Goal: Information Seeking & Learning: Learn about a topic

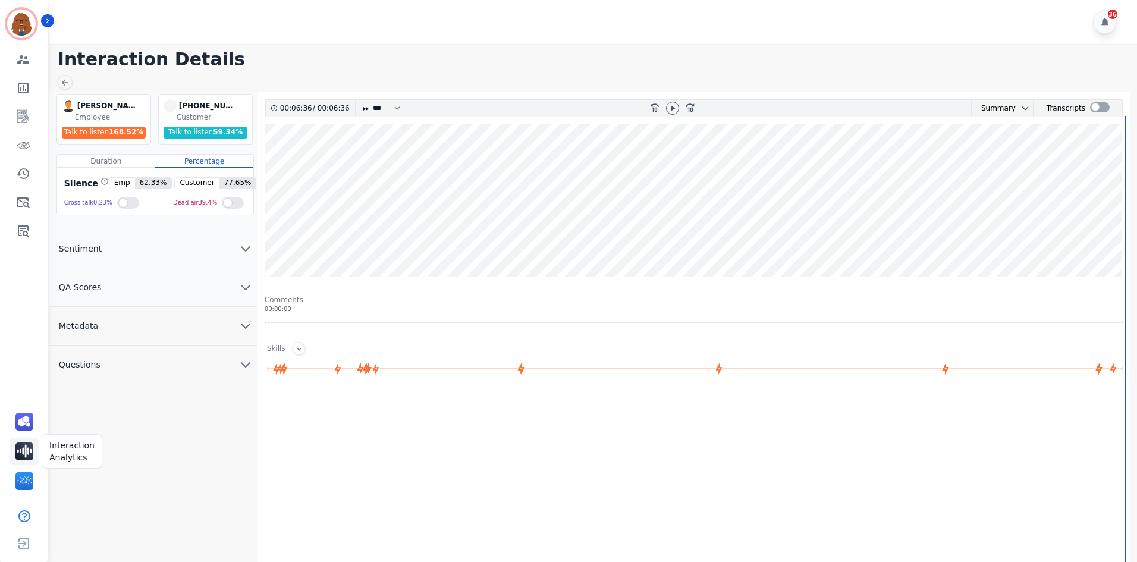
click at [24, 451] on img "Sidebar" at bounding box center [24, 451] width 18 height 18
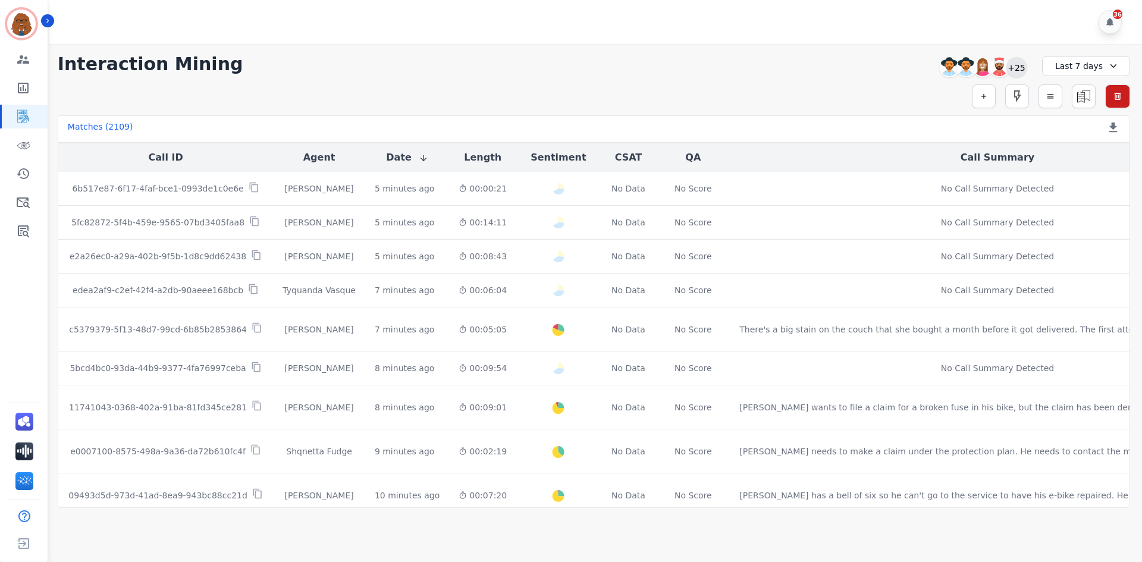
click at [1016, 68] on div "+25" at bounding box center [1016, 67] width 20 height 20
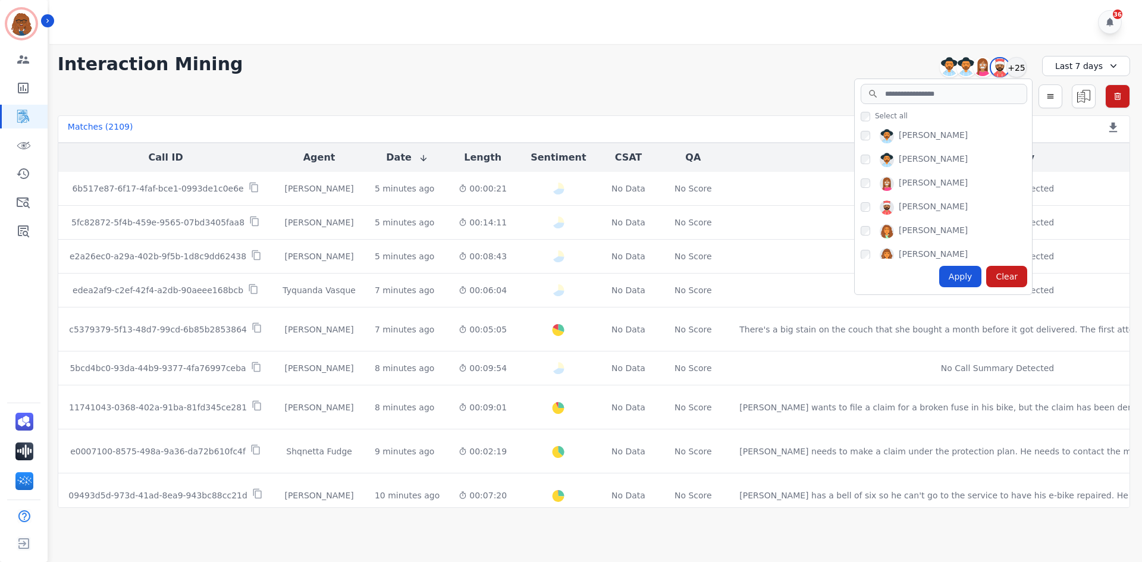
click at [719, 45] on div "**********" at bounding box center [594, 276] width 1096 height 464
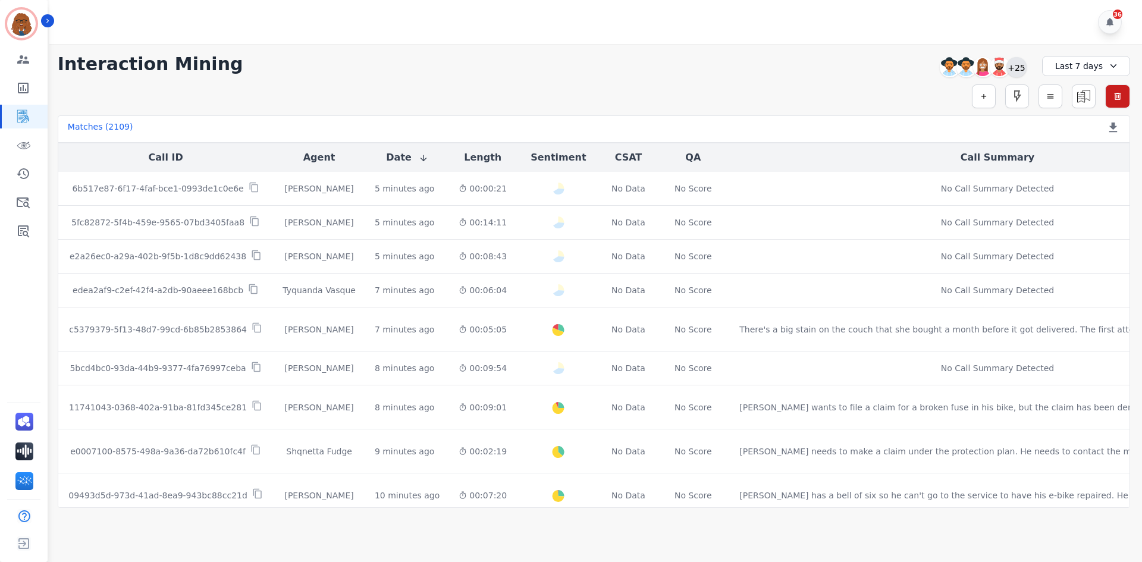
click at [1020, 67] on div "+25" at bounding box center [1016, 67] width 20 height 20
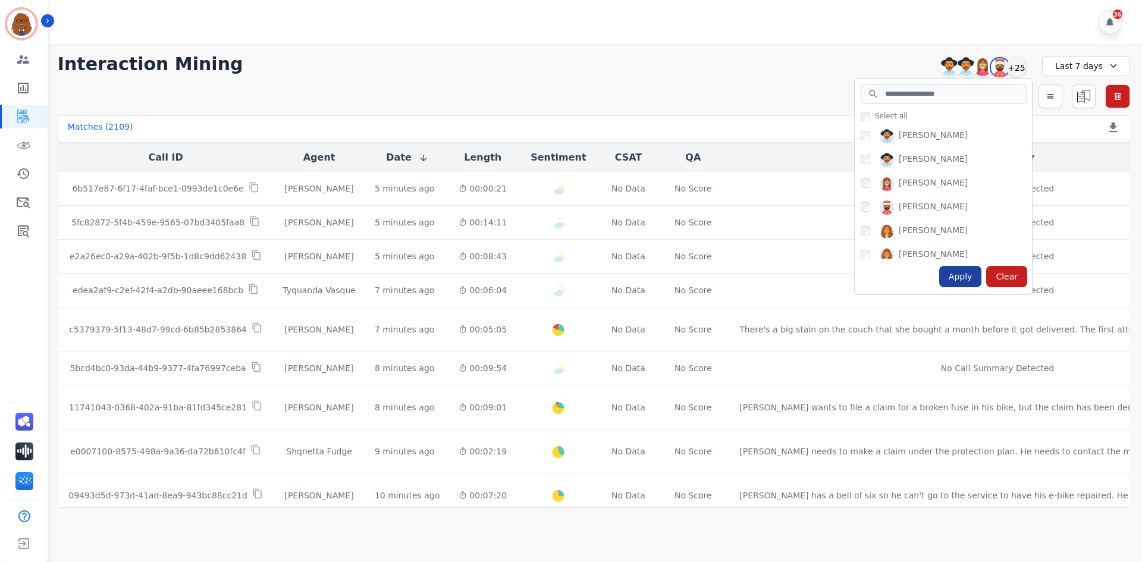
click at [957, 278] on div "Apply" at bounding box center [960, 276] width 43 height 21
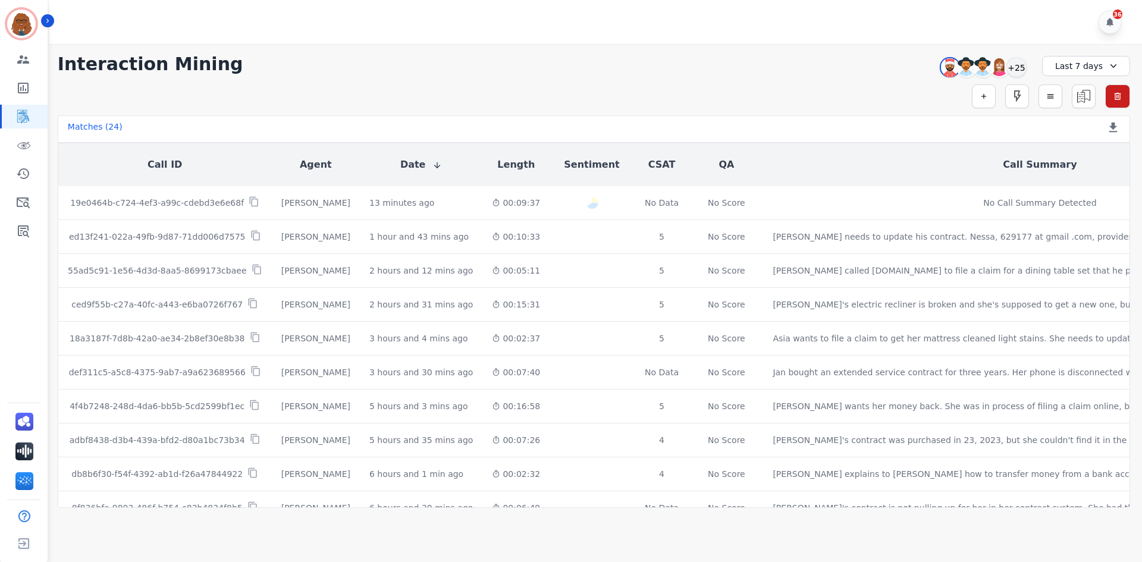
click at [1080, 70] on div "Last 7 days" at bounding box center [1086, 66] width 88 height 20
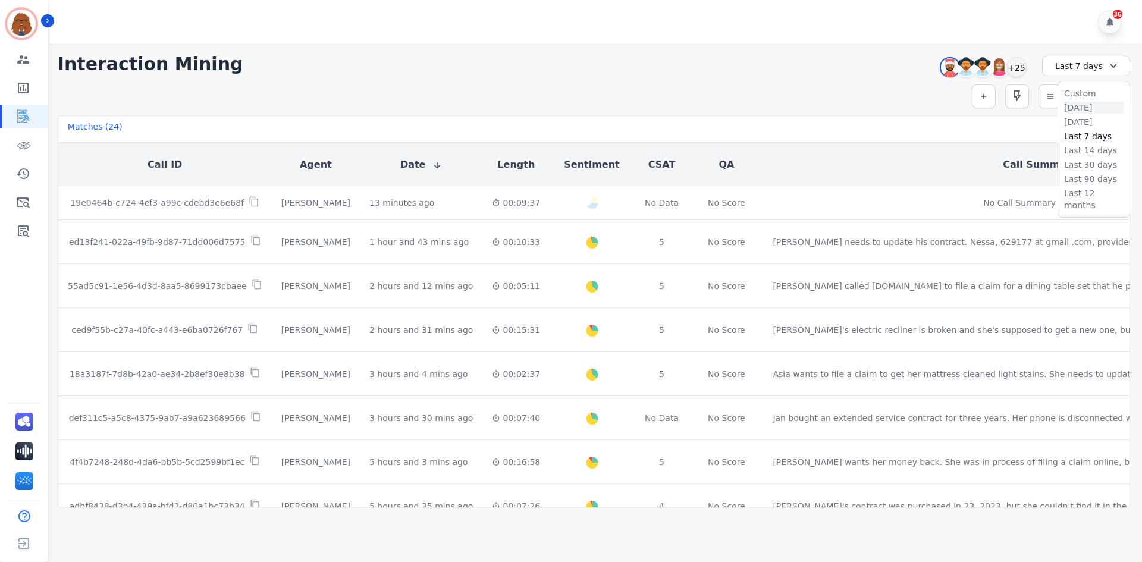
click at [1069, 107] on li "[DATE]" at bounding box center [1093, 108] width 59 height 12
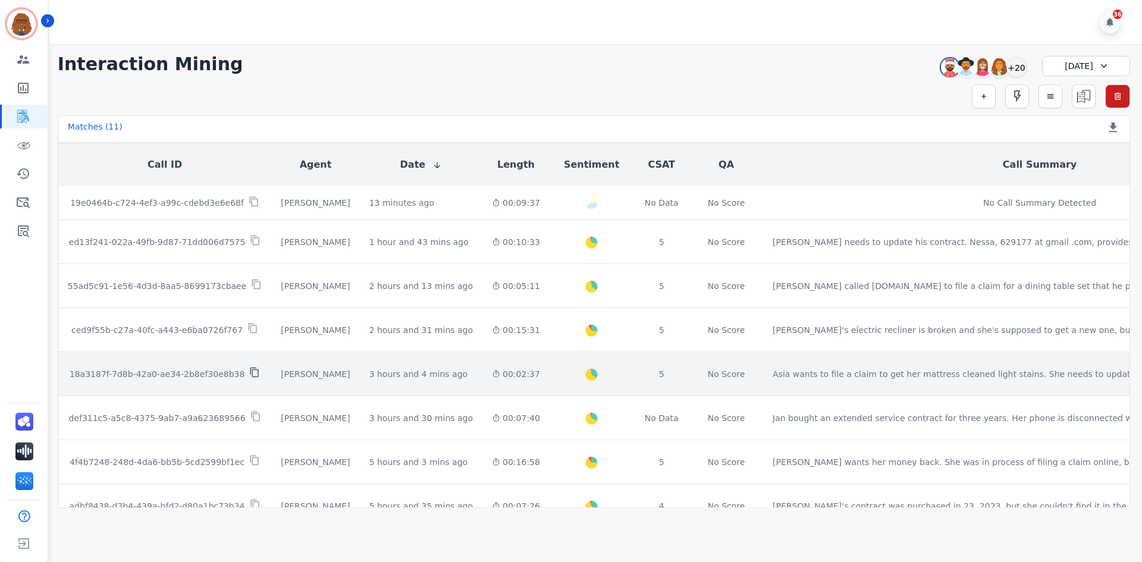
click at [249, 375] on icon at bounding box center [254, 372] width 11 height 11
click at [559, 372] on div "Created with Highcharts 10.2.0 Overall Positive: 34.8 ( 34.8 )% Neutral: 63.2 (…" at bounding box center [591, 373] width 65 height 43
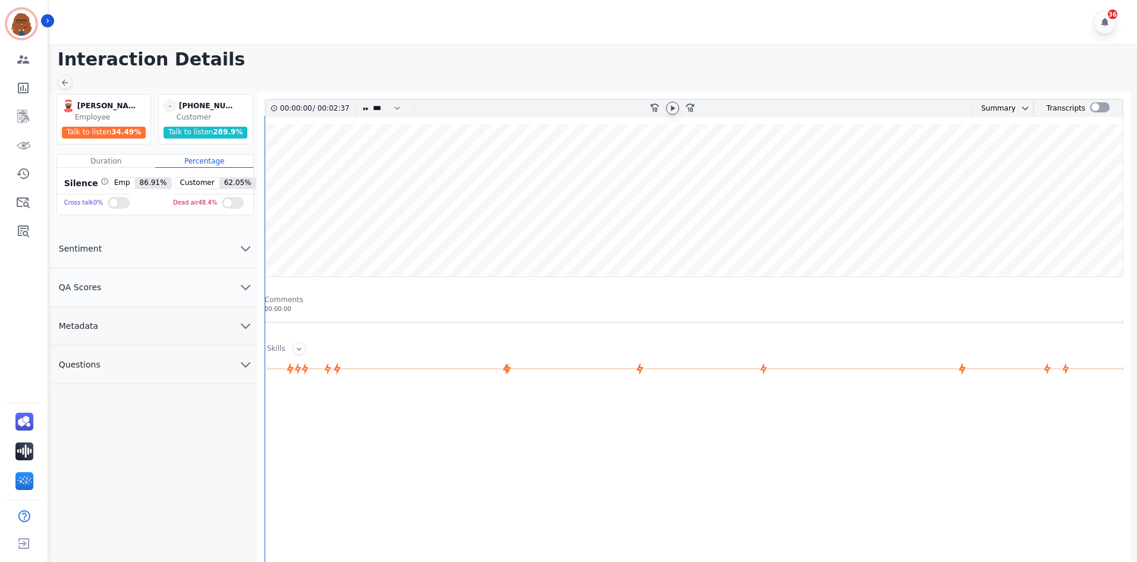
click at [676, 106] on icon at bounding box center [673, 108] width 10 height 10
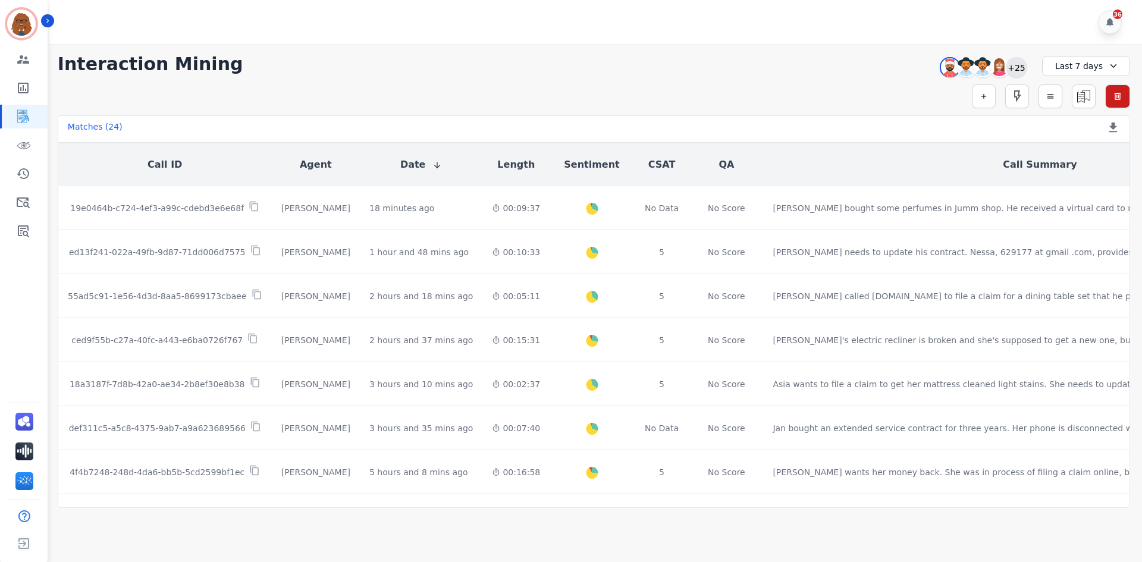
click at [1021, 66] on div "+25" at bounding box center [1016, 67] width 20 height 20
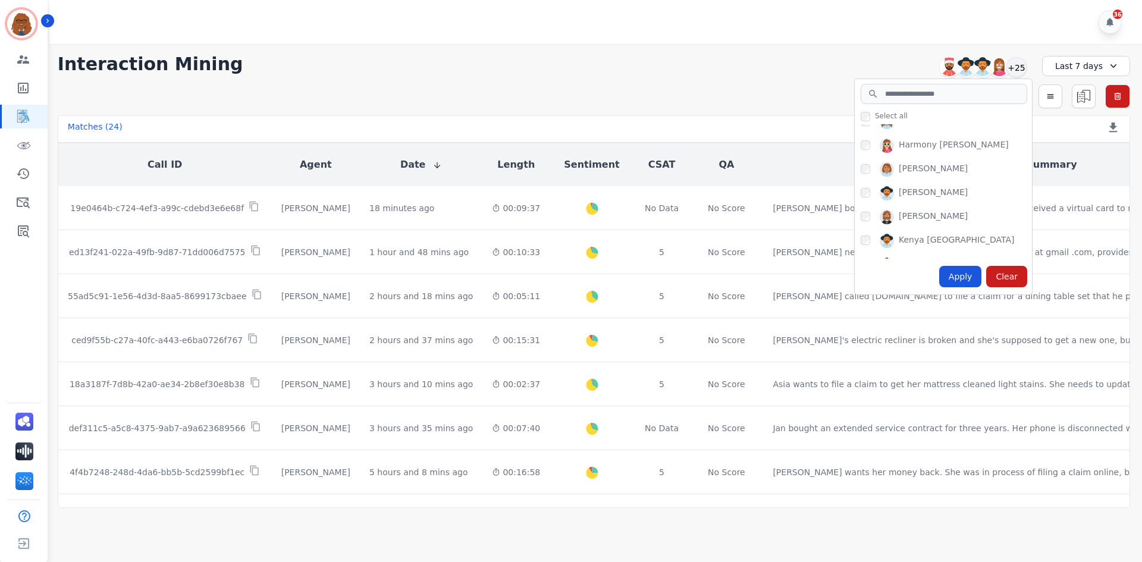
scroll to position [178, 0]
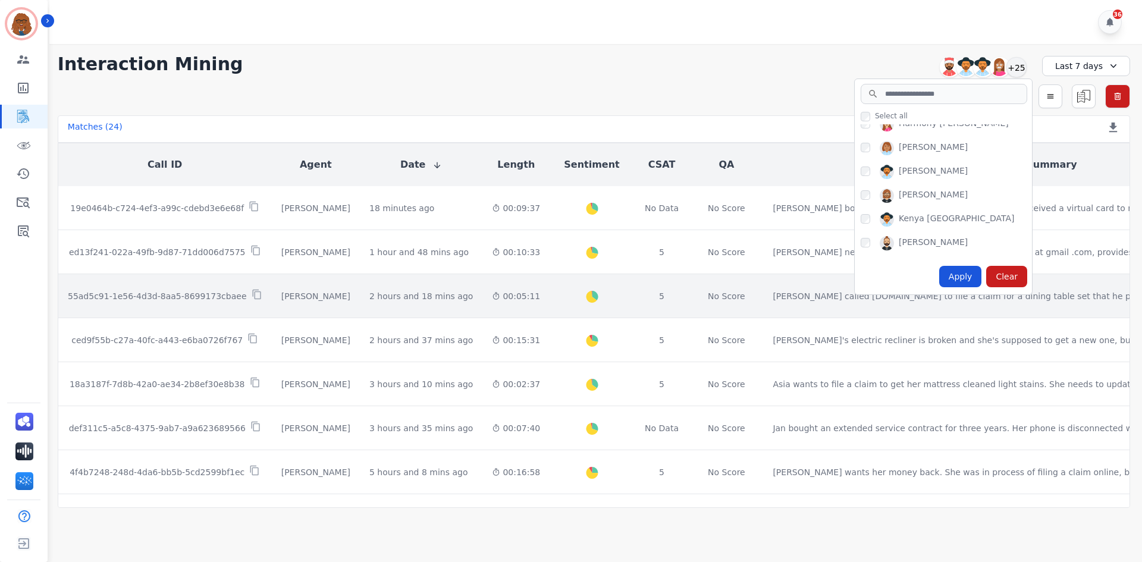
click at [953, 281] on div "Apply" at bounding box center [960, 276] width 43 height 21
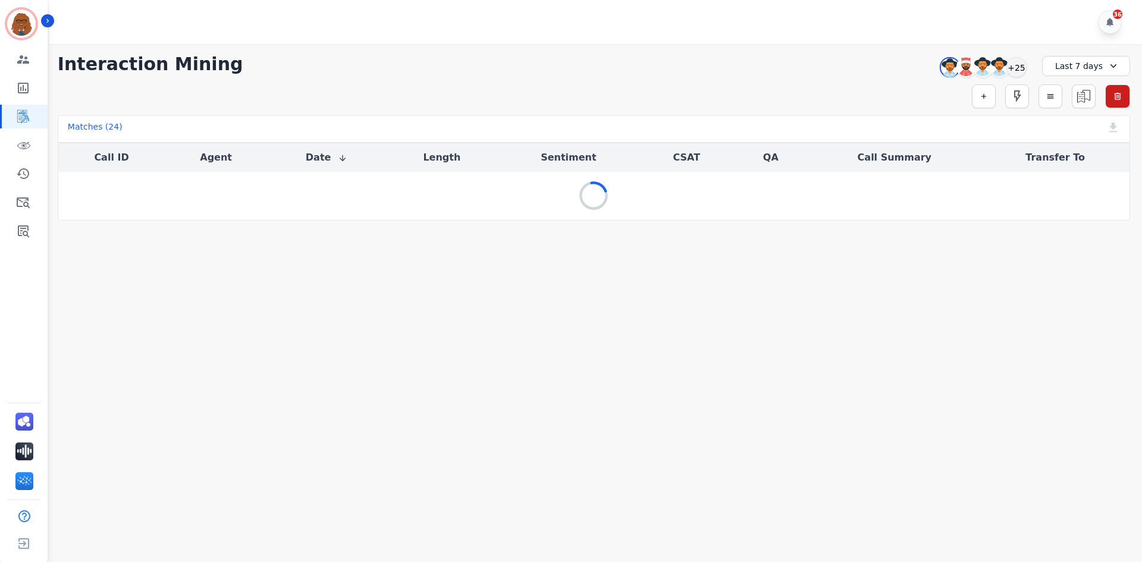
click at [1061, 65] on div "Last 7 days" at bounding box center [1086, 66] width 88 height 20
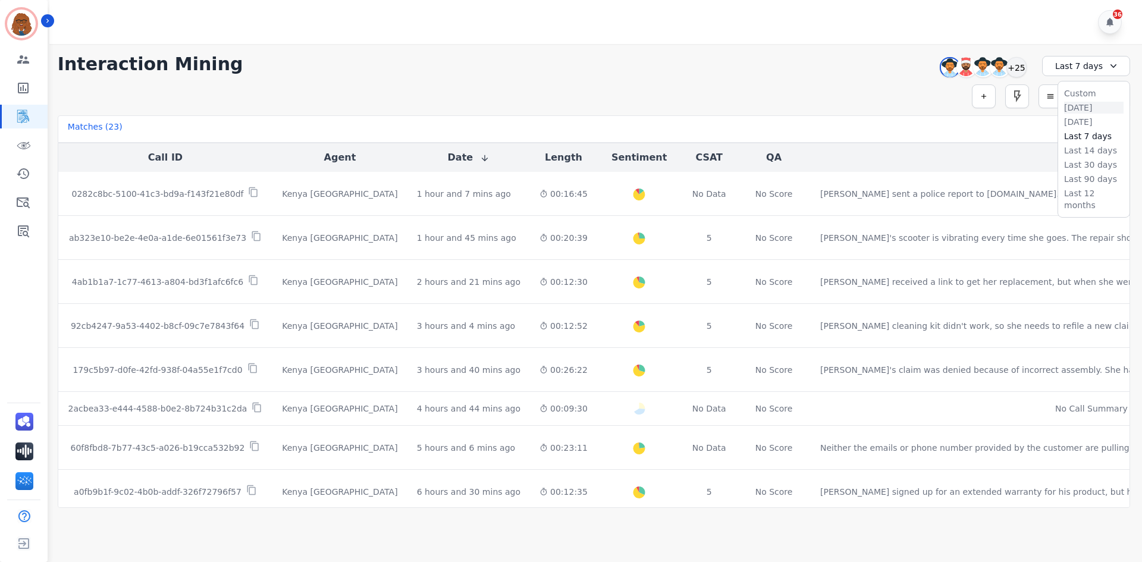
click at [1072, 107] on li "[DATE]" at bounding box center [1093, 108] width 59 height 12
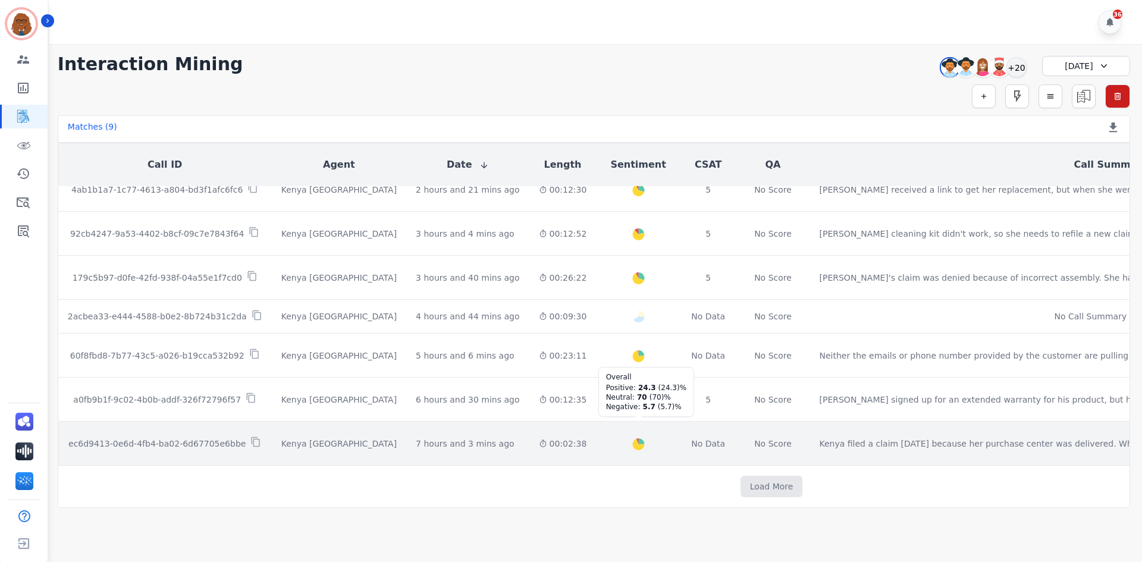
scroll to position [111, 0]
click at [596, 436] on td "Created with Highcharts 10.2.0 Overall Positive: 24.3 ( 24.3 )% Neutral: 70 ( 7…" at bounding box center [638, 444] width 84 height 44
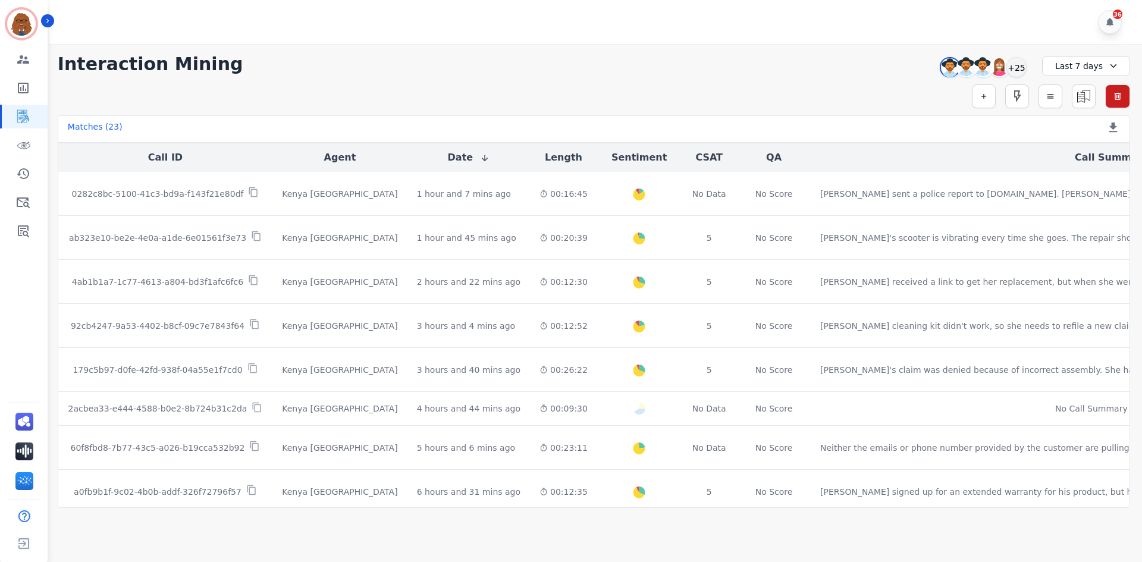
click at [1069, 64] on div "Last 7 days" at bounding box center [1086, 66] width 88 height 20
click at [1068, 103] on li "[DATE]" at bounding box center [1093, 108] width 59 height 12
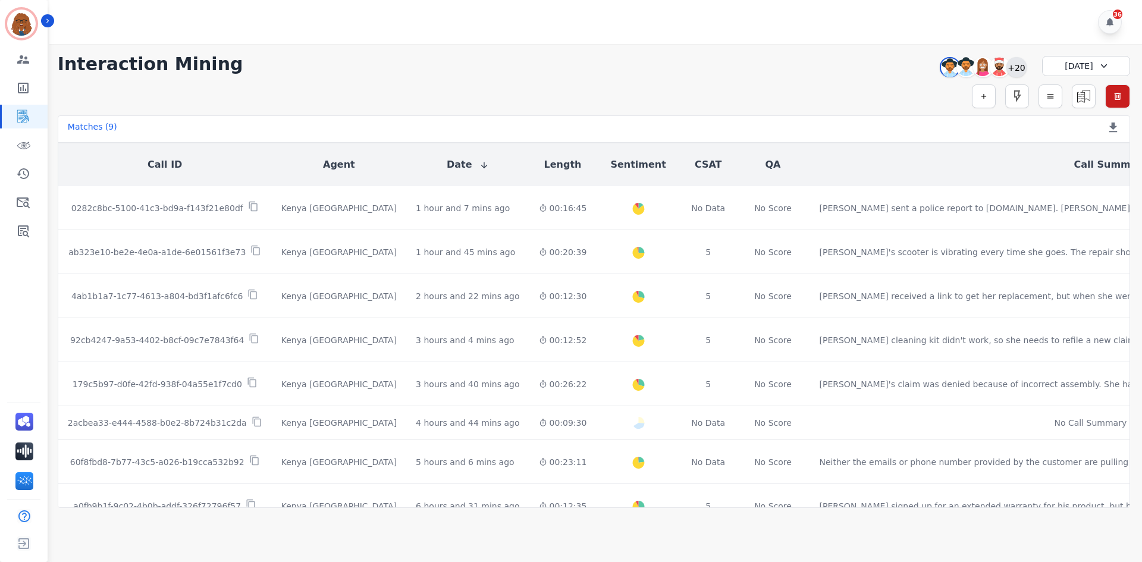
click at [1011, 68] on div "+20" at bounding box center [1016, 67] width 20 height 20
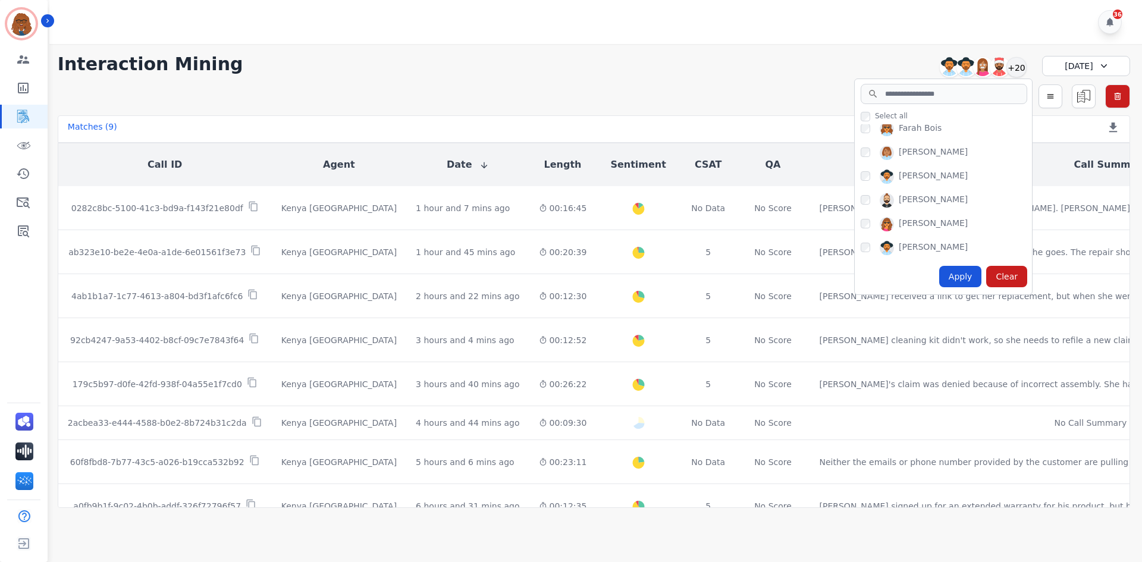
scroll to position [178, 0]
click at [955, 275] on div "Apply" at bounding box center [960, 276] width 43 height 21
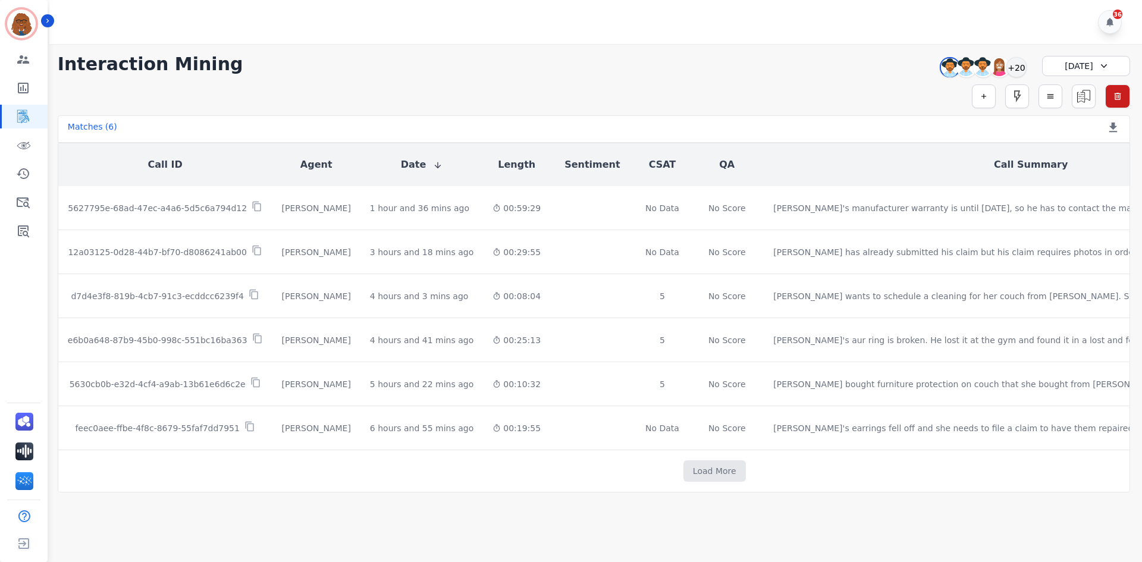
click at [1076, 68] on div "[DATE]" at bounding box center [1086, 66] width 88 height 20
click at [1067, 107] on li "[DATE]" at bounding box center [1093, 108] width 59 height 12
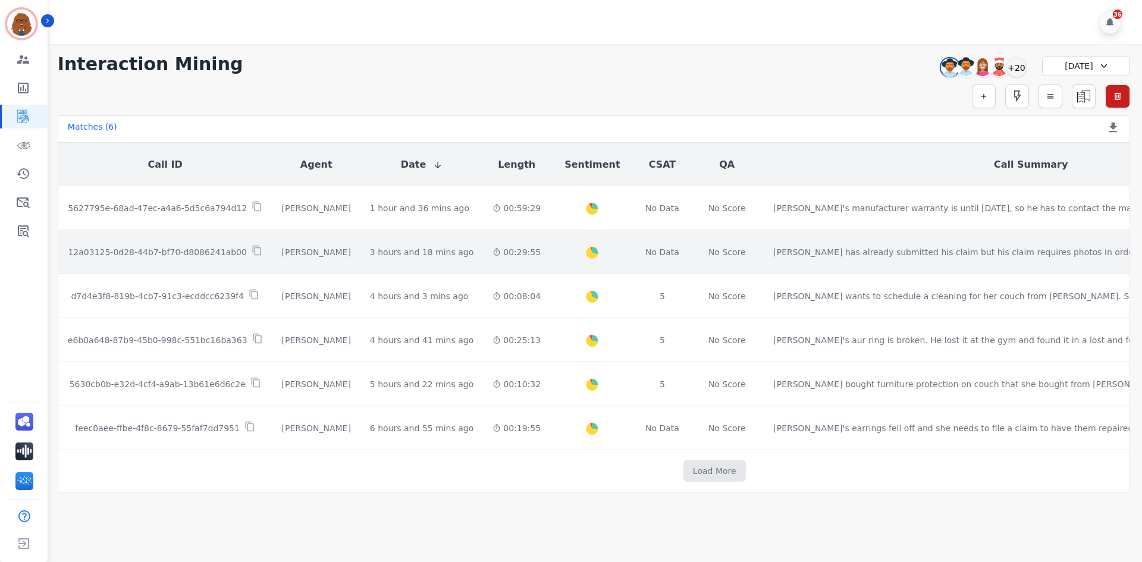
scroll to position [8, 0]
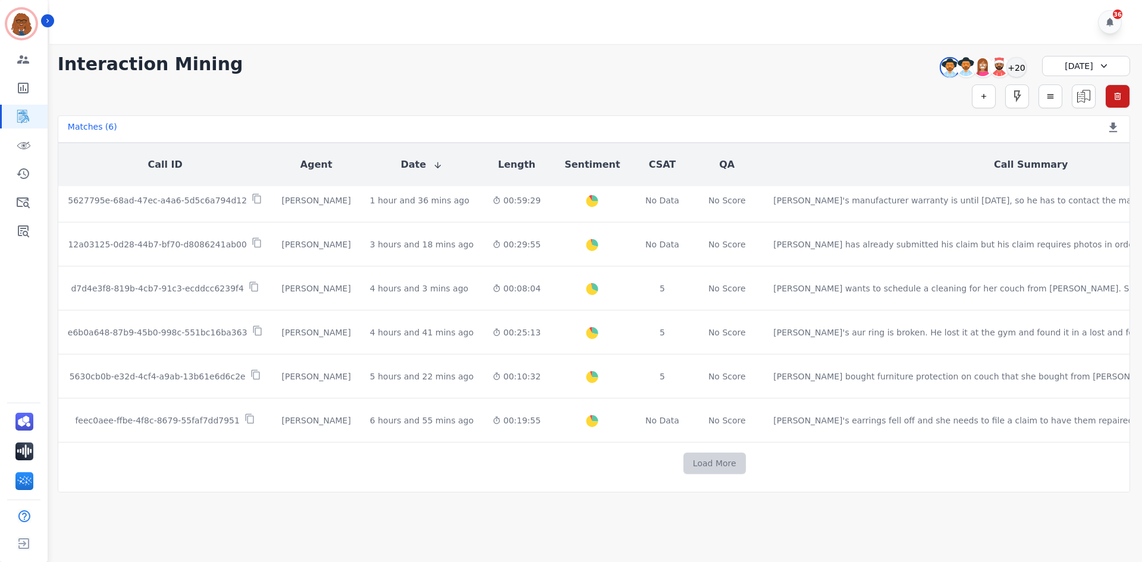
click at [683, 462] on button "Load More" at bounding box center [714, 462] width 62 height 21
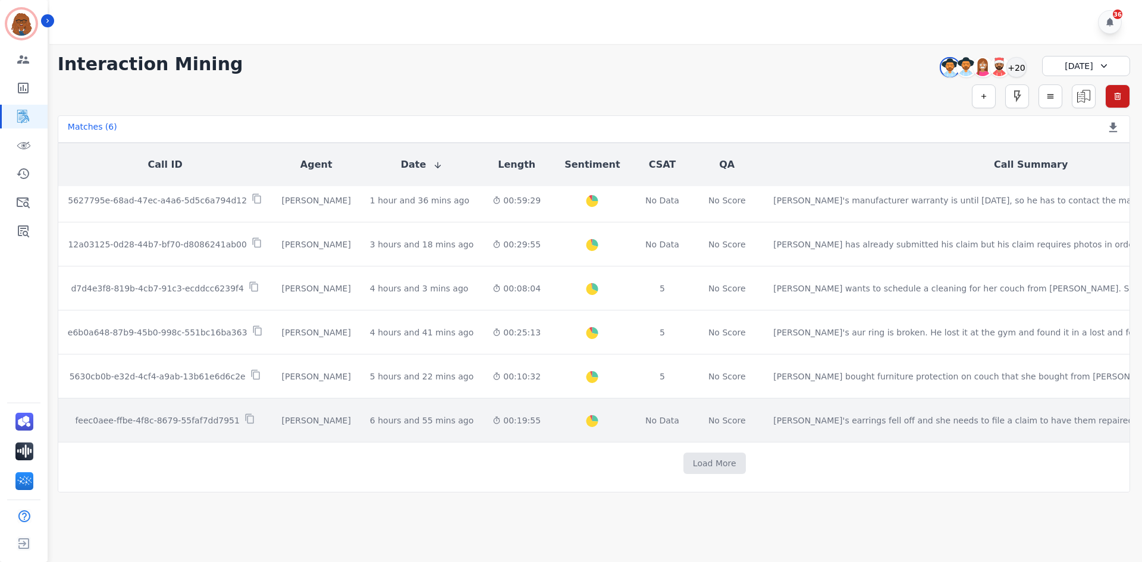
scroll to position [0, 0]
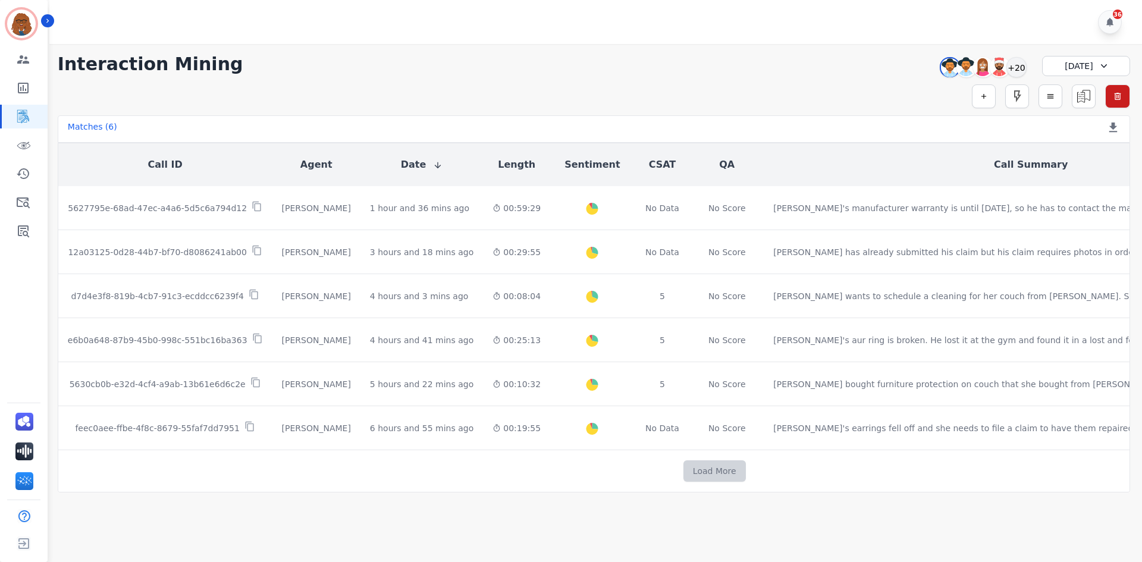
click at [683, 478] on button "Load More" at bounding box center [714, 470] width 62 height 21
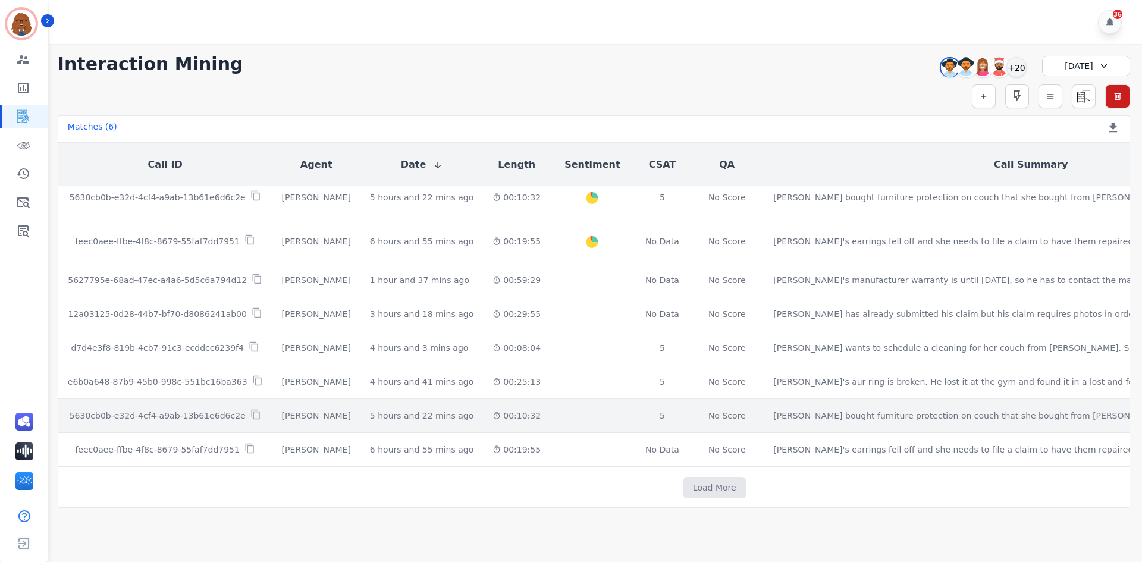
scroll to position [193, 0]
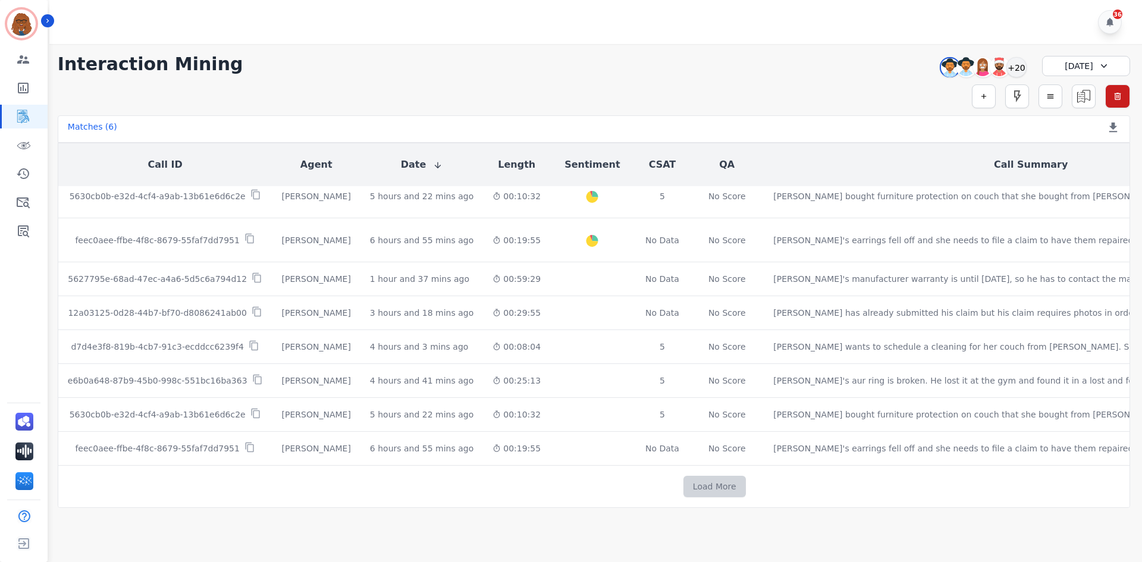
click at [683, 483] on button "Load More" at bounding box center [714, 486] width 62 height 21
click at [683, 482] on button "Load More" at bounding box center [714, 486] width 62 height 21
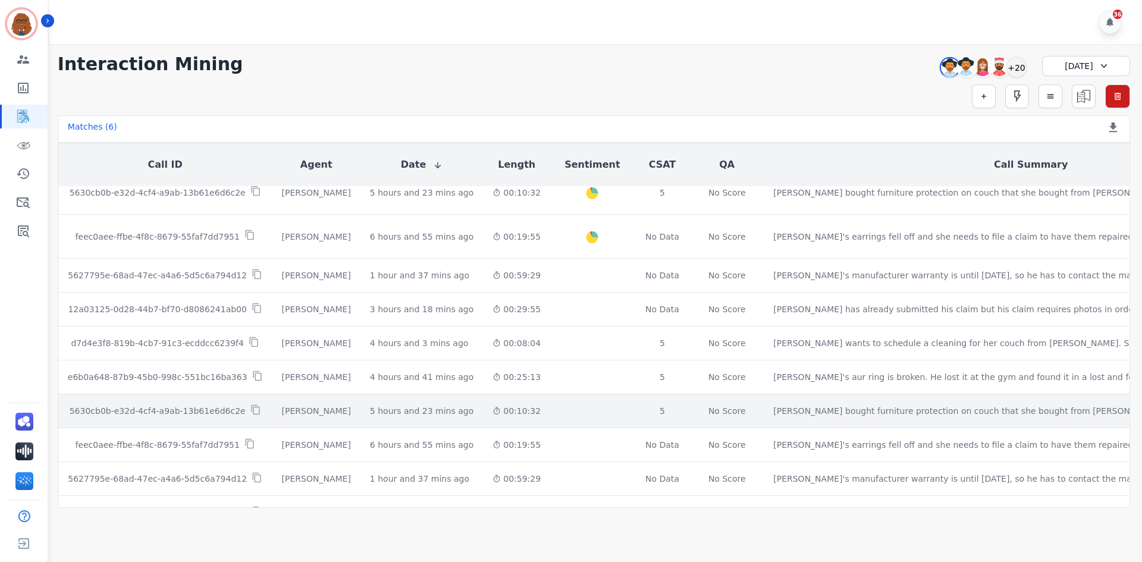
scroll to position [158, 0]
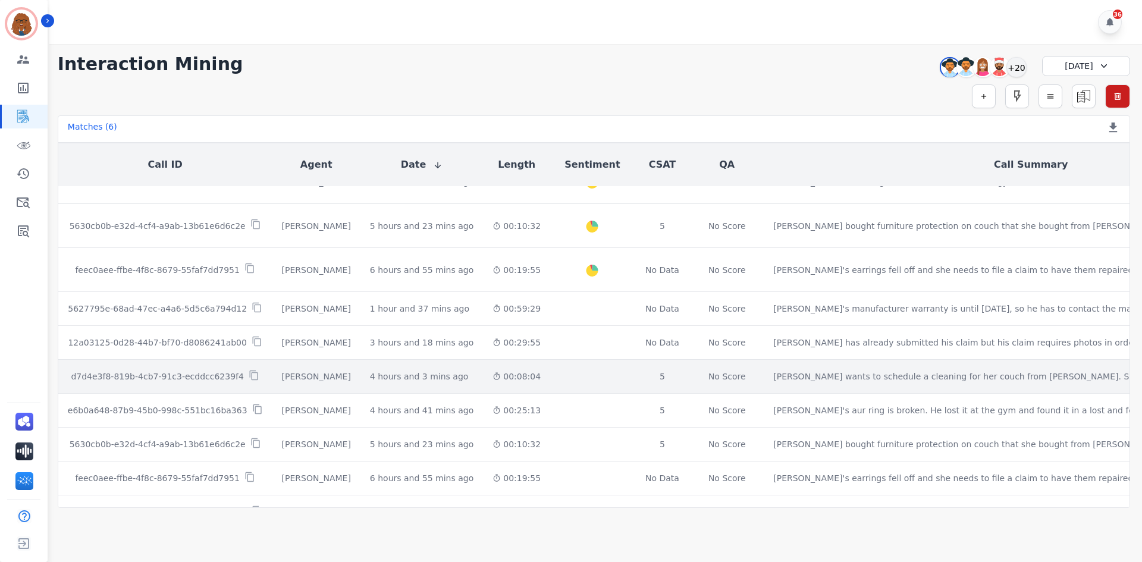
click at [558, 379] on td "Overall Positive: 31.5 ( 31.5 )% Neutral: 66.3 ( 66.3 )% Negative: 2.2 ( 2.2 )%" at bounding box center [592, 377] width 84 height 34
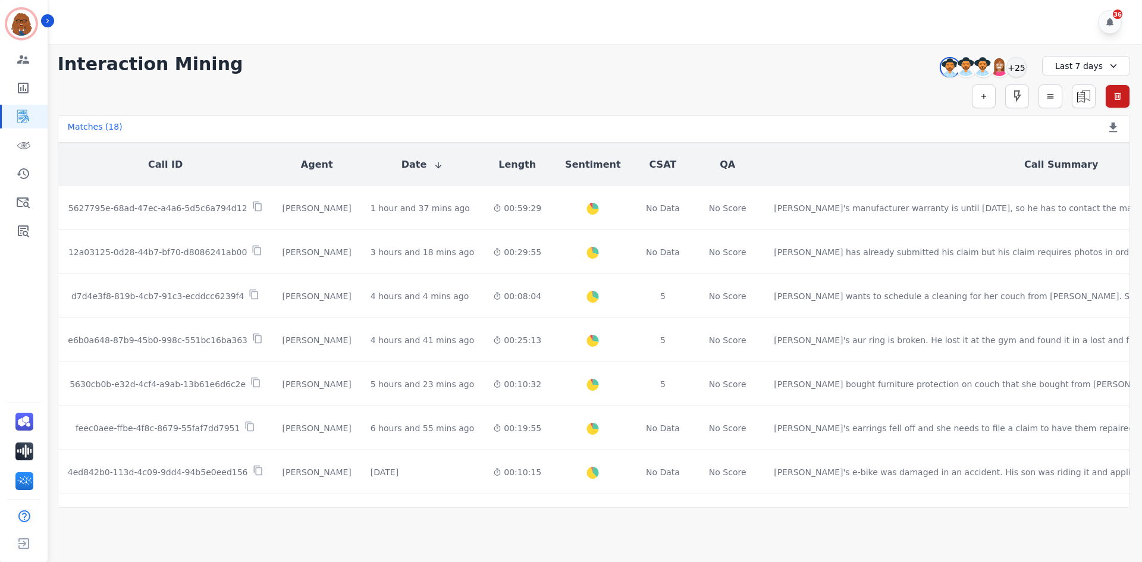
click at [1067, 64] on div "Last 7 days" at bounding box center [1086, 66] width 88 height 20
click at [1073, 105] on li "[DATE]" at bounding box center [1093, 108] width 59 height 12
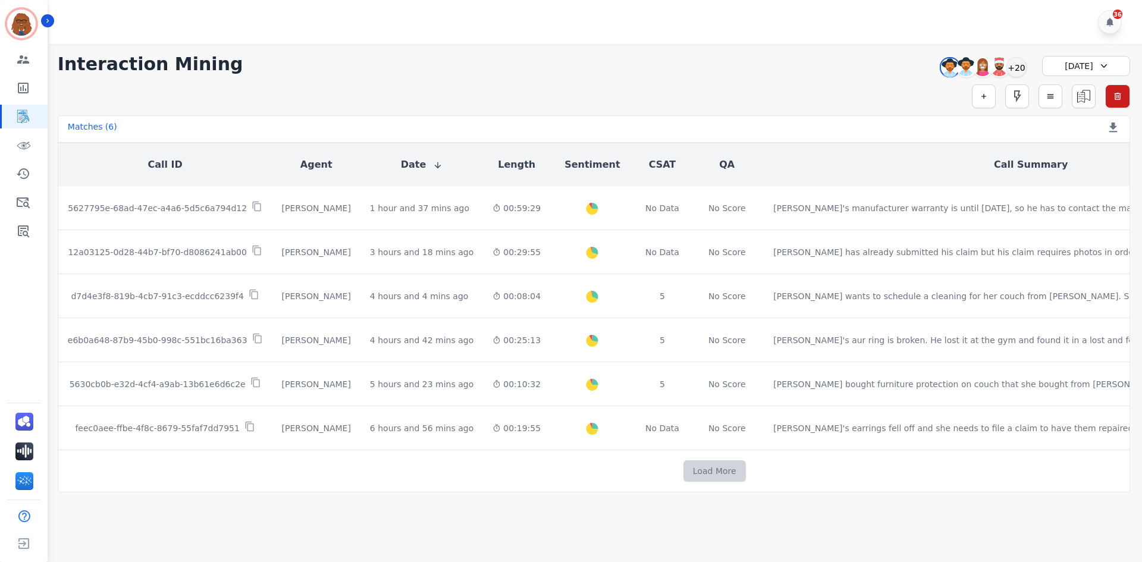
click at [683, 469] on button "Load More" at bounding box center [714, 470] width 62 height 21
click at [683, 474] on button "Load More" at bounding box center [714, 470] width 62 height 21
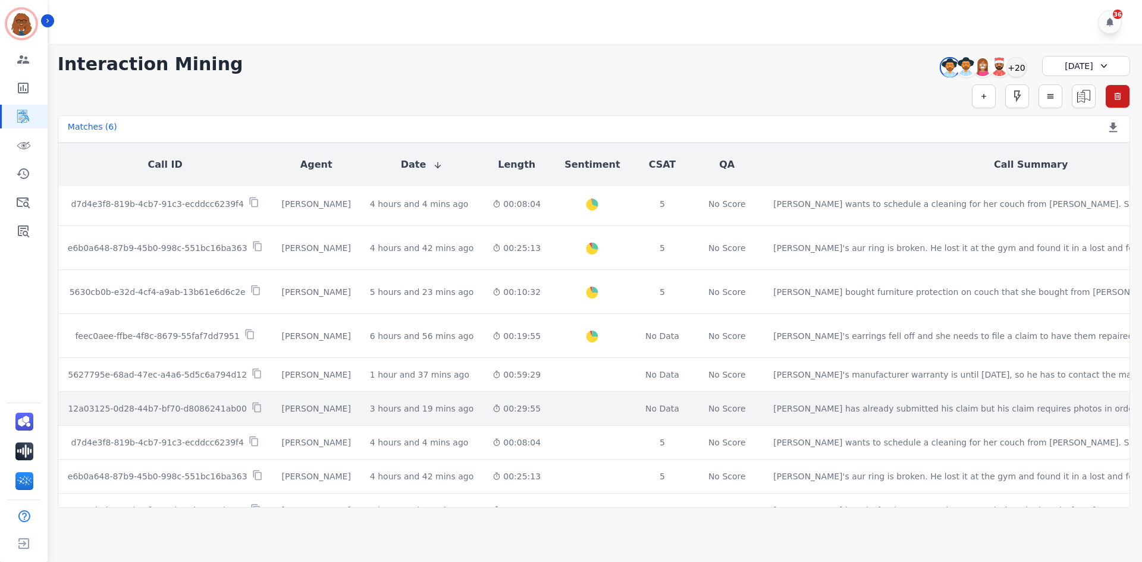
scroll to position [119, 0]
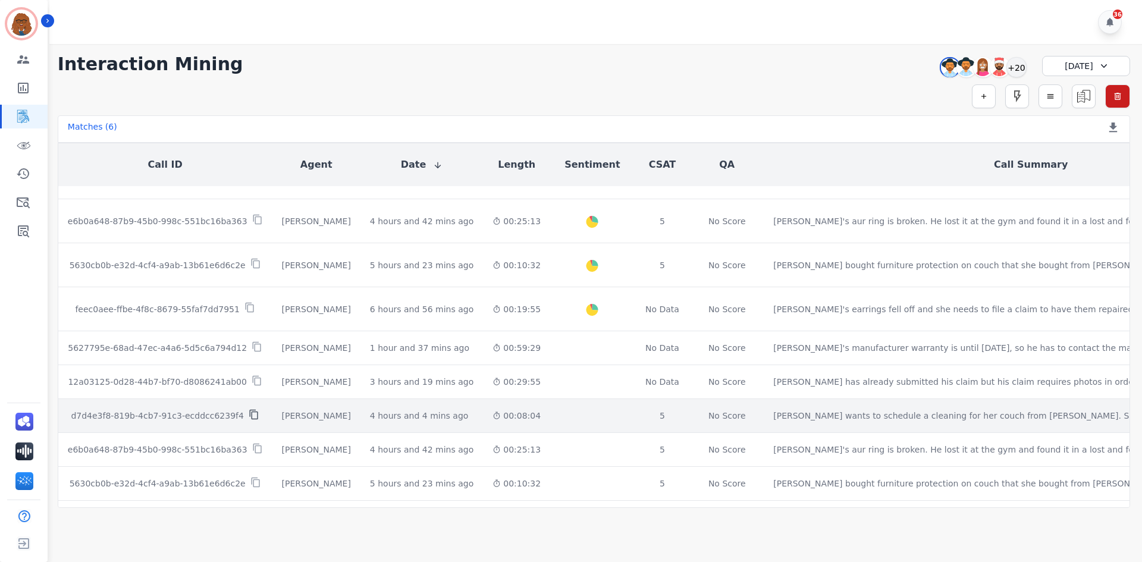
click at [249, 414] on icon at bounding box center [254, 414] width 11 height 11
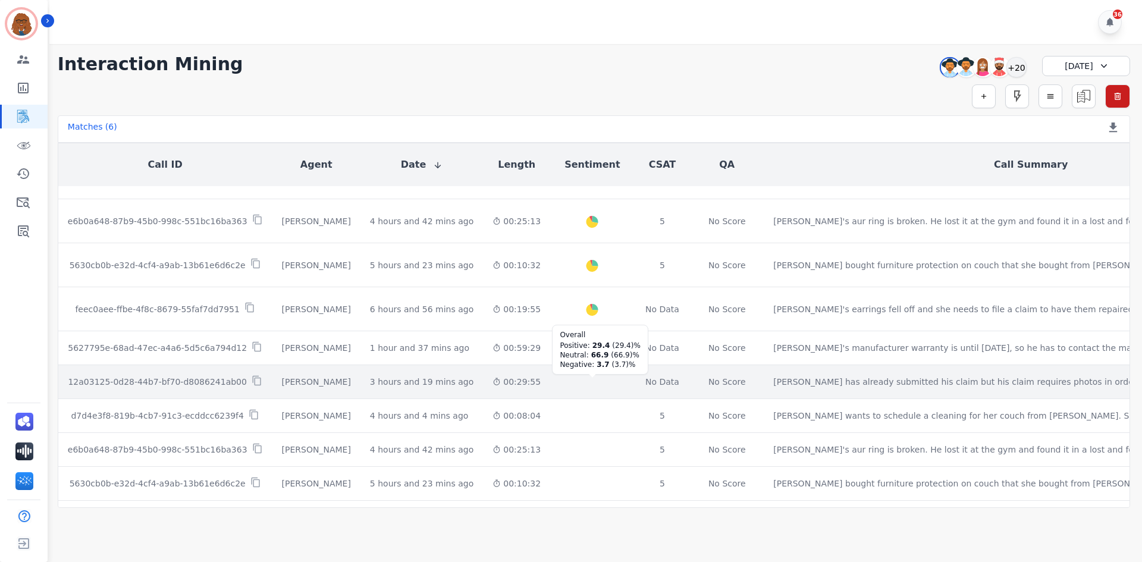
click at [584, 408] on div at bounding box center [592, 402] width 16 height 16
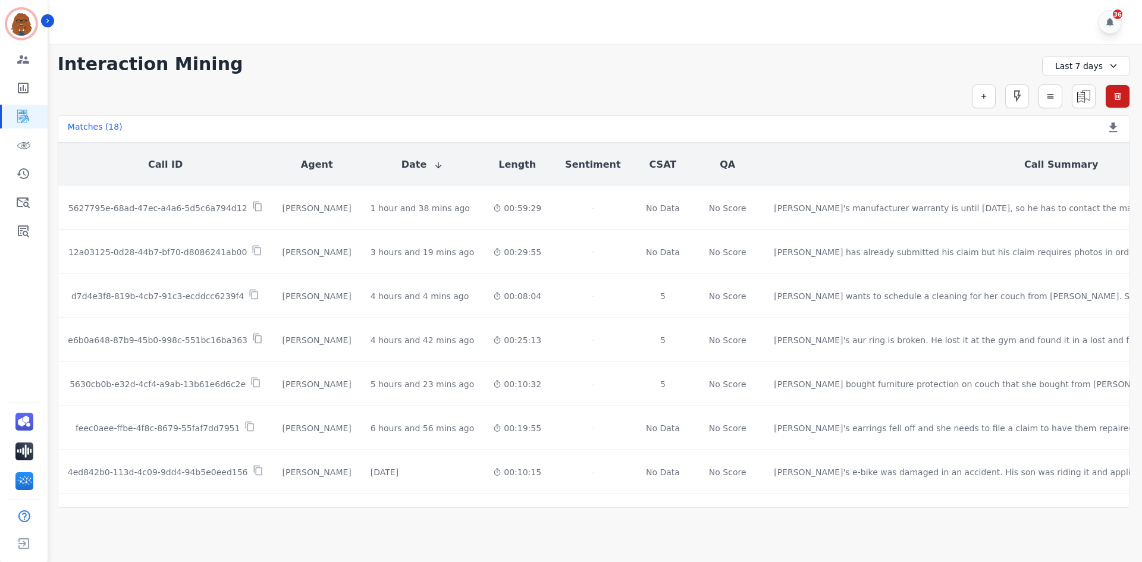
click at [1086, 68] on div "Last 7 days" at bounding box center [1086, 66] width 88 height 20
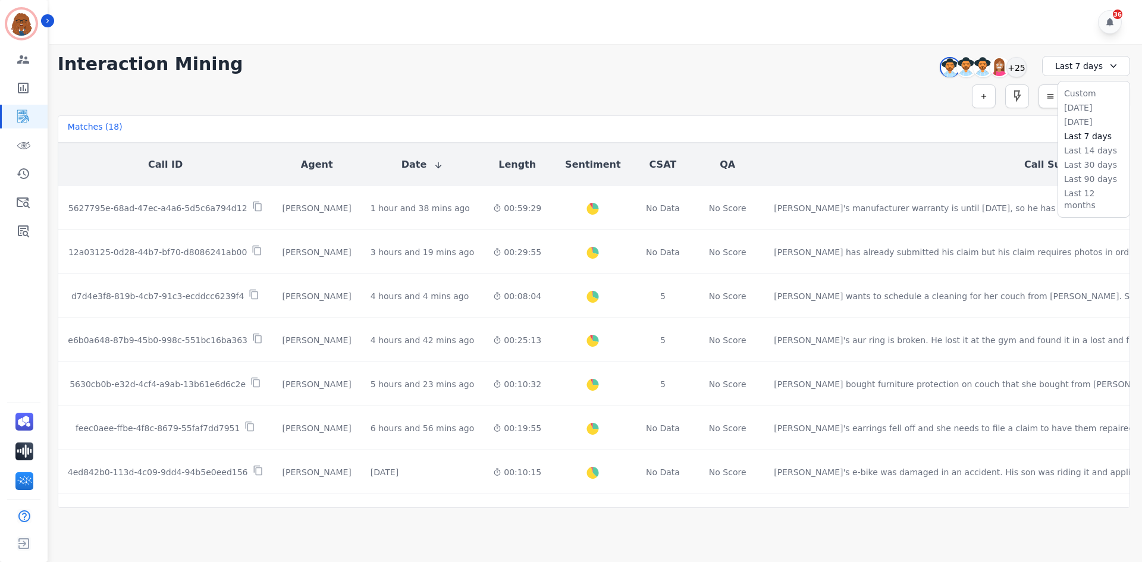
click at [1068, 106] on li "[DATE]" at bounding box center [1093, 108] width 59 height 12
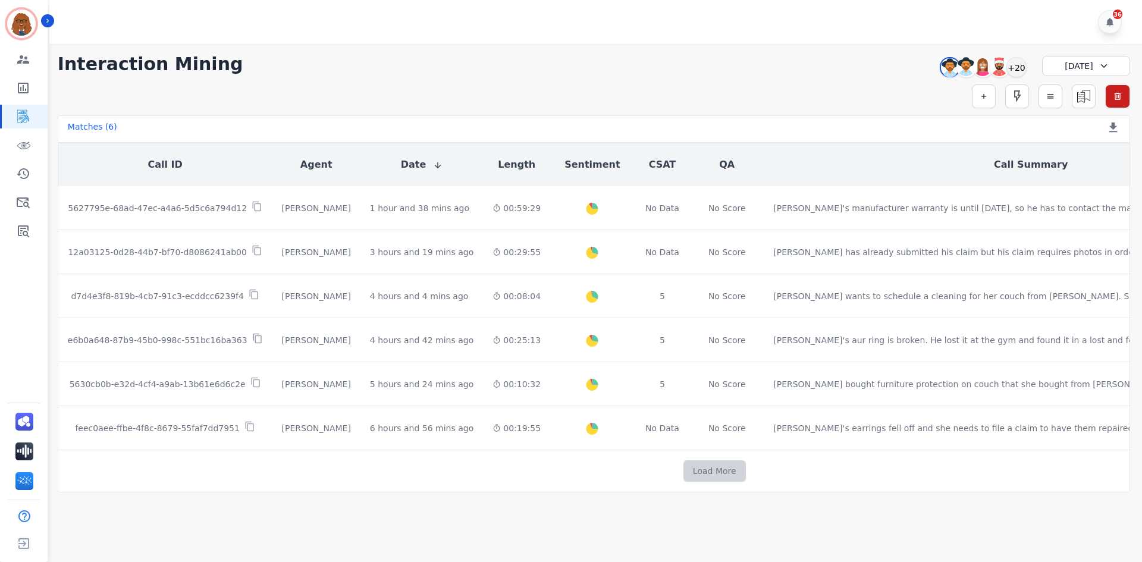
click at [683, 468] on button "Load More" at bounding box center [714, 470] width 62 height 21
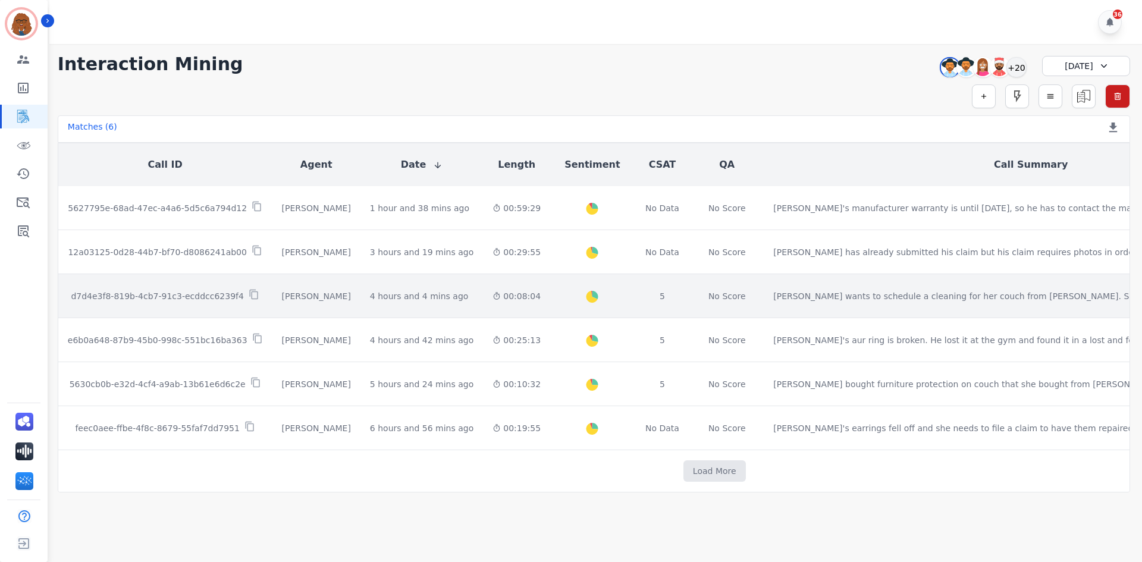
click at [563, 298] on td "Created with Highcharts 10.2.0 Overall Positive: 31.5 ( 31.5 )% Neutral: 66.3 (…" at bounding box center [592, 296] width 84 height 44
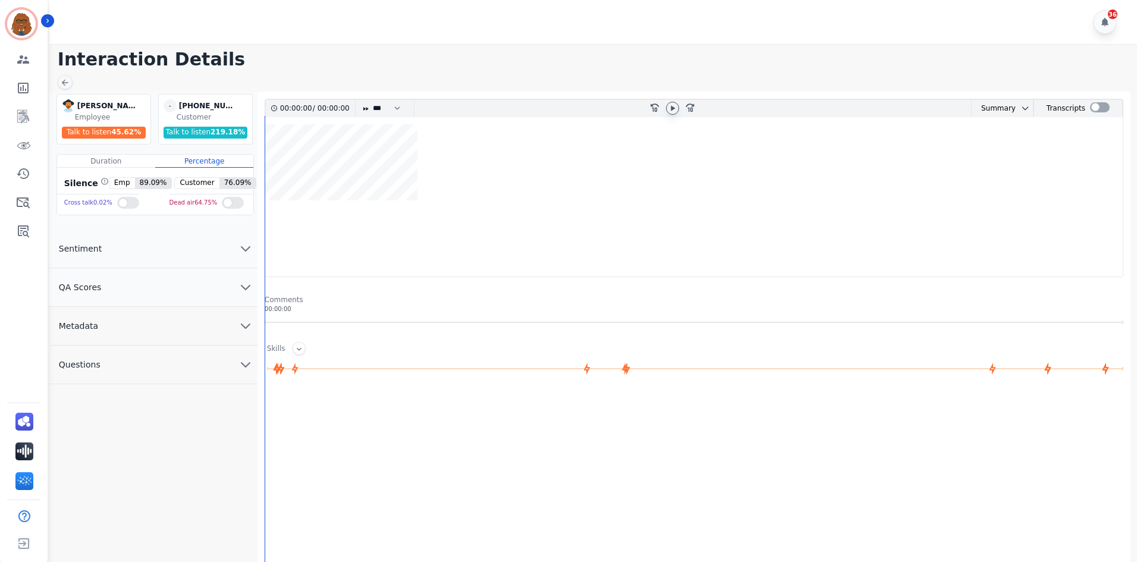
click at [670, 105] on icon at bounding box center [673, 108] width 10 height 10
click at [670, 108] on icon at bounding box center [672, 107] width 5 height 5
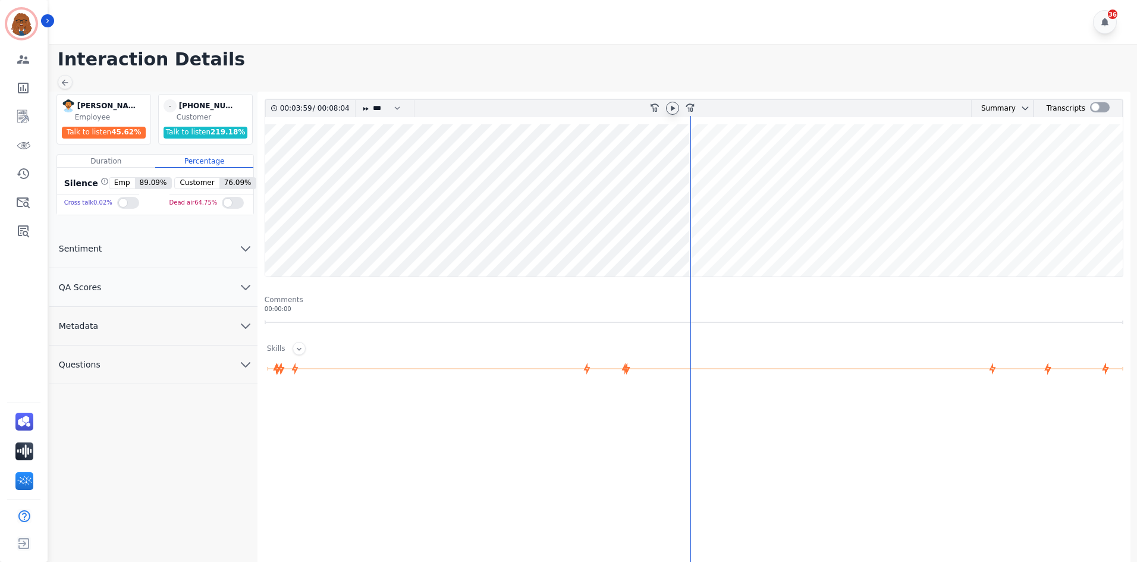
click at [674, 108] on icon at bounding box center [673, 107] width 4 height 5
click at [674, 104] on icon at bounding box center [673, 108] width 10 height 10
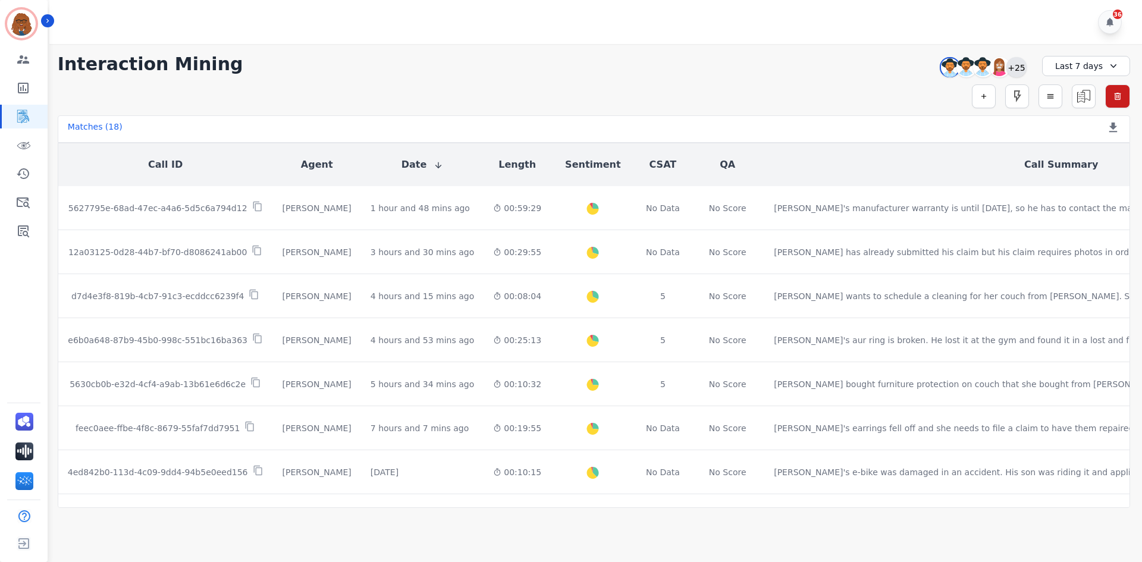
click at [1019, 67] on div "+25" at bounding box center [1016, 67] width 20 height 20
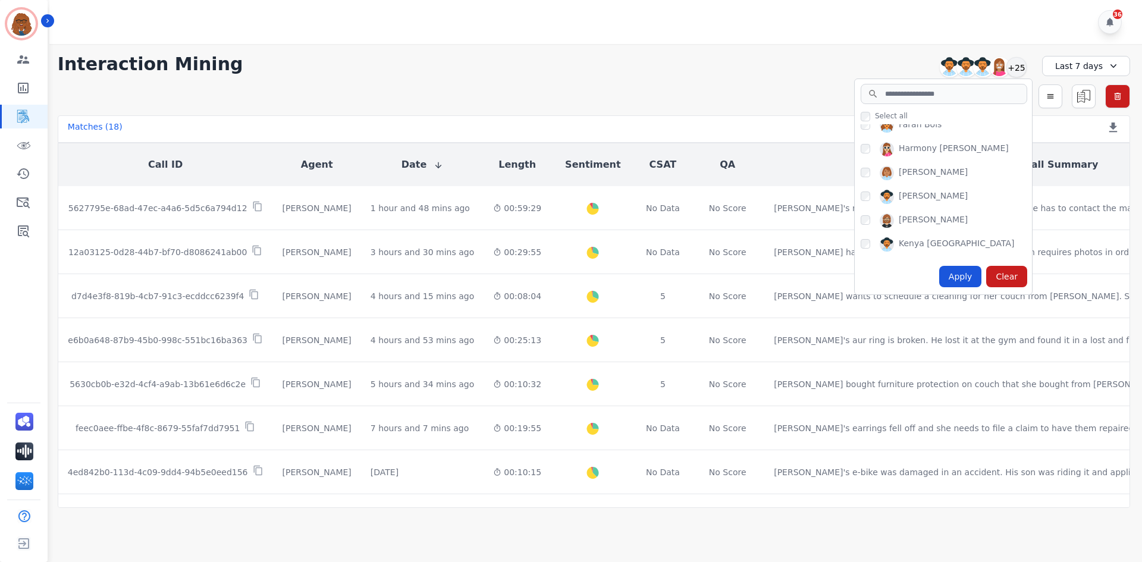
scroll to position [178, 0]
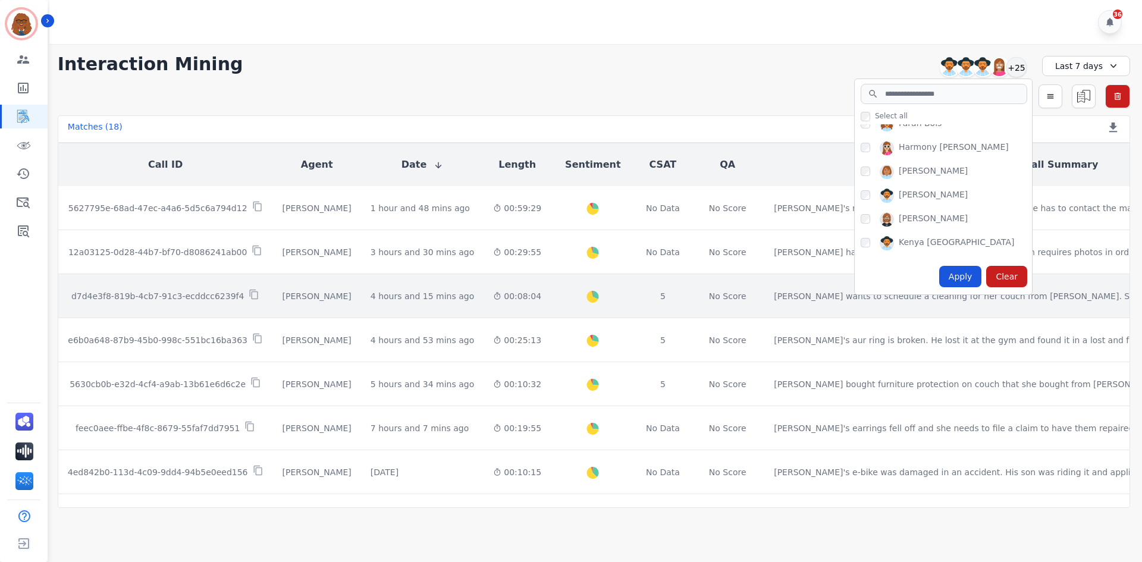
click at [967, 276] on div "Apply" at bounding box center [960, 276] width 43 height 21
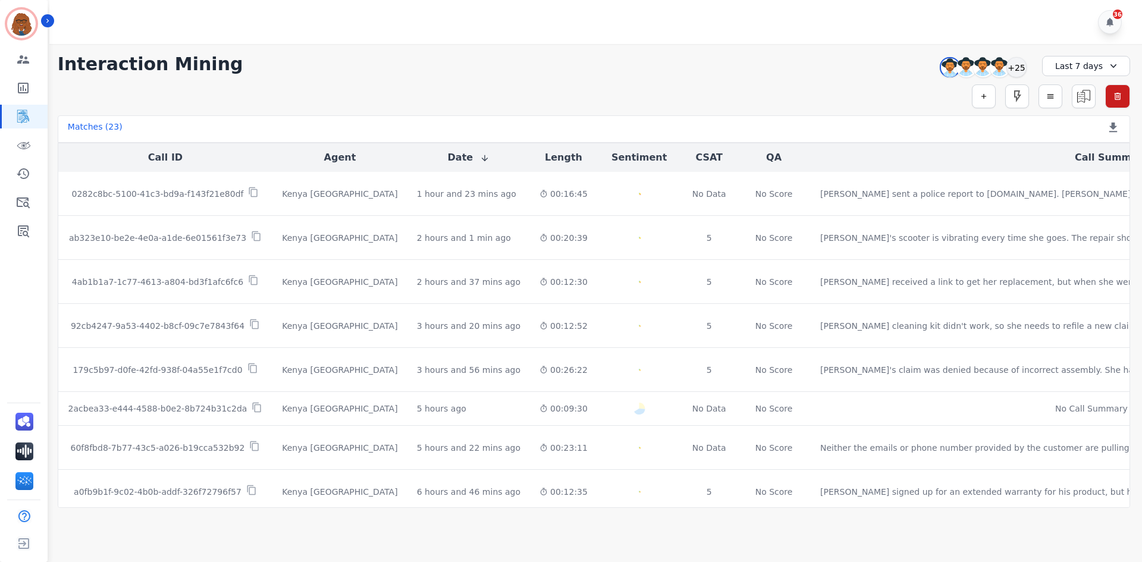
click at [1081, 66] on div "Last 7 days" at bounding box center [1086, 66] width 88 height 20
click at [1070, 106] on li "[DATE]" at bounding box center [1093, 108] width 59 height 12
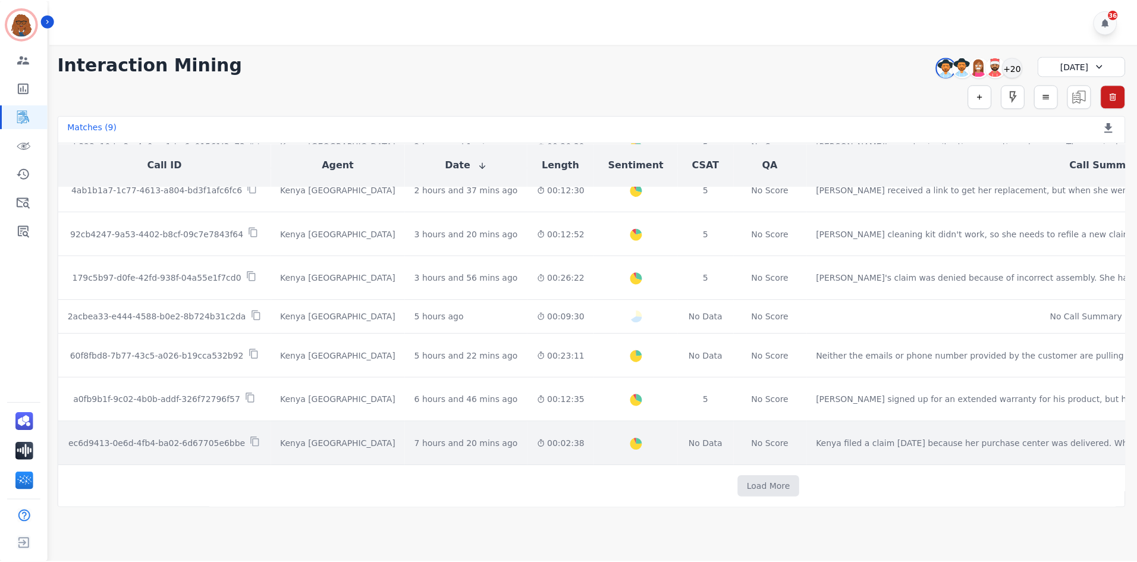
scroll to position [111, 0]
click at [605, 445] on div "Created with Highcharts 10.2.0 Overall Positive: 24.3 ( 24.3 )% Neutral: 70 ( 7…" at bounding box center [637, 443] width 65 height 43
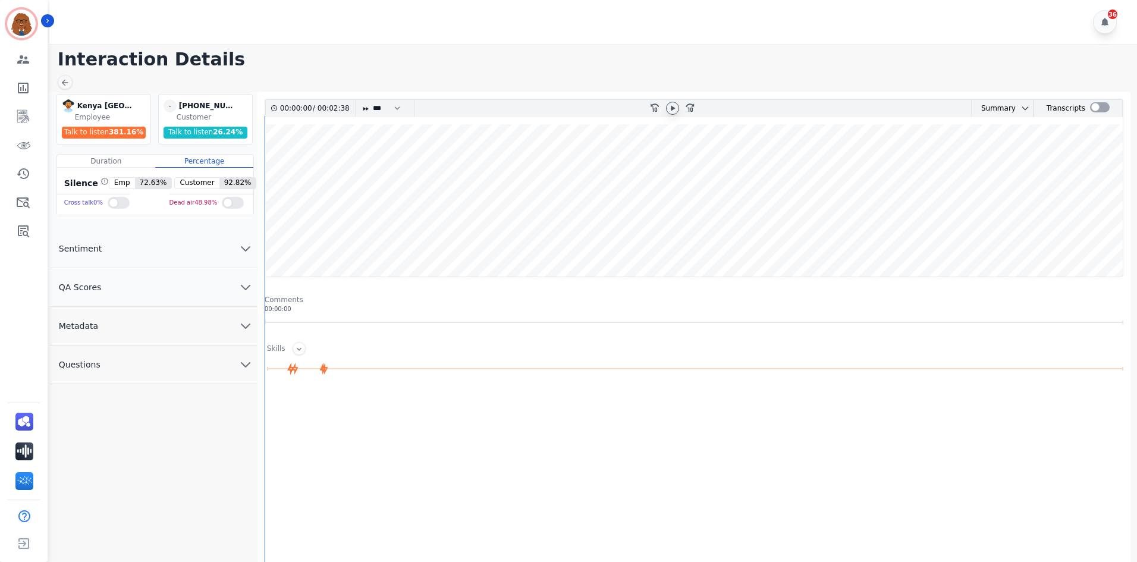
click at [674, 108] on icon at bounding box center [673, 107] width 4 height 5
click at [201, 331] on button "Metadata" at bounding box center [153, 326] width 208 height 39
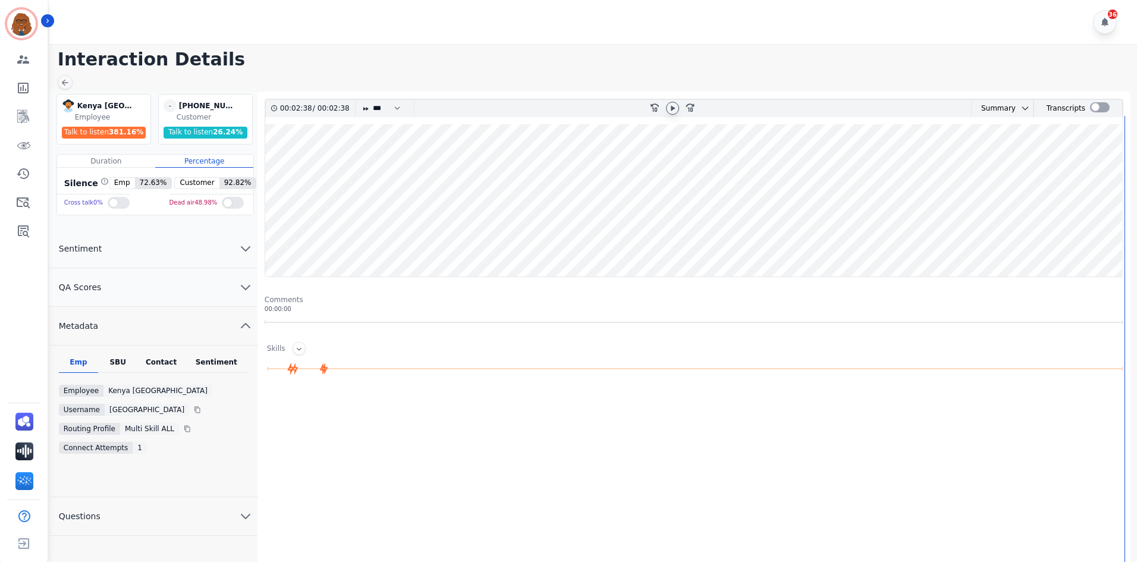
click at [209, 361] on div "Sentiment" at bounding box center [216, 364] width 63 height 15
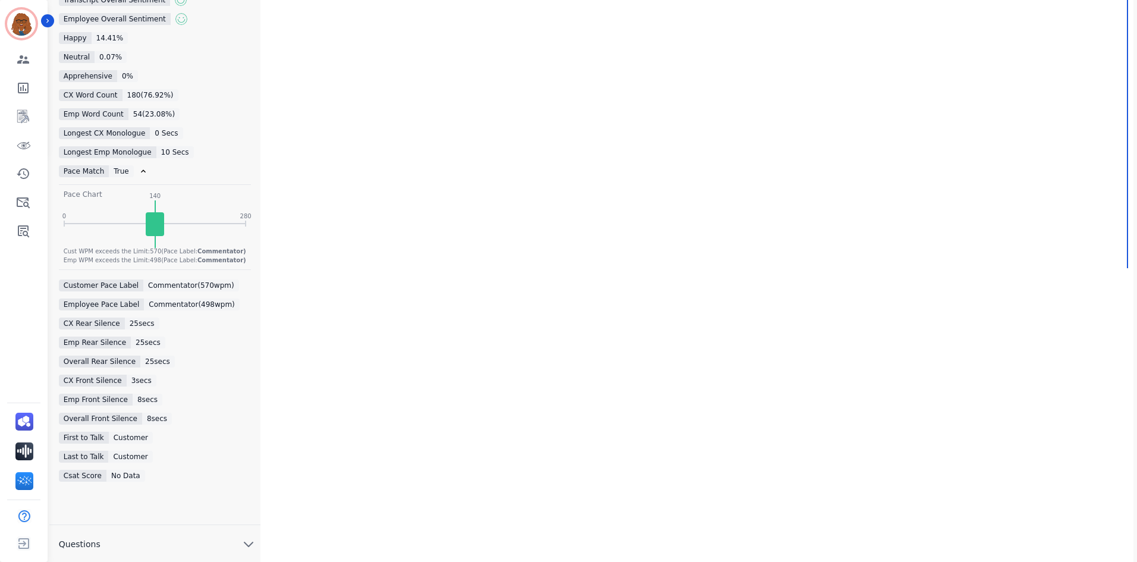
scroll to position [412, 0]
click at [231, 530] on button "Questions" at bounding box center [154, 542] width 211 height 39
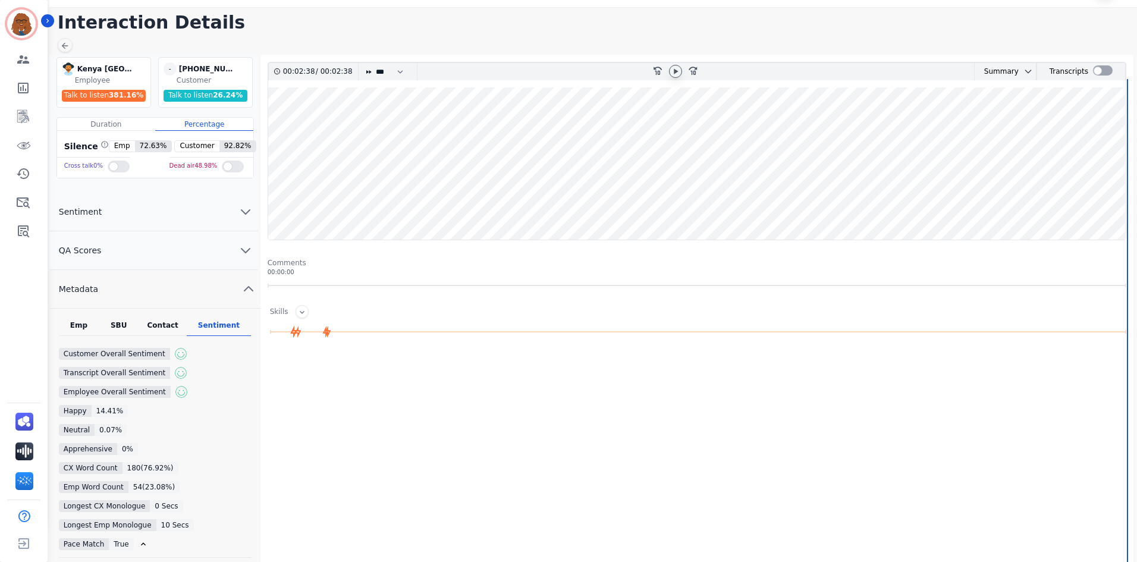
scroll to position [21, 0]
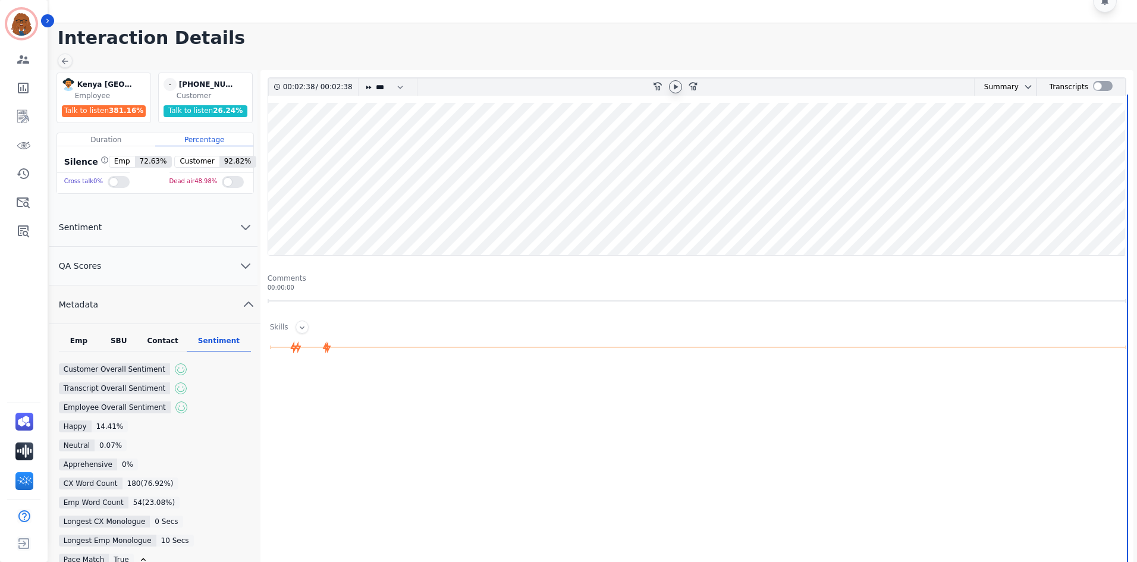
click at [169, 339] on div "Contact" at bounding box center [163, 343] width 48 height 15
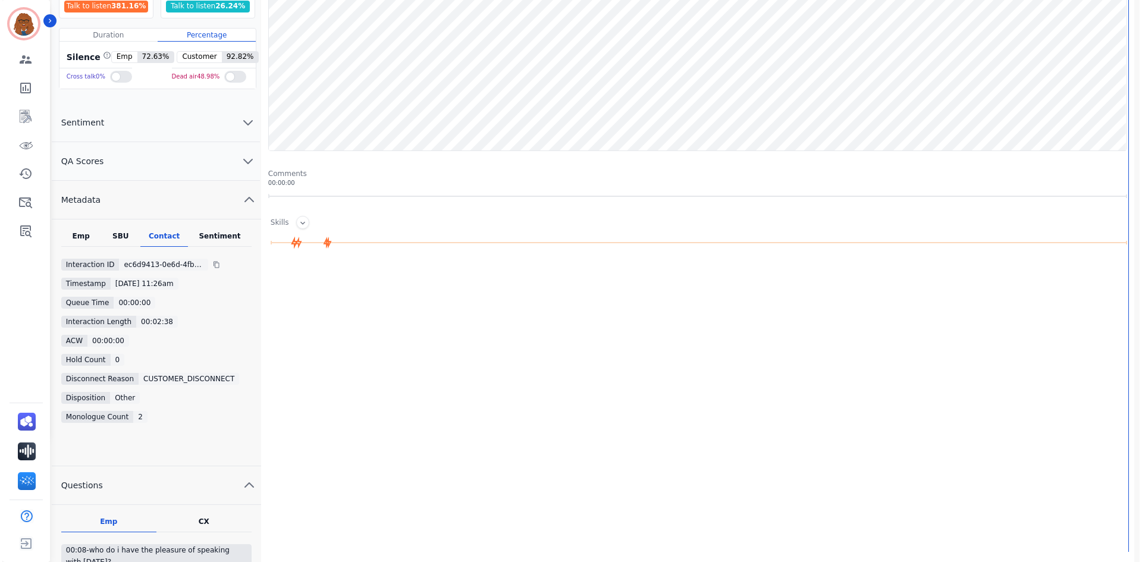
scroll to position [0, 0]
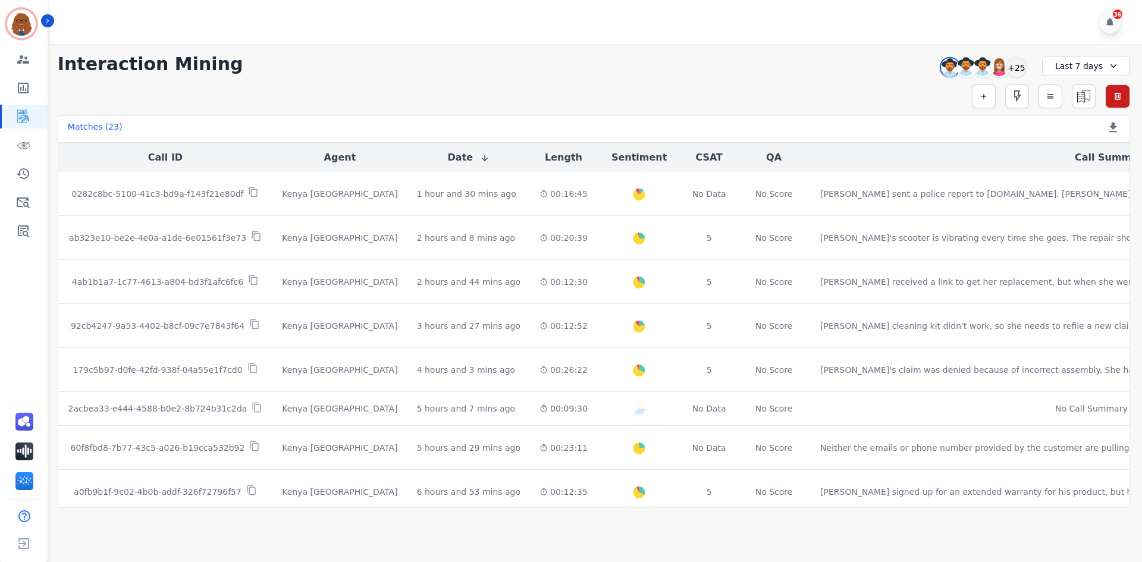
click at [1062, 63] on div "Last 7 days" at bounding box center [1086, 66] width 88 height 20
click at [1071, 103] on li "[DATE]" at bounding box center [1093, 108] width 59 height 12
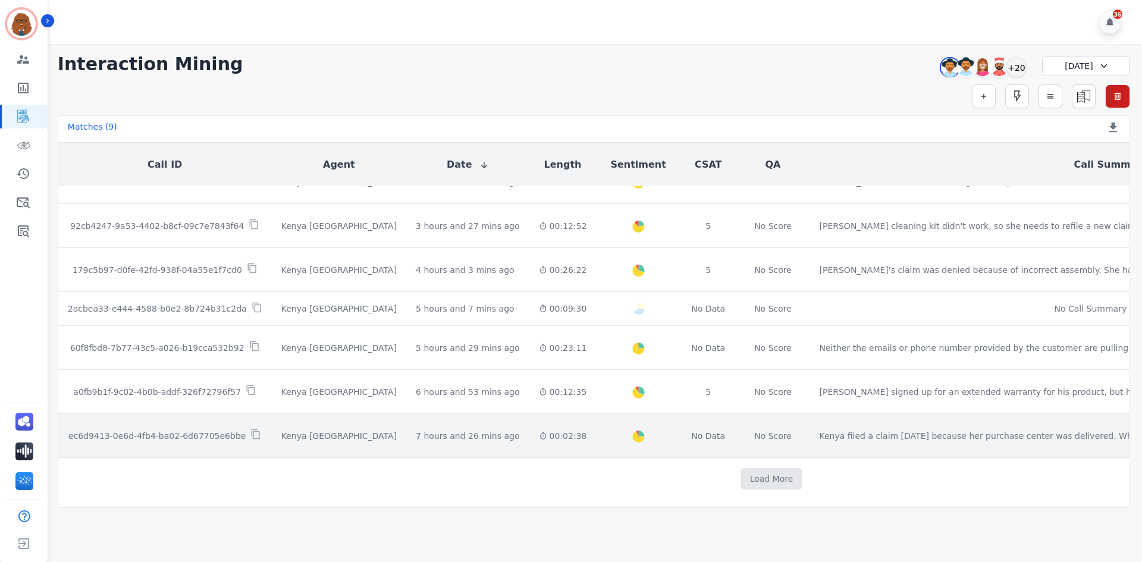
scroll to position [111, 0]
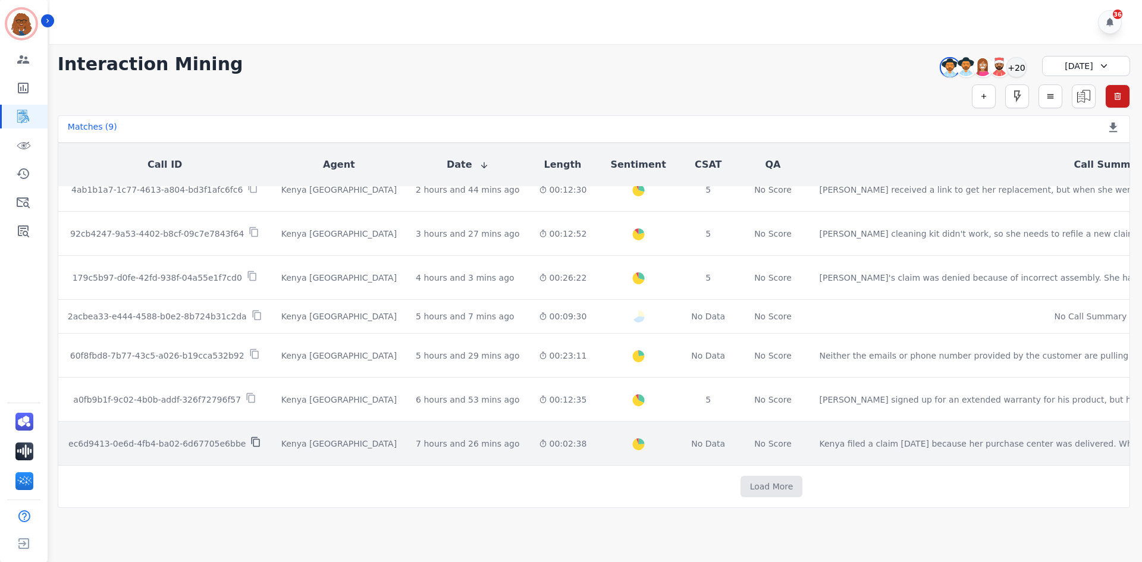
click at [250, 436] on icon at bounding box center [255, 441] width 11 height 11
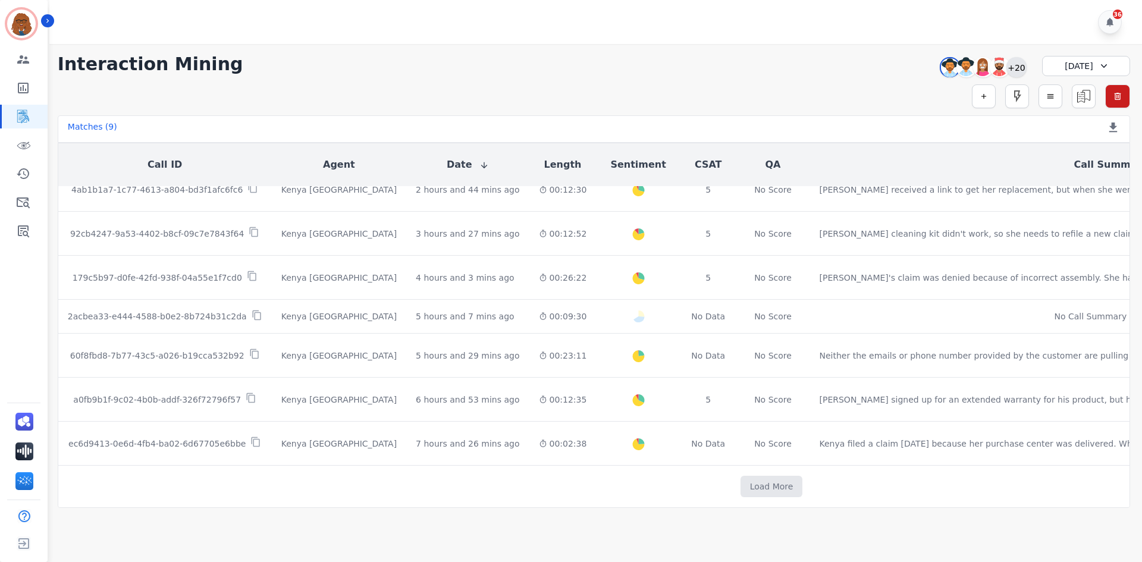
click at [1011, 69] on div "+20" at bounding box center [1016, 67] width 20 height 20
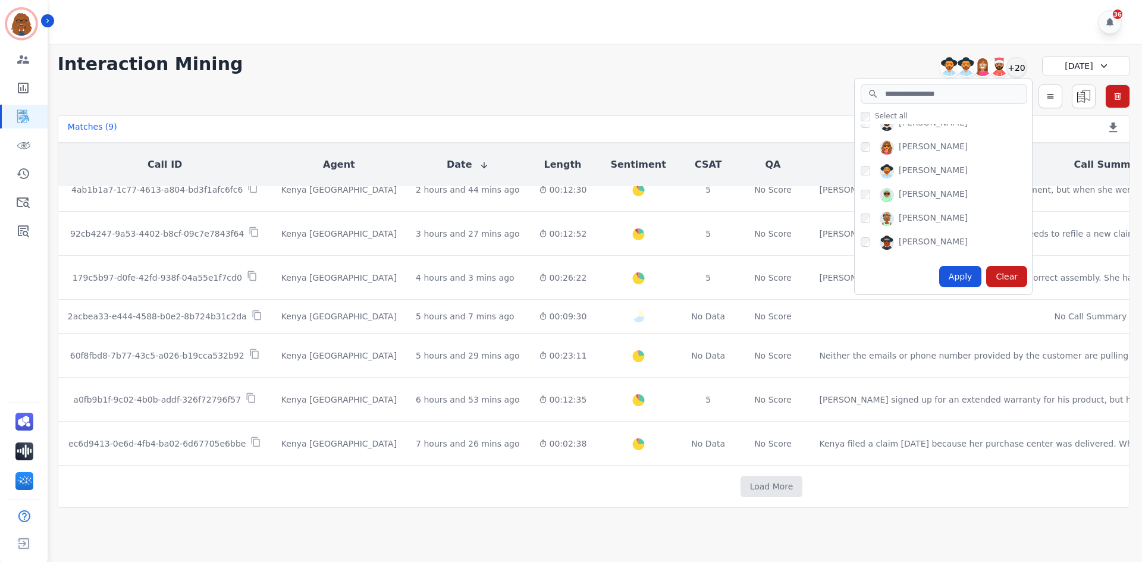
scroll to position [297, 0]
drag, startPoint x: 952, startPoint y: 274, endPoint x: 958, endPoint y: 257, distance: 18.2
click at [952, 274] on div "Apply" at bounding box center [960, 276] width 43 height 21
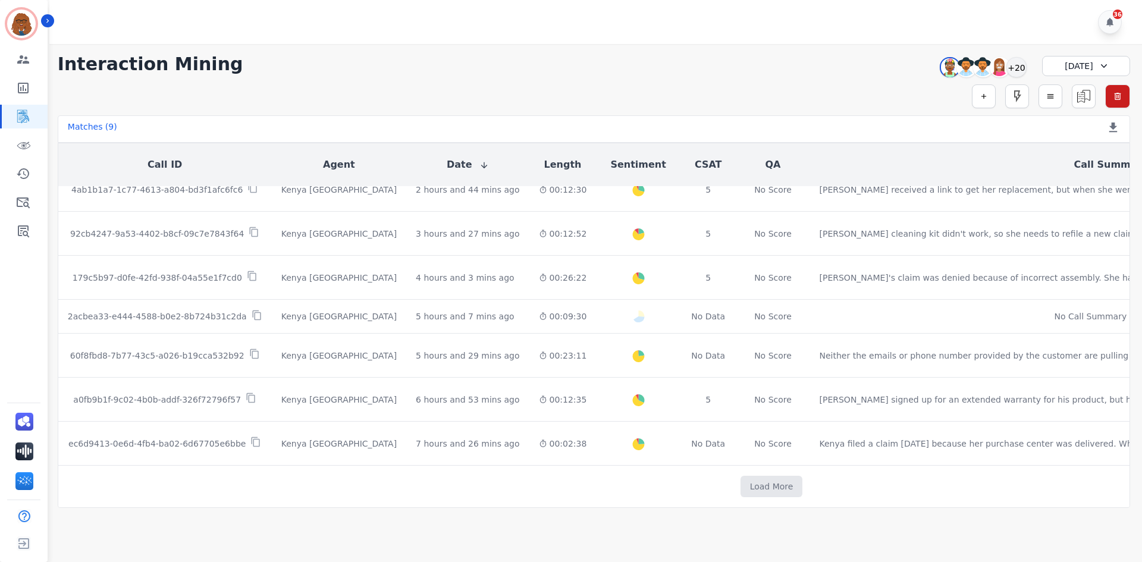
scroll to position [0, 0]
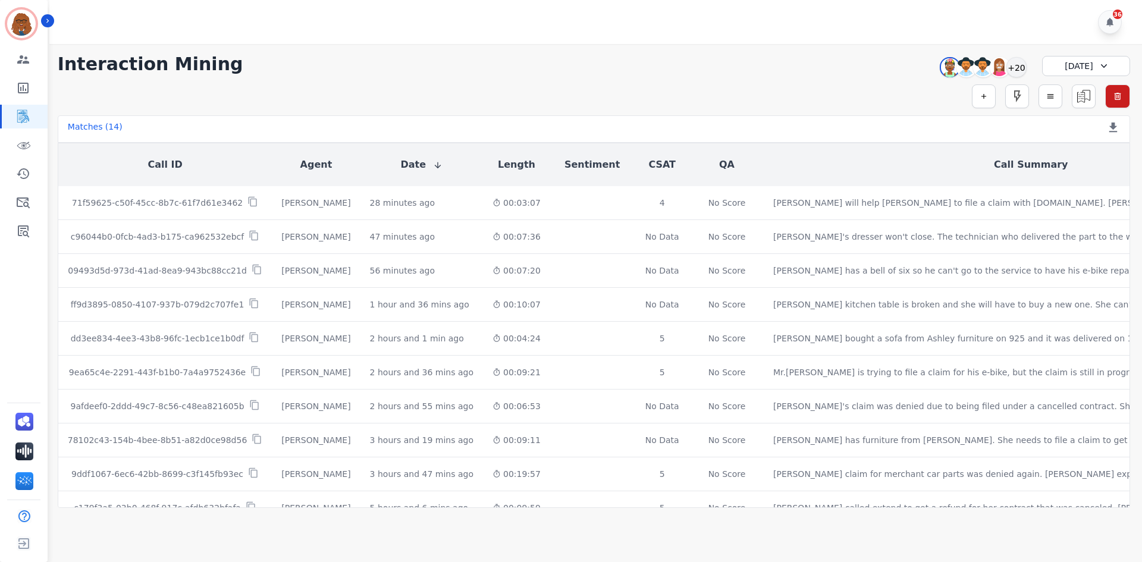
click at [1066, 66] on div "[DATE]" at bounding box center [1086, 66] width 88 height 20
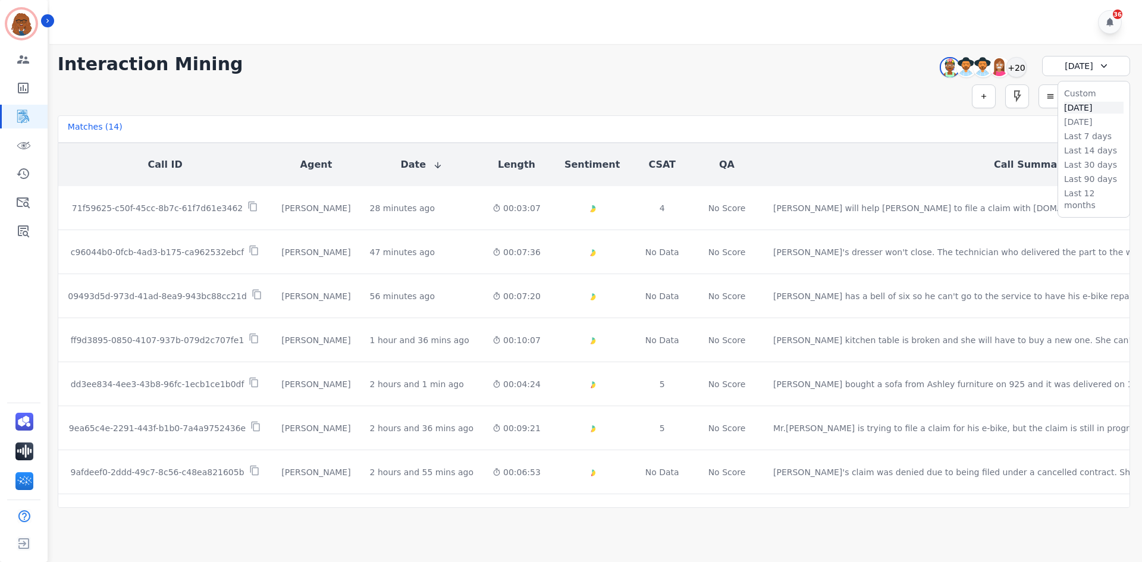
click at [1071, 108] on li "[DATE]" at bounding box center [1093, 108] width 59 height 12
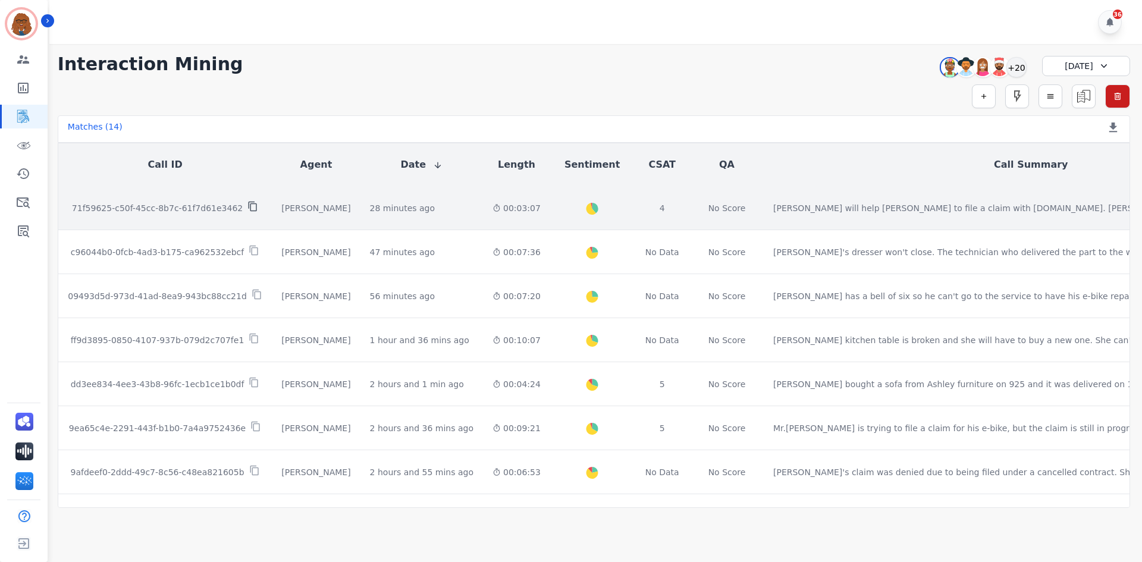
click at [247, 208] on icon at bounding box center [252, 206] width 11 height 11
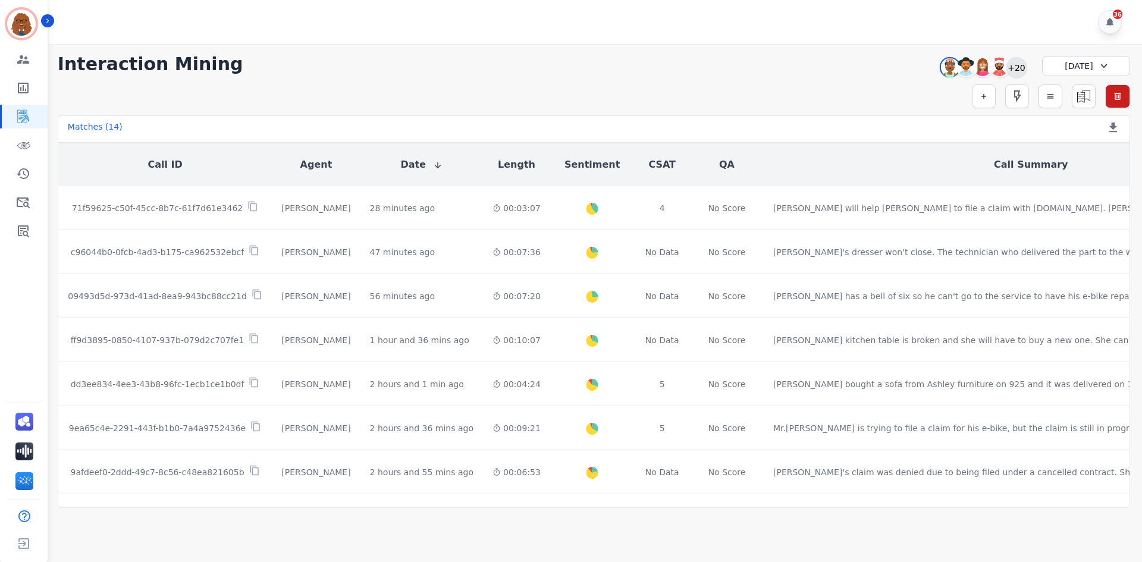
click at [1014, 69] on div "+20" at bounding box center [1016, 67] width 20 height 20
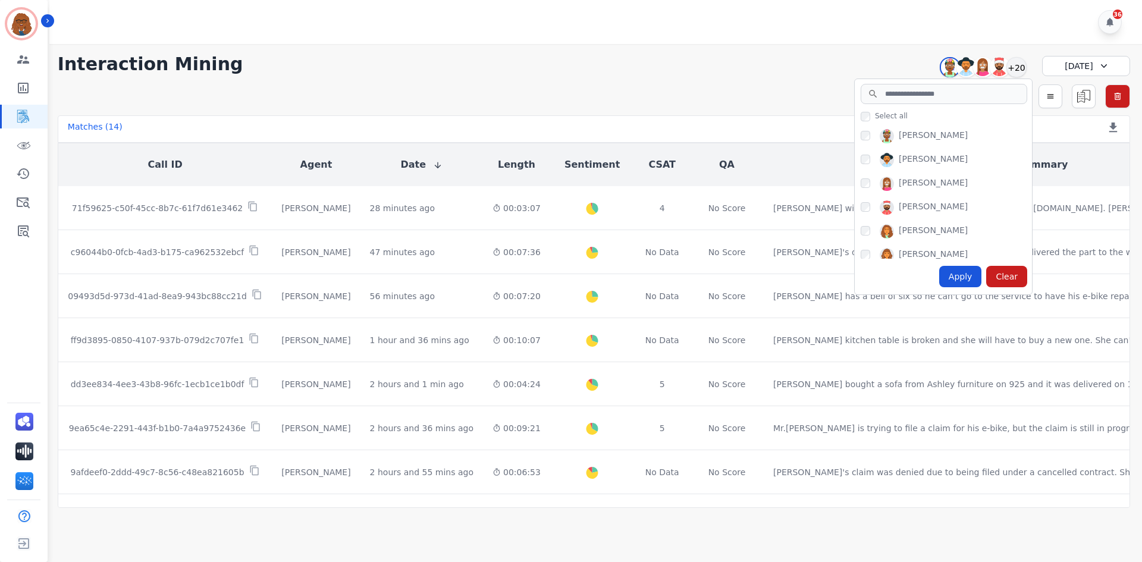
click at [712, 103] on div "Simple Search Metric Search Advanced Search Saved Rules Clear Filters" at bounding box center [594, 96] width 1072 height 24
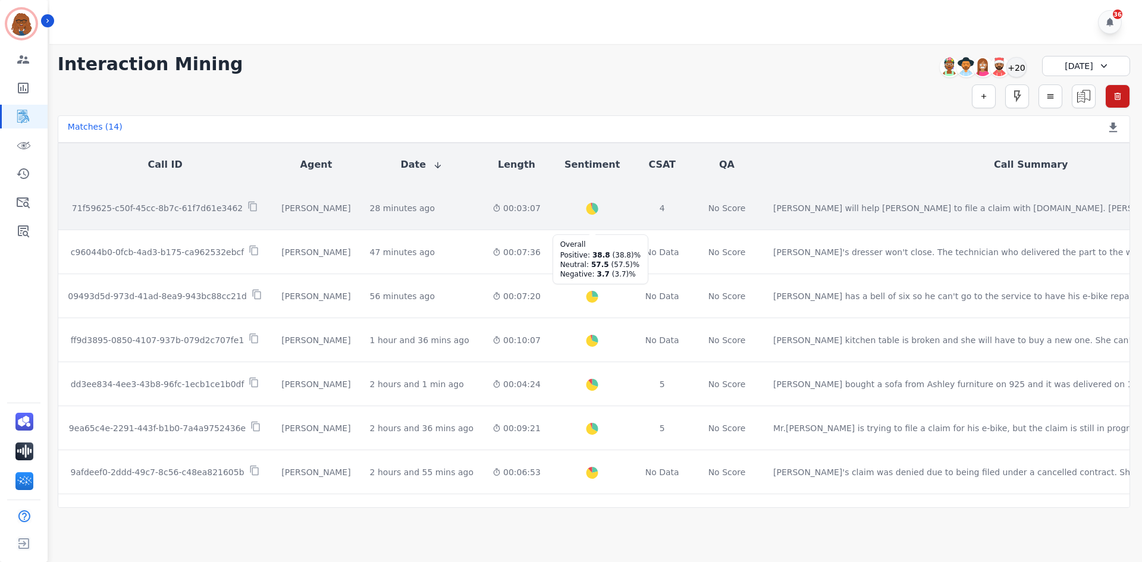
click at [573, 204] on icon "Created with Highcharts 10.2.0" at bounding box center [592, 210] width 39 height 39
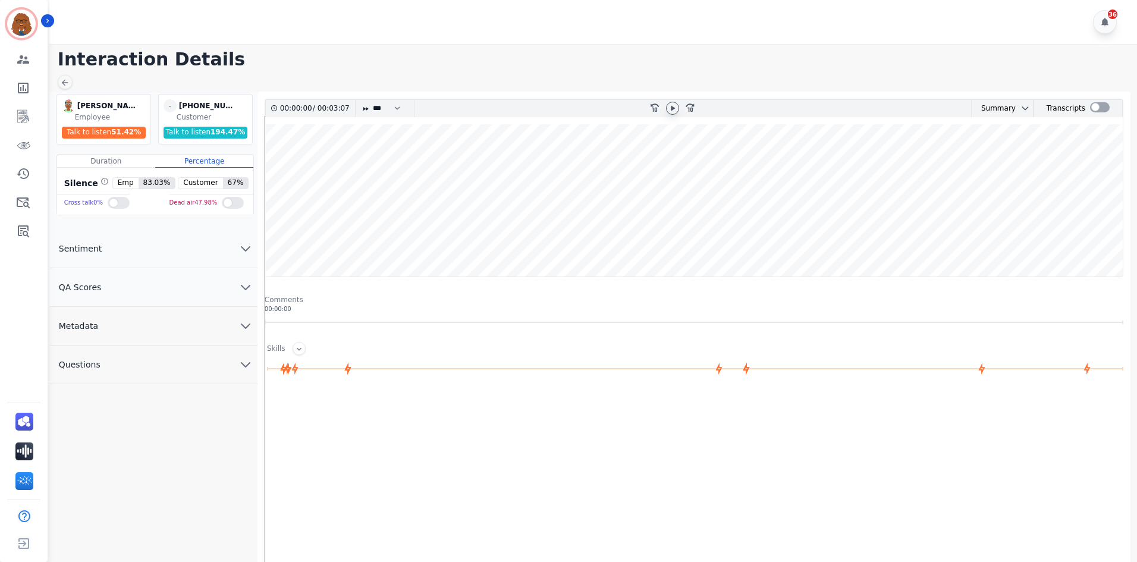
click at [672, 105] on icon at bounding box center [673, 108] width 10 height 10
click at [61, 83] on icon at bounding box center [65, 83] width 10 height 10
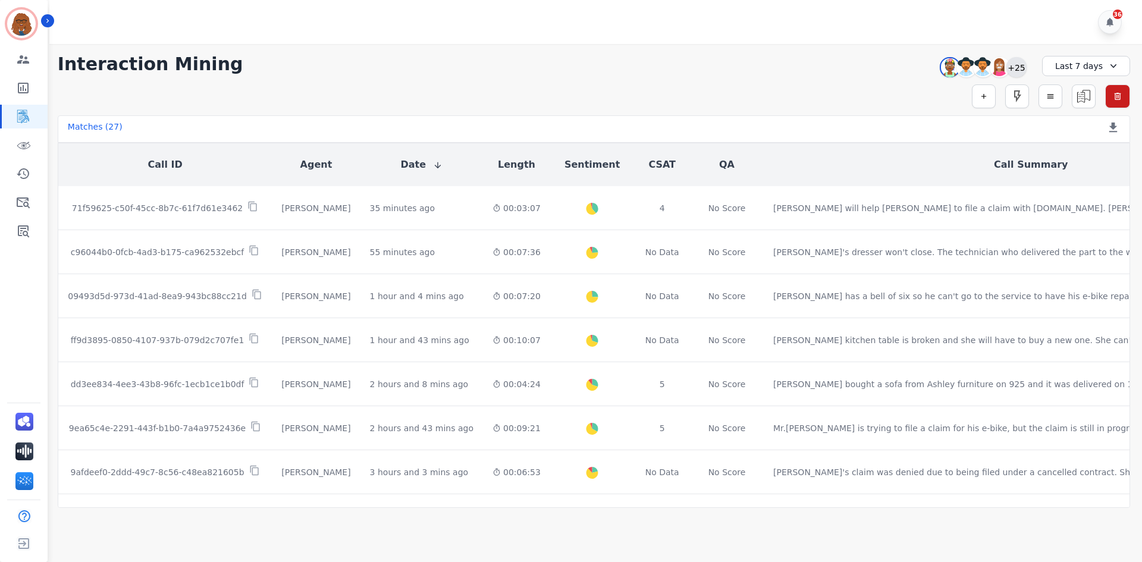
click at [1018, 66] on div "+25" at bounding box center [1016, 67] width 20 height 20
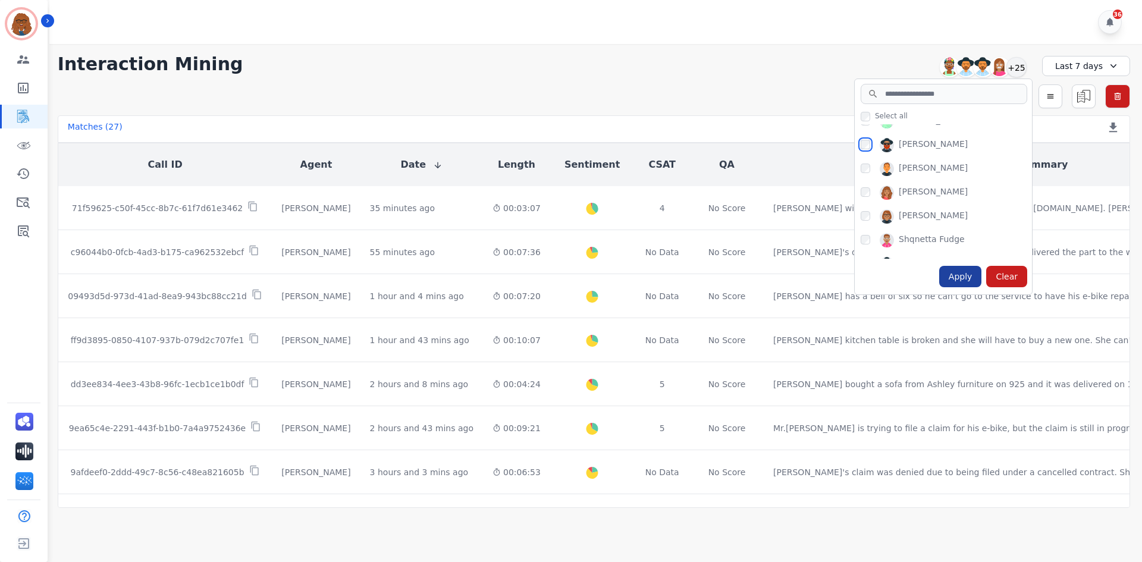
scroll to position [416, 0]
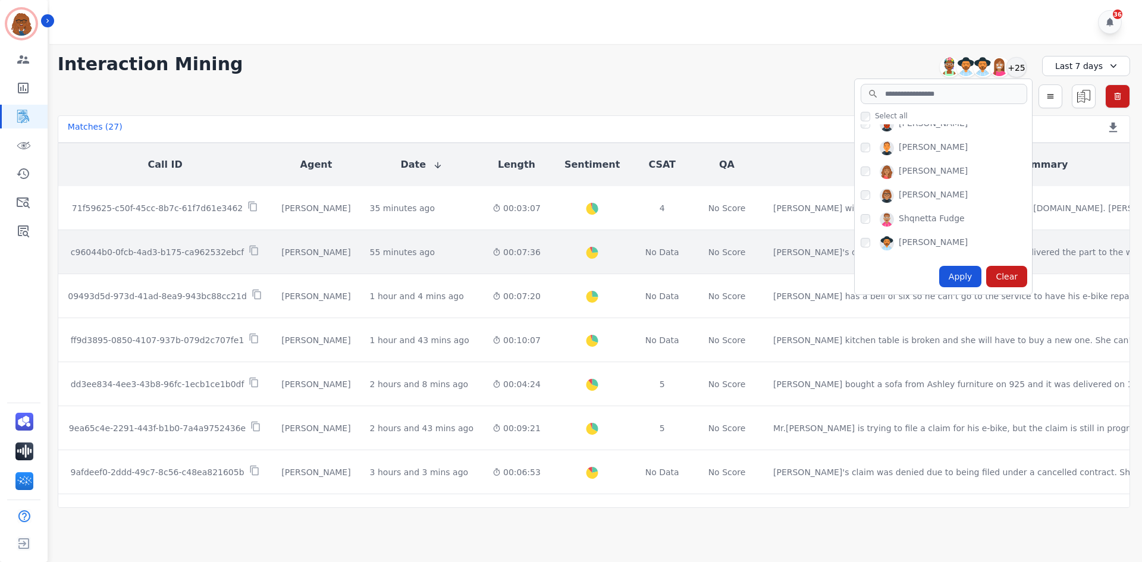
click at [970, 275] on div "Apply" at bounding box center [960, 276] width 43 height 21
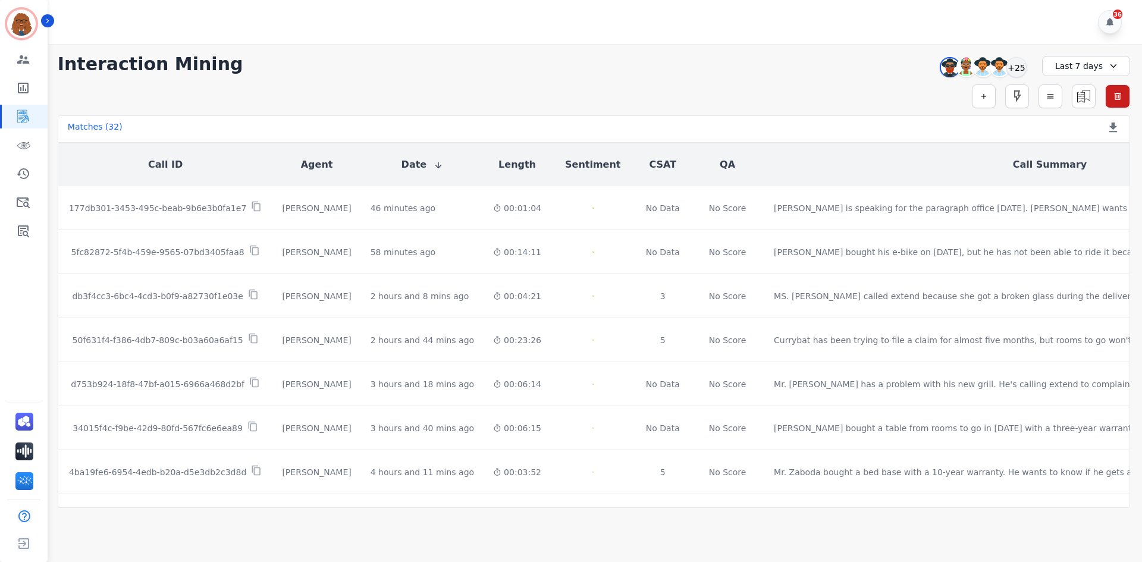
drag, startPoint x: 1063, startPoint y: 67, endPoint x: 1054, endPoint y: 67, distance: 8.9
click at [1061, 64] on div "Last 7 days" at bounding box center [1086, 66] width 88 height 20
click at [1065, 111] on li "[DATE]" at bounding box center [1093, 108] width 59 height 12
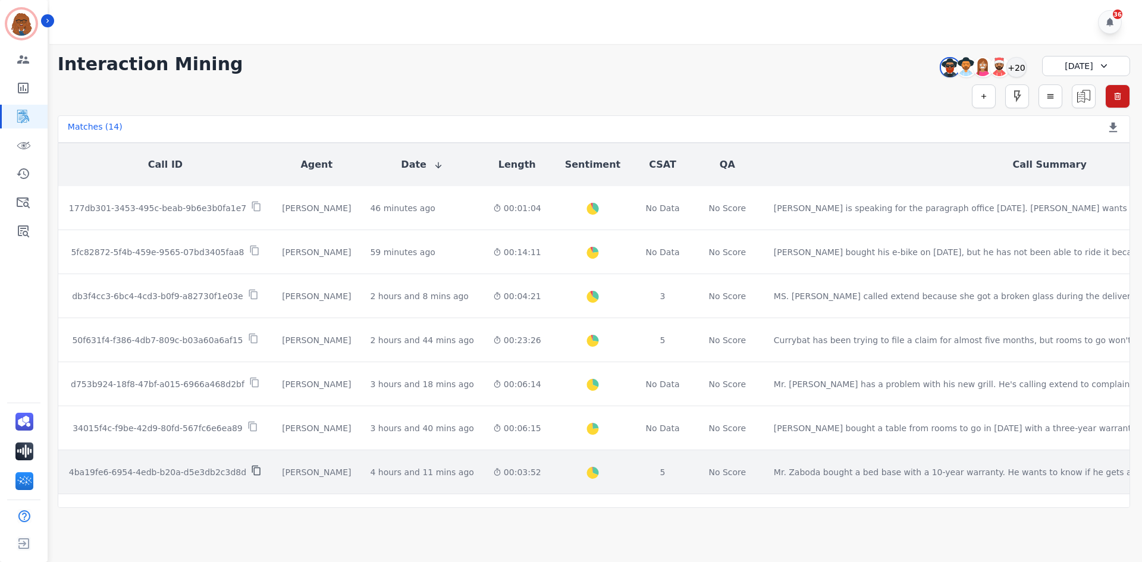
click at [252, 468] on icon at bounding box center [256, 471] width 8 height 10
click at [573, 474] on td "Created with Highcharts 10.2.0 Overall Positive: 31.2 ( 31.2 )% Neutral: 67.1 (…" at bounding box center [593, 472] width 84 height 44
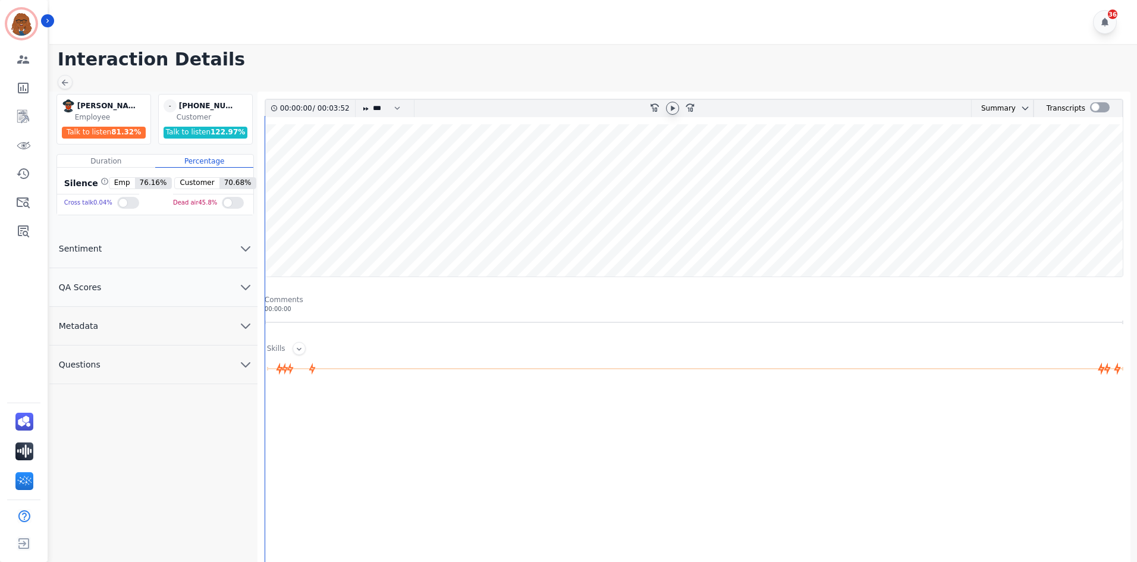
click at [674, 106] on icon at bounding box center [673, 108] width 10 height 10
click at [675, 108] on icon at bounding box center [673, 108] width 10 height 10
click at [668, 103] on icon at bounding box center [673, 108] width 10 height 10
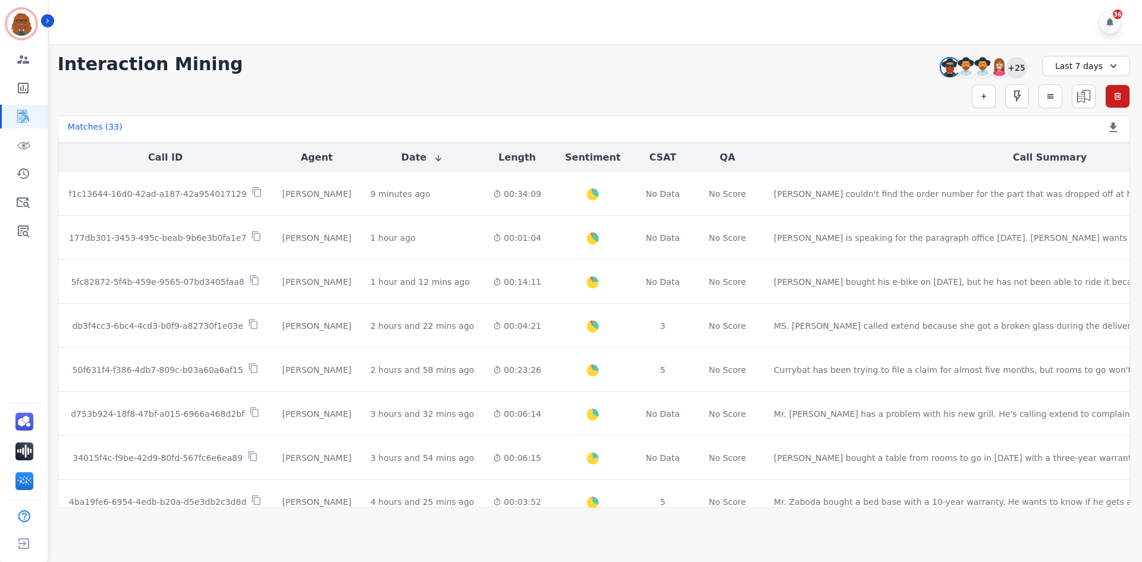
click at [1021, 67] on div "+25" at bounding box center [1016, 67] width 20 height 20
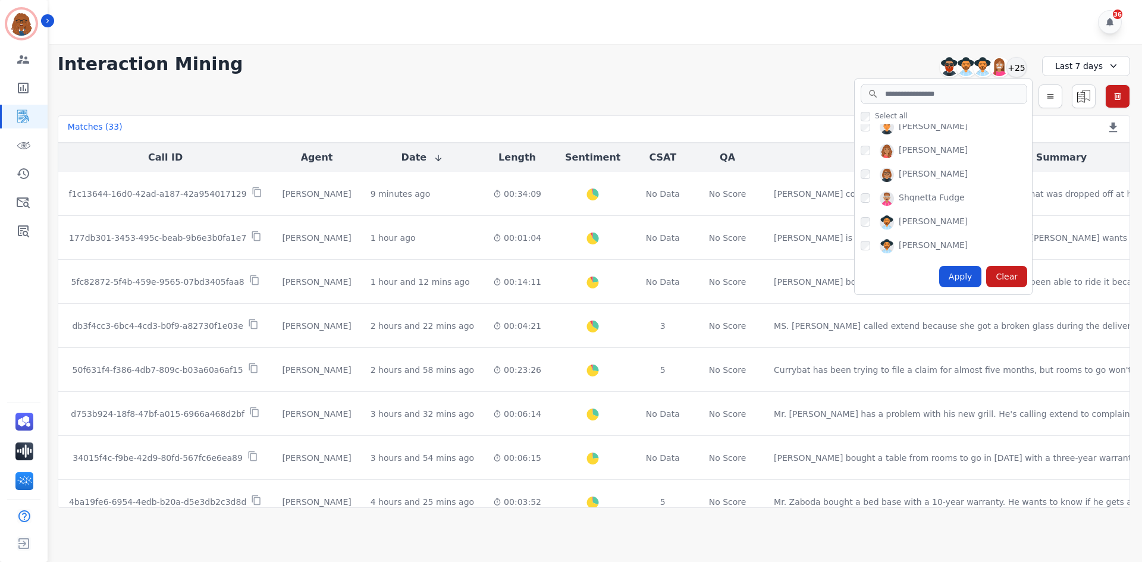
scroll to position [416, 0]
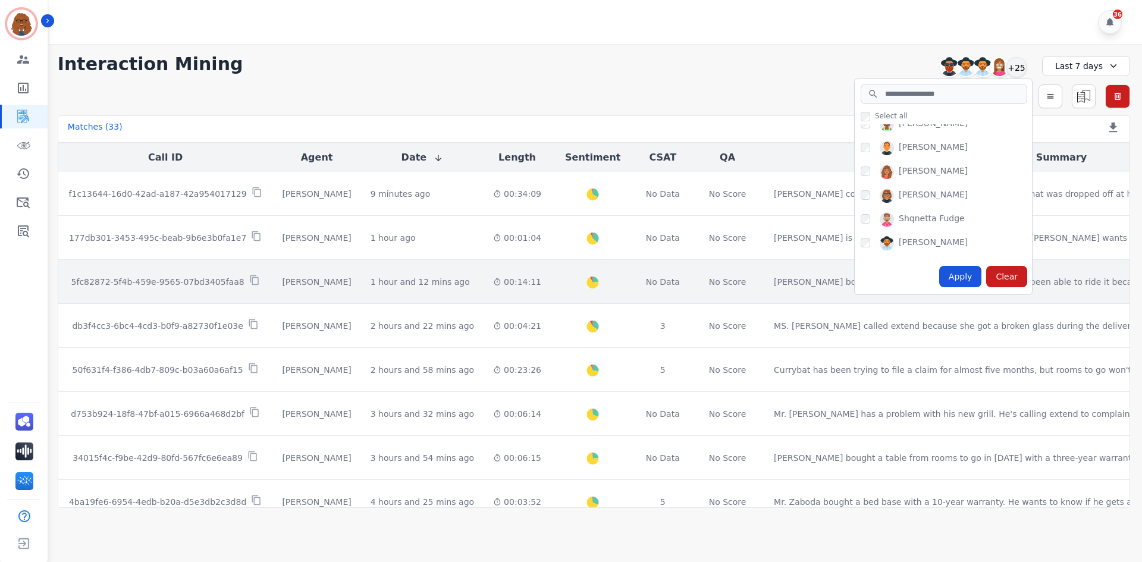
click at [951, 275] on div "Apply" at bounding box center [960, 276] width 43 height 21
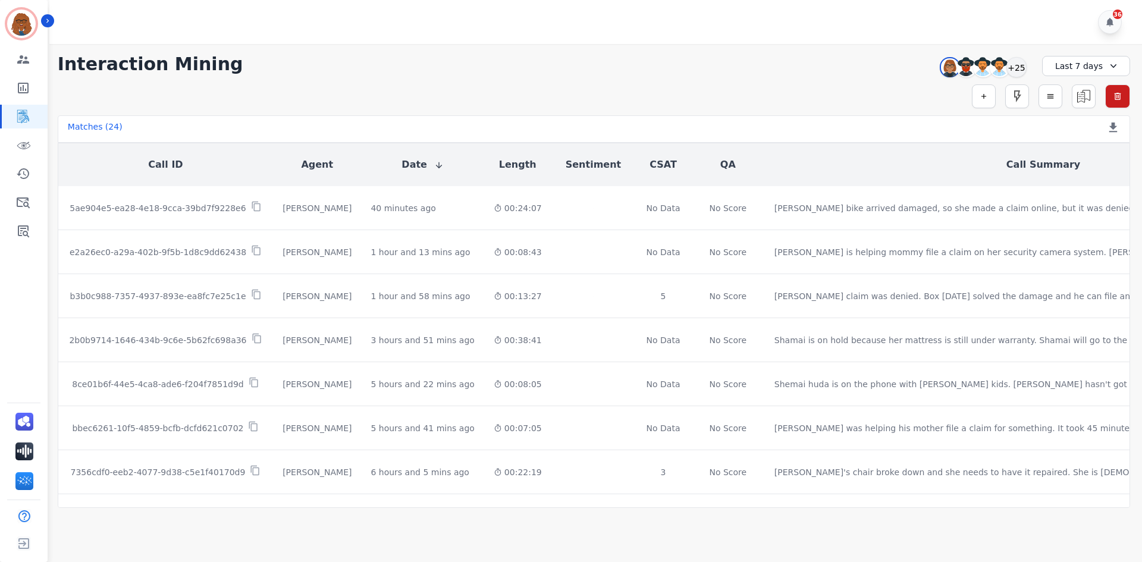
click at [1064, 70] on div "Last 7 days" at bounding box center [1086, 66] width 88 height 20
click at [1067, 109] on li "[DATE]" at bounding box center [1093, 108] width 59 height 12
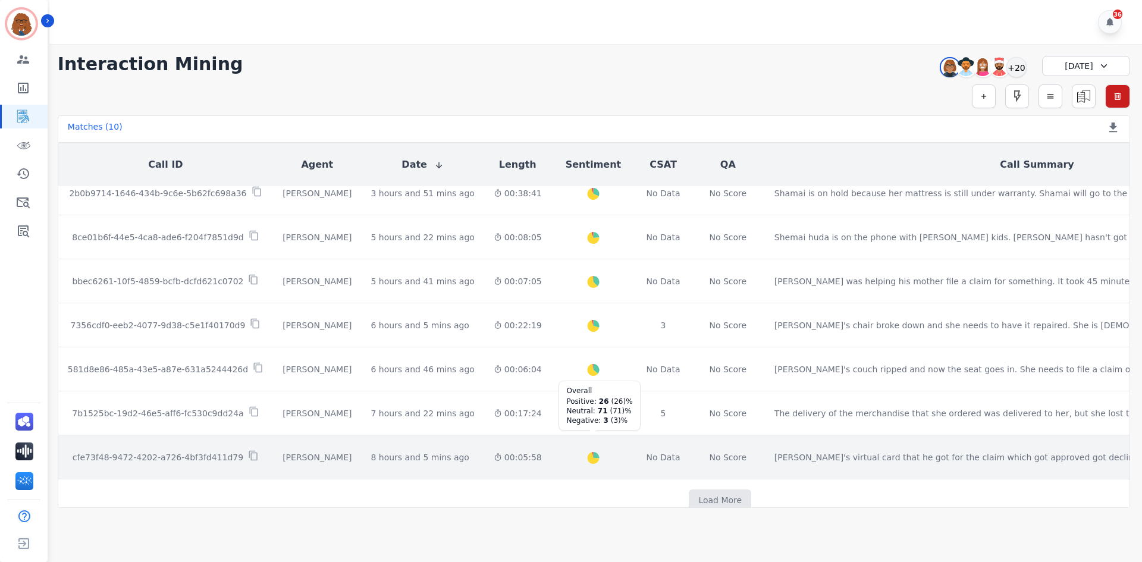
scroll to position [165, 0]
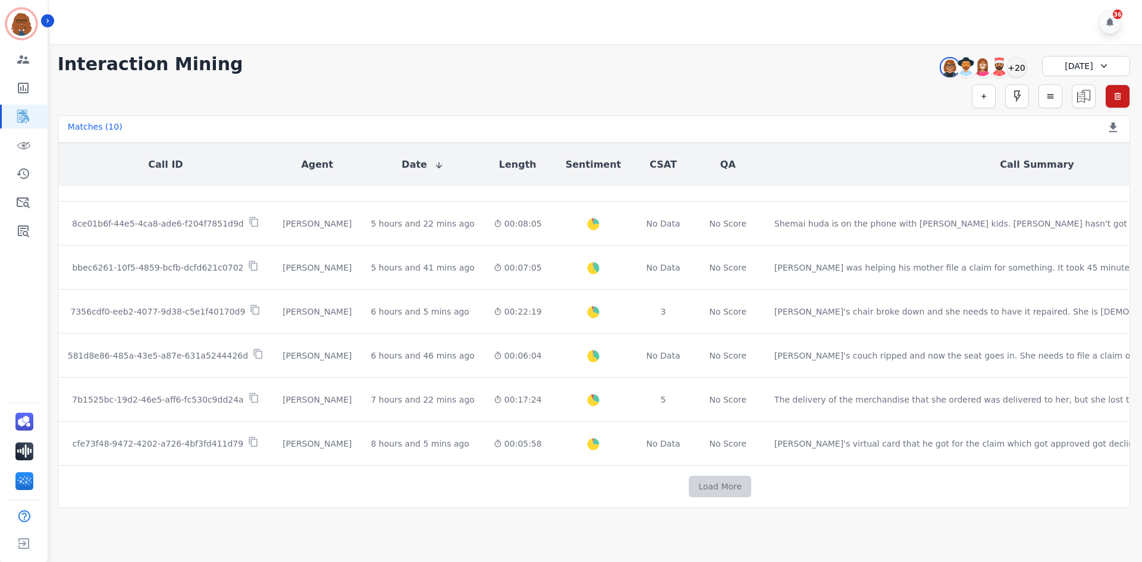
click at [689, 482] on button "Load More" at bounding box center [720, 486] width 62 height 21
click at [689, 479] on button "Load More" at bounding box center [720, 486] width 62 height 21
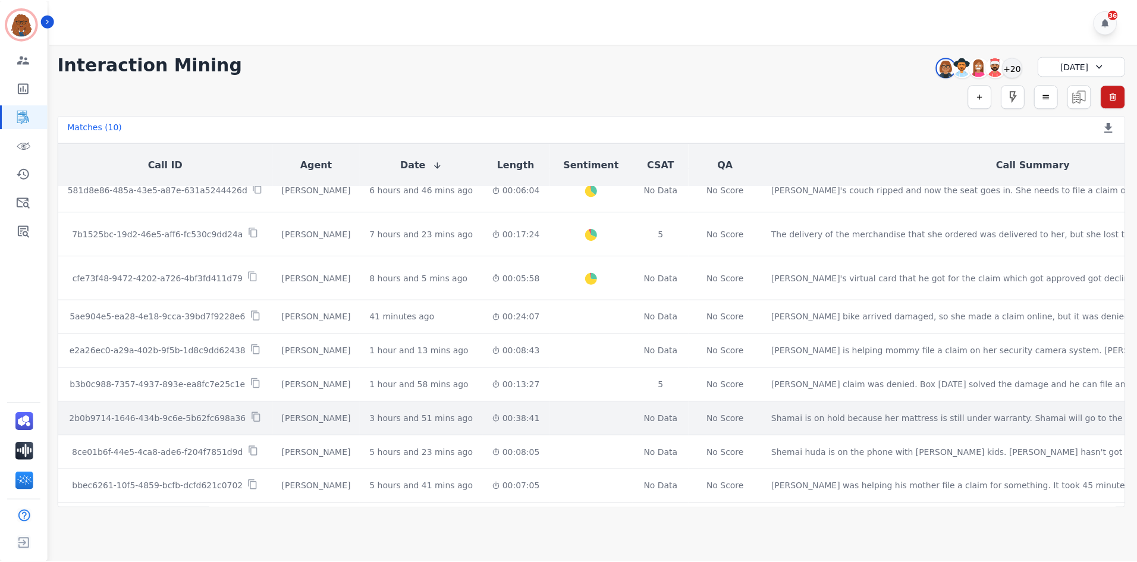
scroll to position [266, 0]
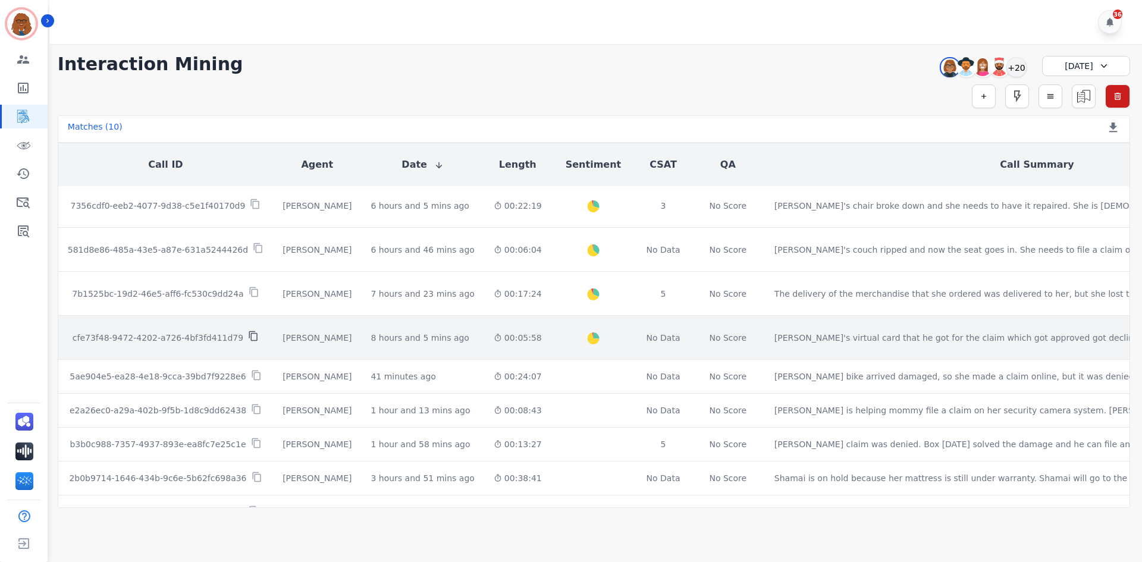
click at [248, 334] on icon at bounding box center [253, 336] width 11 height 11
click at [561, 326] on div "Created with Highcharts 10.2.0 Overall Positive: 26 ( 26 )% Neutral: 71 ( 71 )%…" at bounding box center [593, 337] width 65 height 43
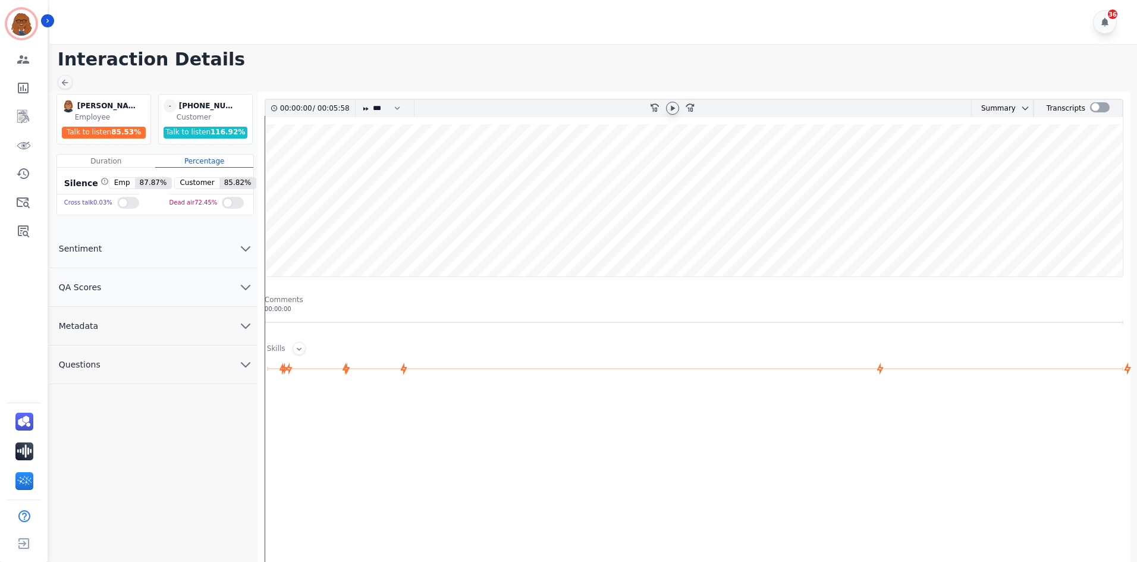
click at [673, 108] on icon at bounding box center [673, 107] width 4 height 5
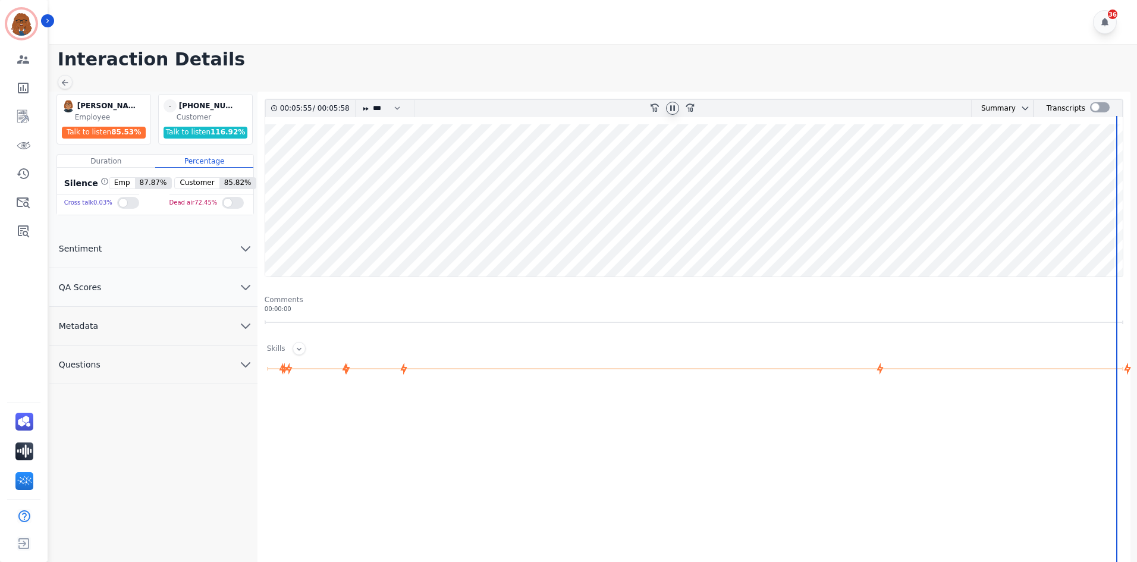
click at [244, 246] on icon "chevron down" at bounding box center [245, 248] width 14 height 14
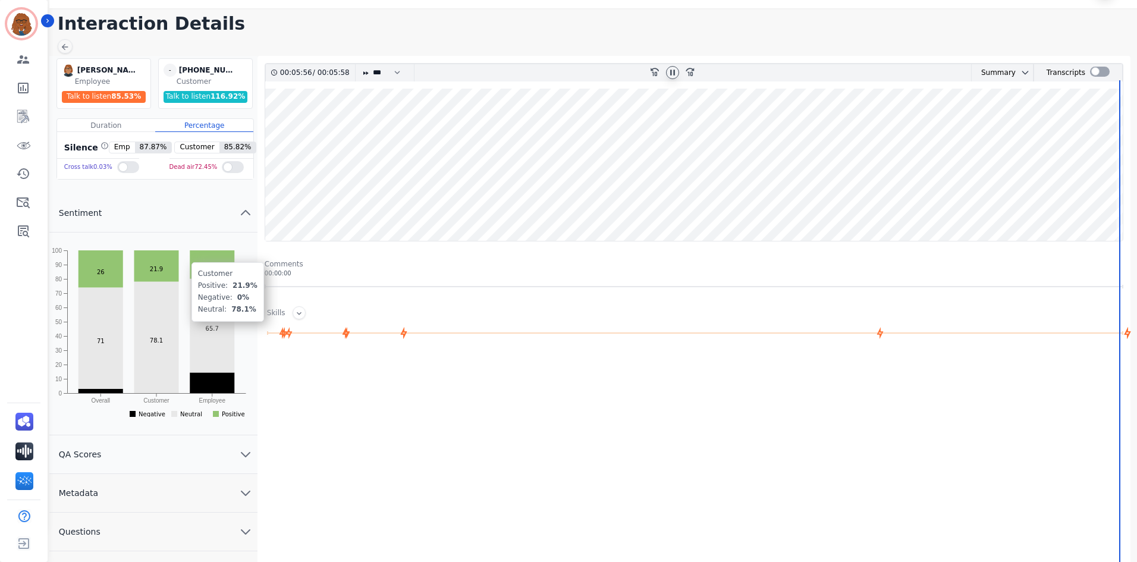
scroll to position [78, 0]
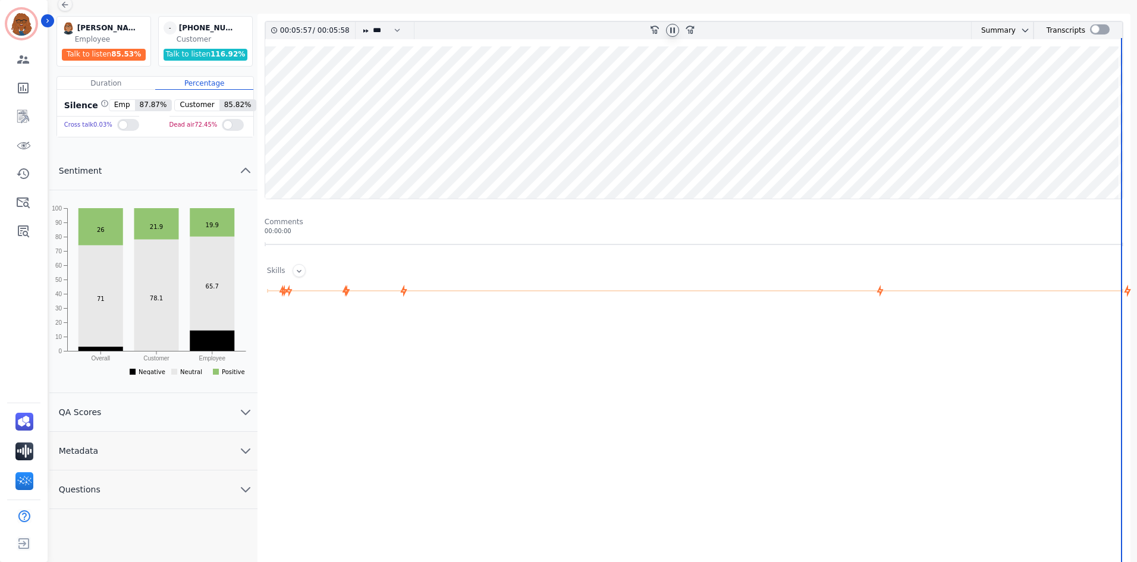
click at [149, 413] on button "QA Scores" at bounding box center [153, 412] width 208 height 39
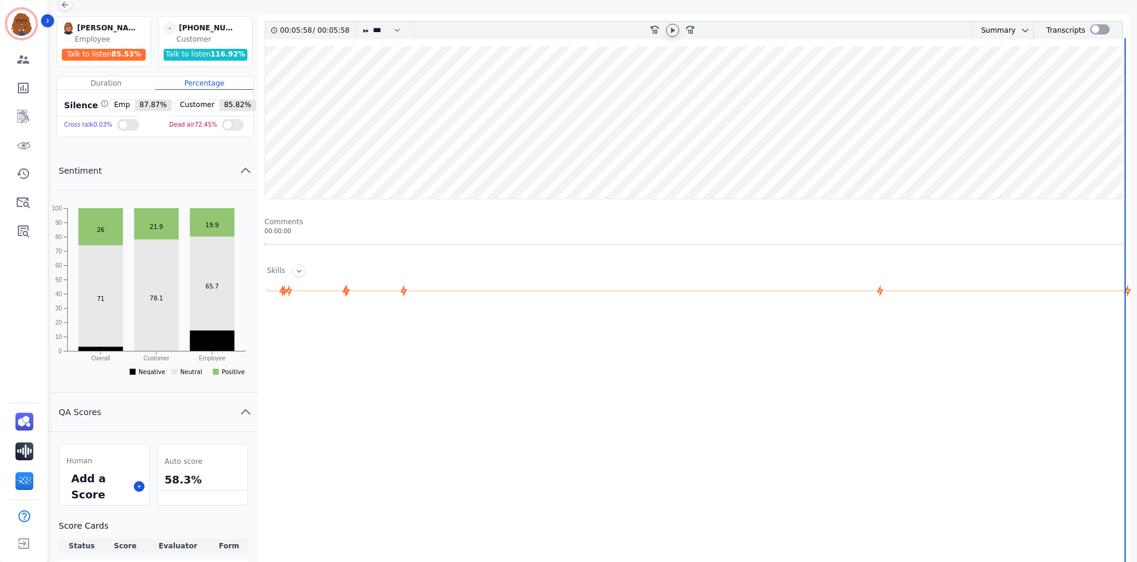
click at [49, 393] on button "QA Scores" at bounding box center [153, 412] width 208 height 39
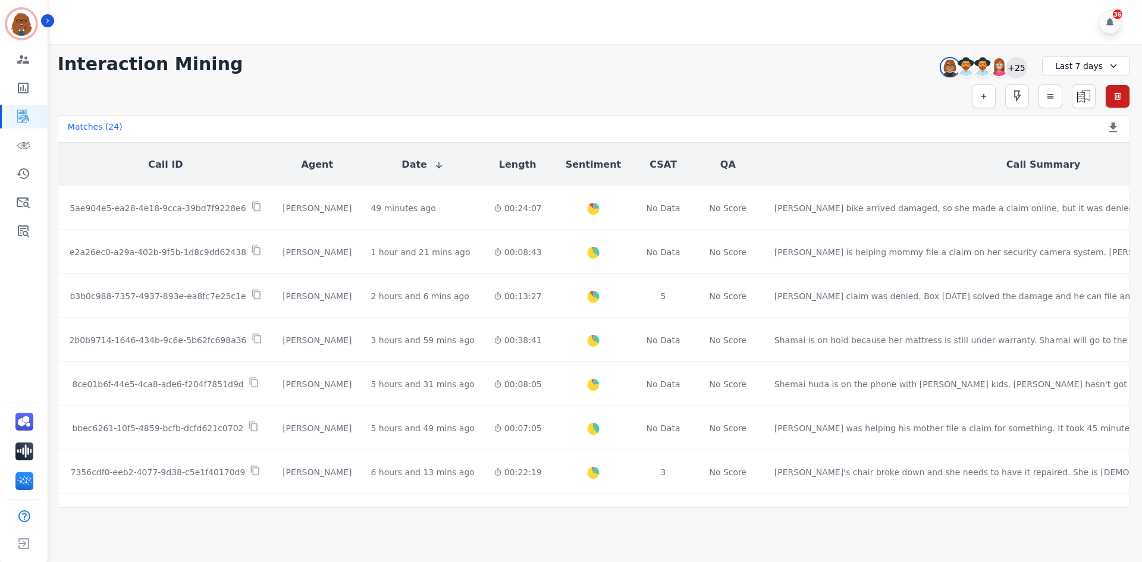
click at [1013, 64] on div "+25" at bounding box center [1016, 67] width 20 height 20
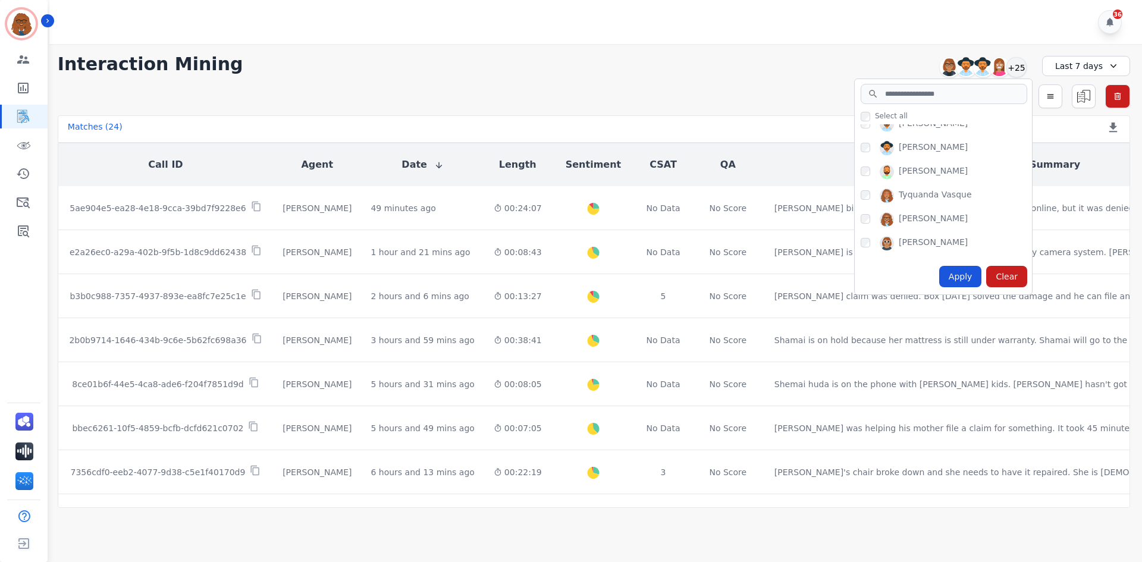
scroll to position [555, 0]
click at [758, 84] on div "**********" at bounding box center [594, 276] width 1096 height 464
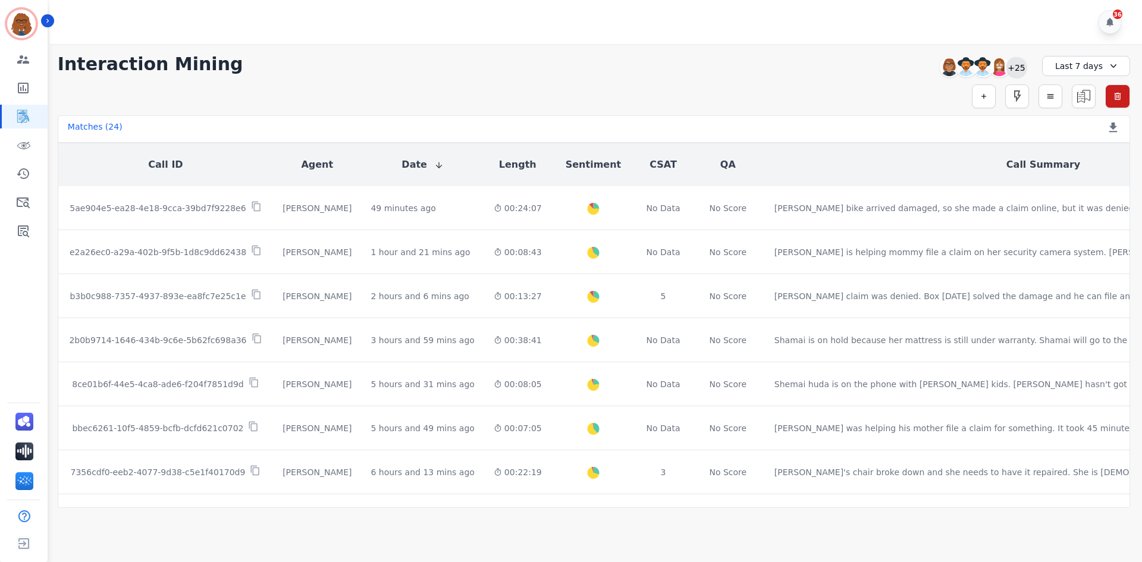
click at [1018, 63] on div "+25" at bounding box center [1016, 67] width 20 height 20
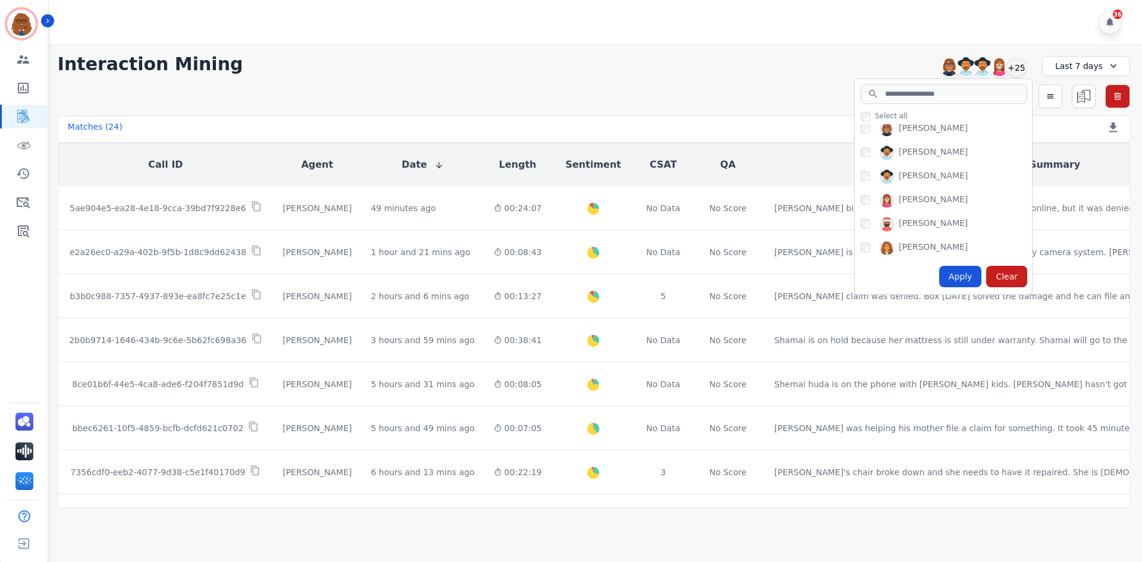
scroll to position [0, 0]
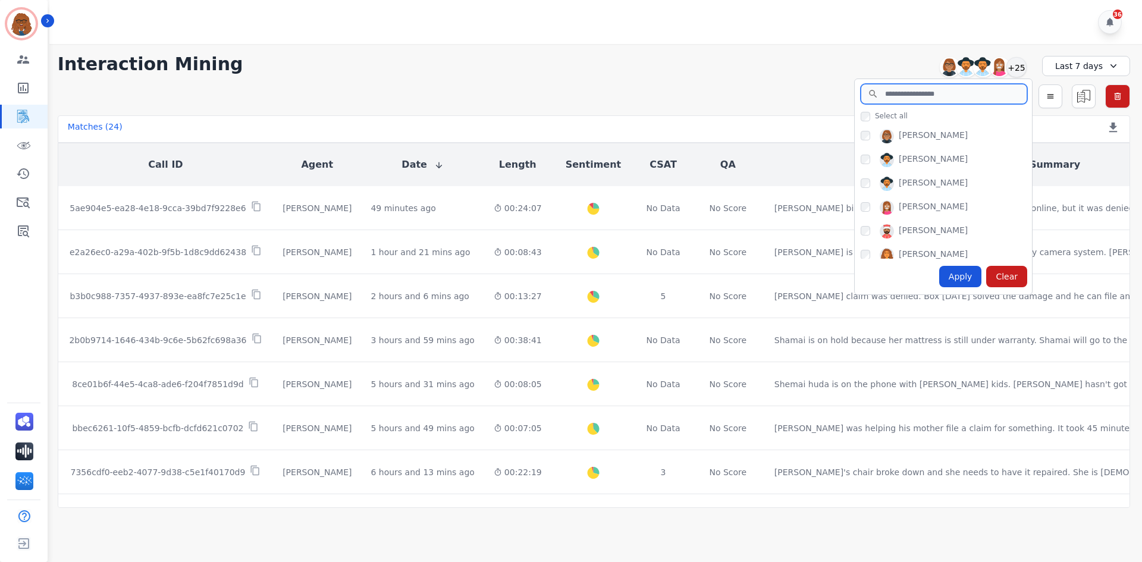
click at [925, 92] on input "search" at bounding box center [943, 94] width 166 height 20
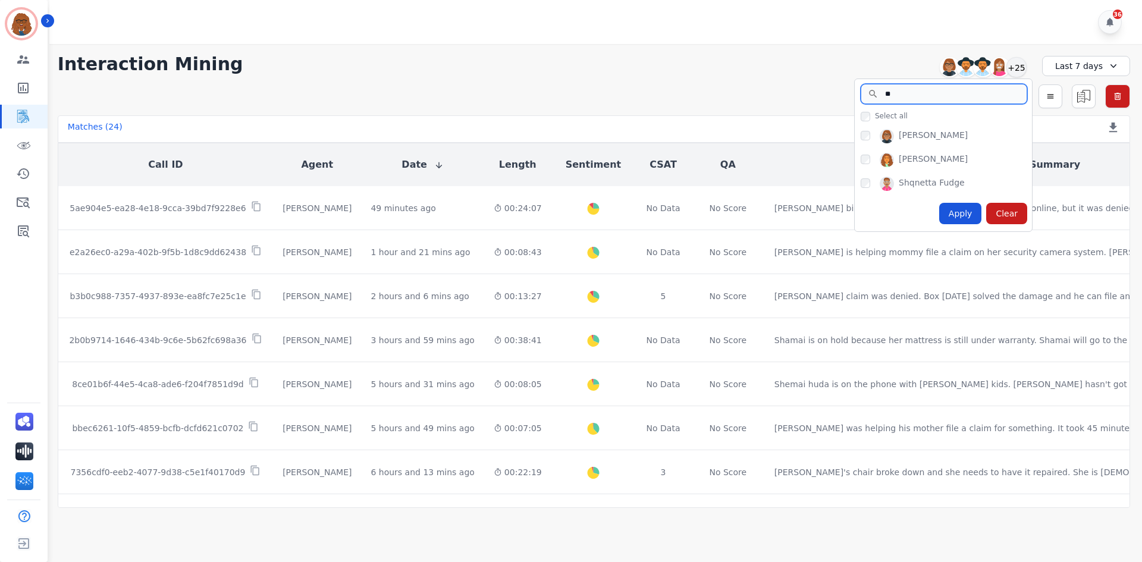
type input "*"
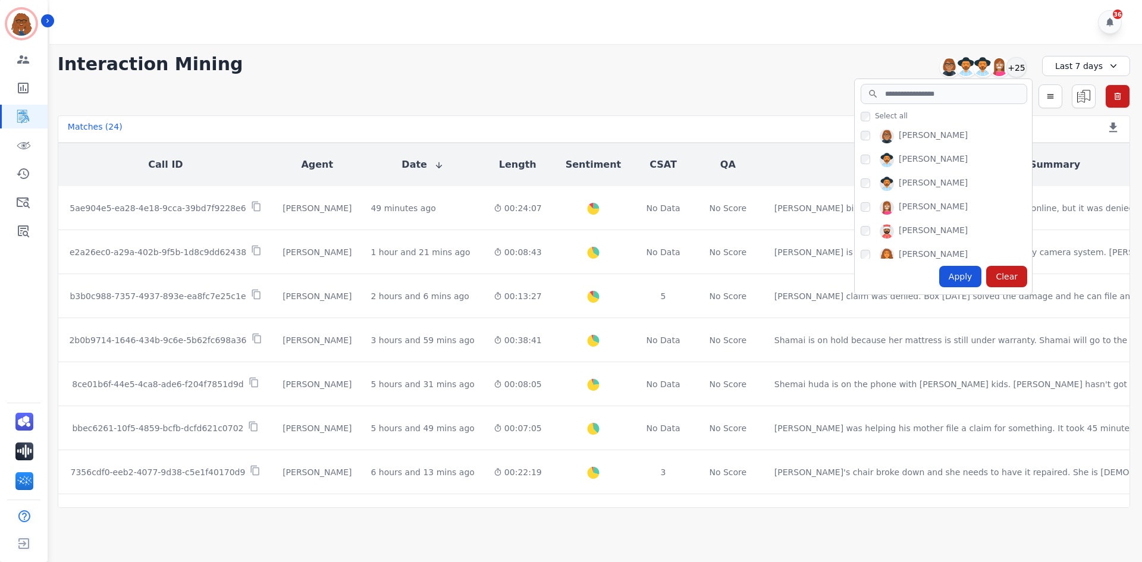
click at [1100, 63] on div "Last 7 days" at bounding box center [1086, 66] width 88 height 20
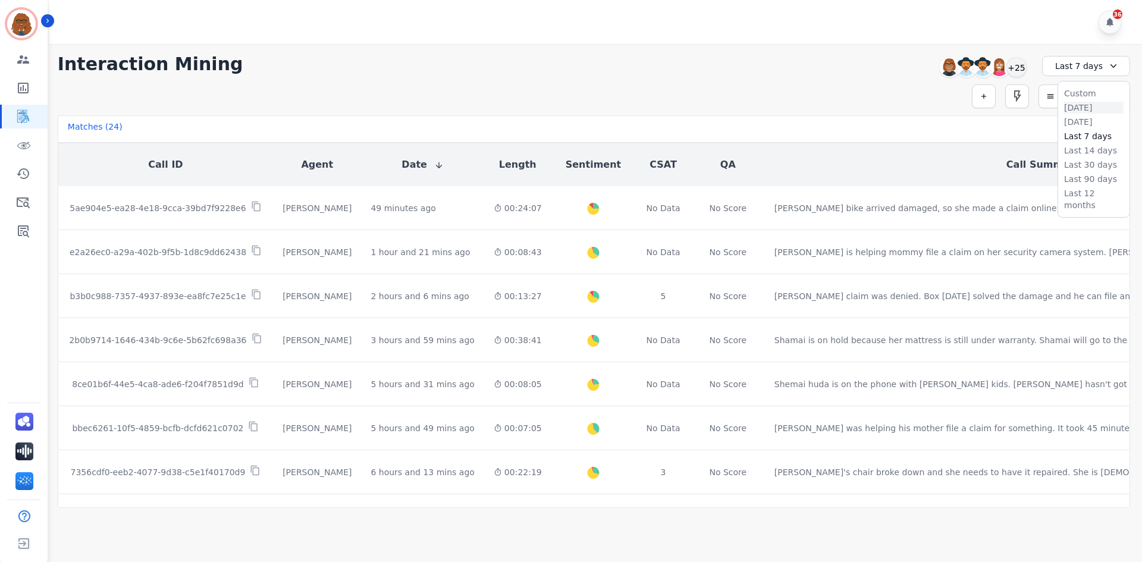
click at [1074, 107] on li "[DATE]" at bounding box center [1093, 108] width 59 height 12
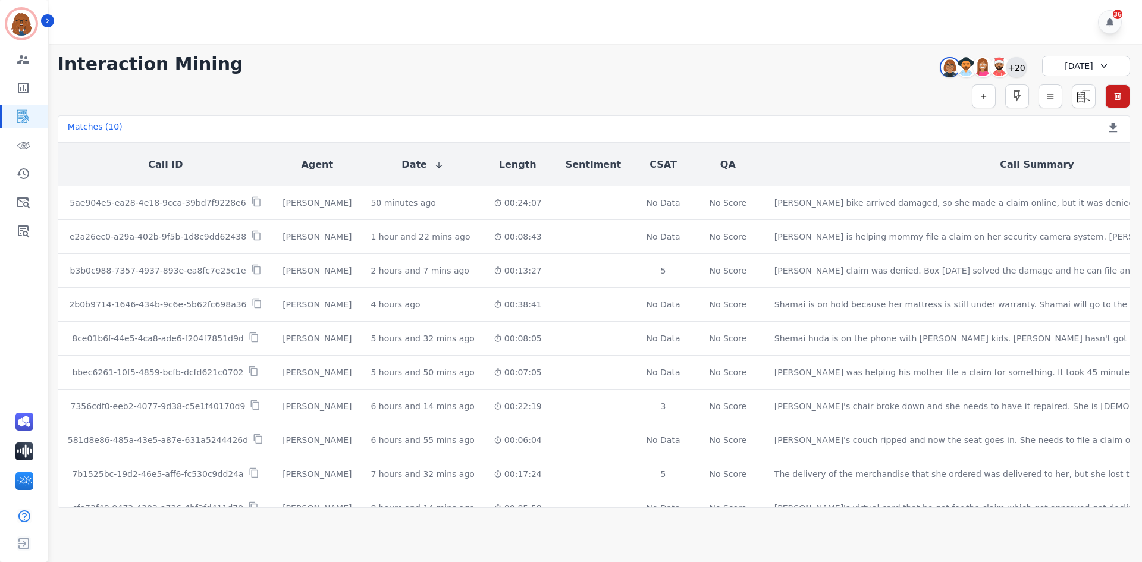
click at [1016, 67] on div "+20" at bounding box center [1016, 67] width 20 height 20
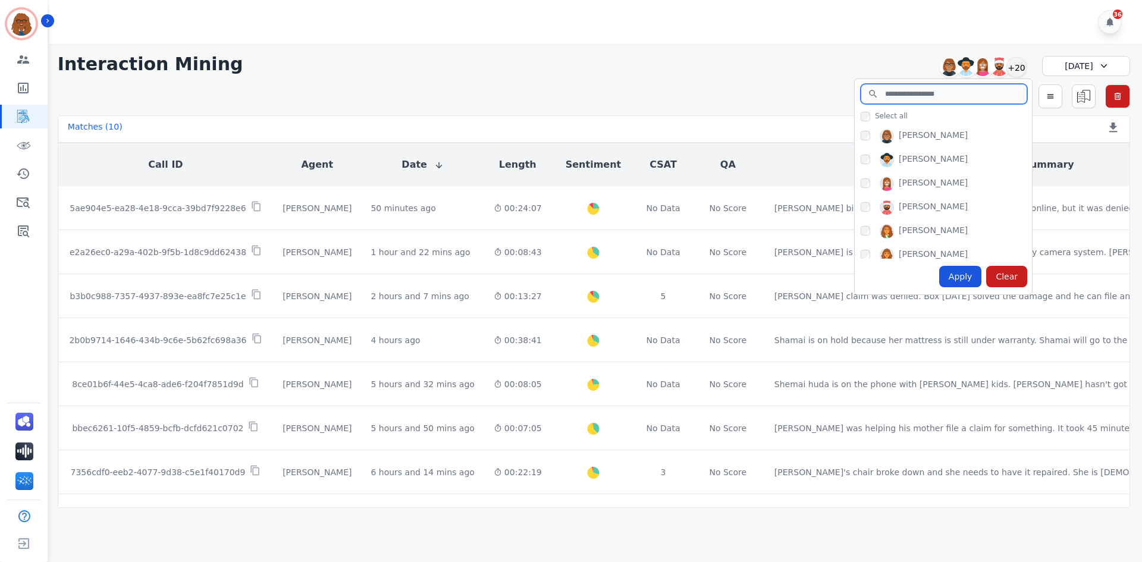
click at [933, 92] on input "search" at bounding box center [943, 94] width 166 height 20
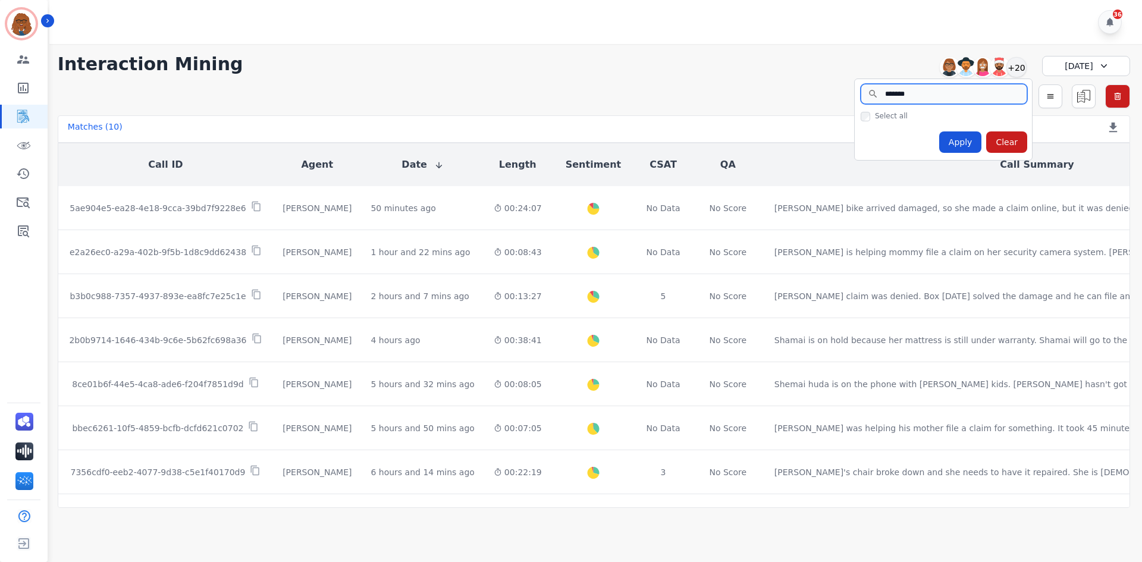
type input "*******"
click at [929, 91] on input "*******" at bounding box center [943, 94] width 166 height 20
drag, startPoint x: 921, startPoint y: 96, endPoint x: 863, endPoint y: 102, distance: 58.0
click at [863, 102] on input "*******" at bounding box center [943, 94] width 166 height 20
type input "*******"
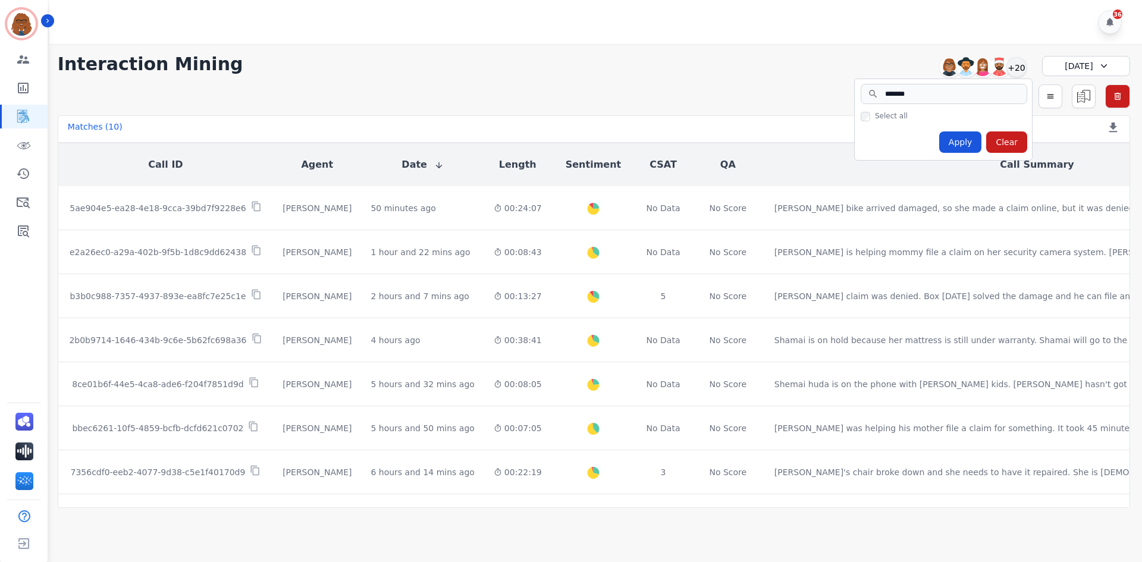
click at [739, 112] on div "**********" at bounding box center [594, 276] width 1096 height 464
click at [1017, 62] on div "+20" at bounding box center [1016, 67] width 20 height 20
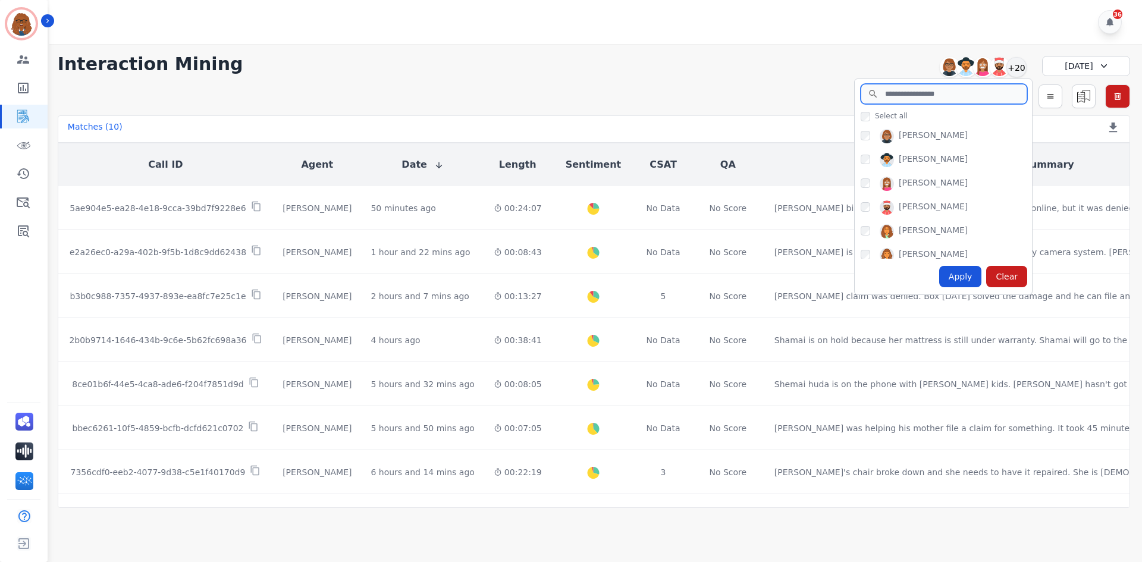
click at [943, 99] on input "search" at bounding box center [943, 94] width 166 height 20
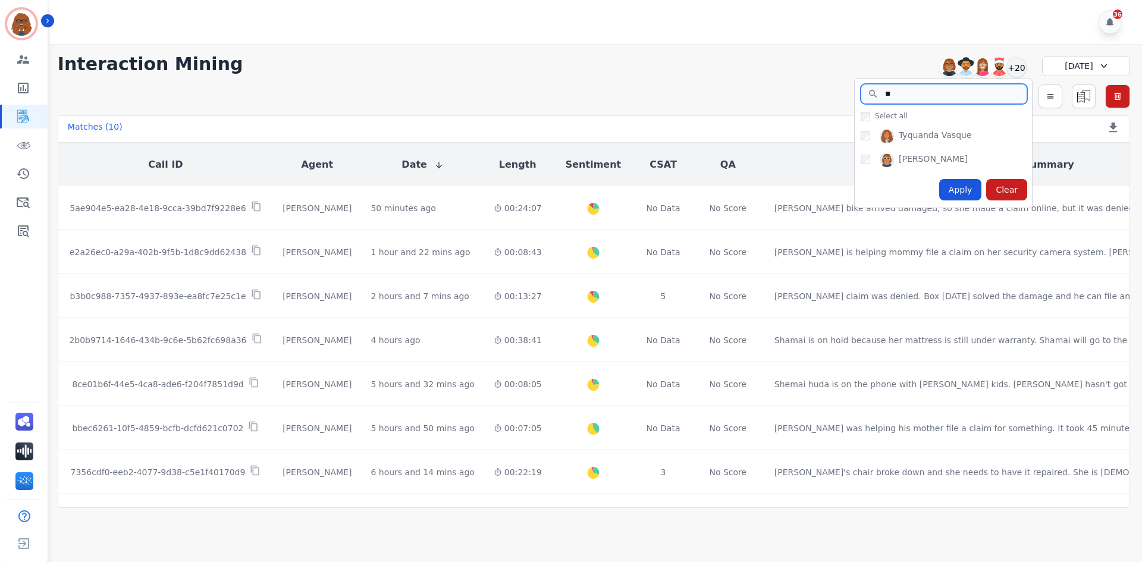
type input "**"
click at [959, 184] on div "Apply" at bounding box center [960, 189] width 43 height 21
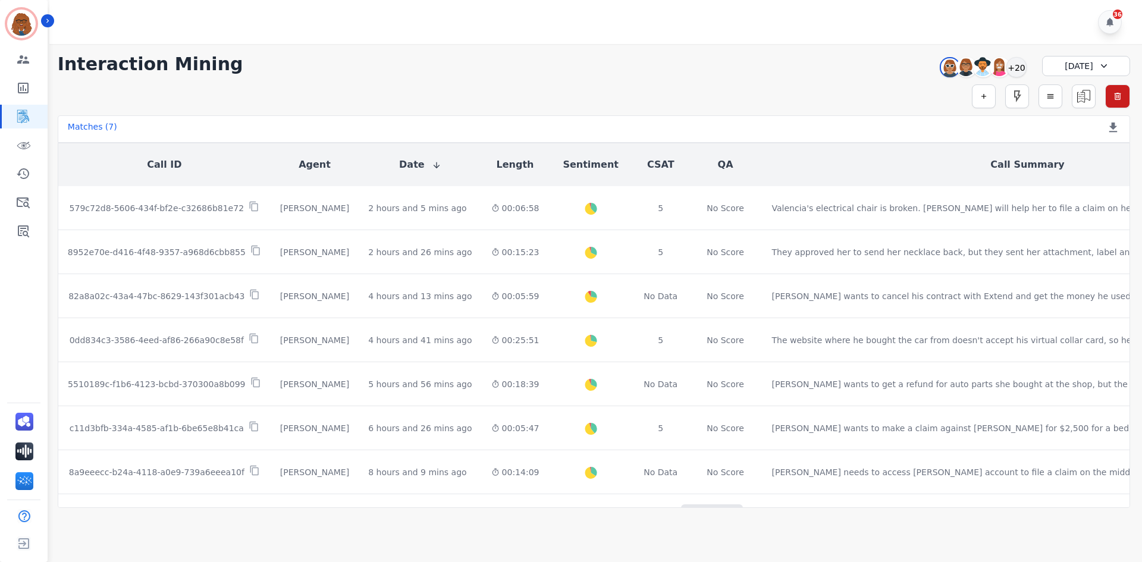
click at [657, 77] on div "**********" at bounding box center [594, 276] width 1096 height 464
click at [1017, 69] on div "+20" at bounding box center [1016, 67] width 20 height 20
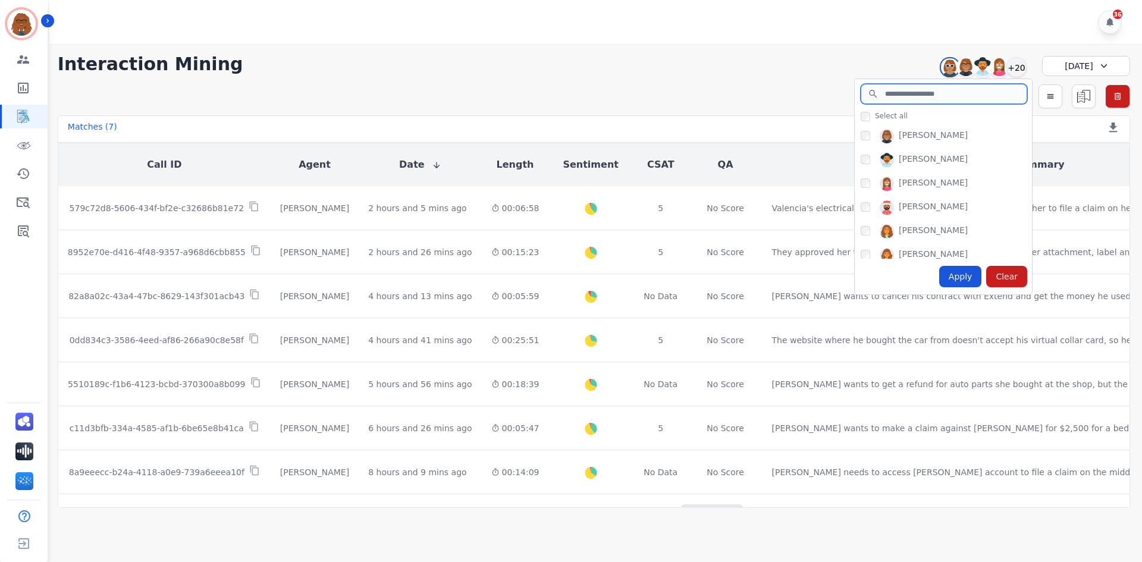
click at [942, 98] on input "search" at bounding box center [943, 94] width 166 height 20
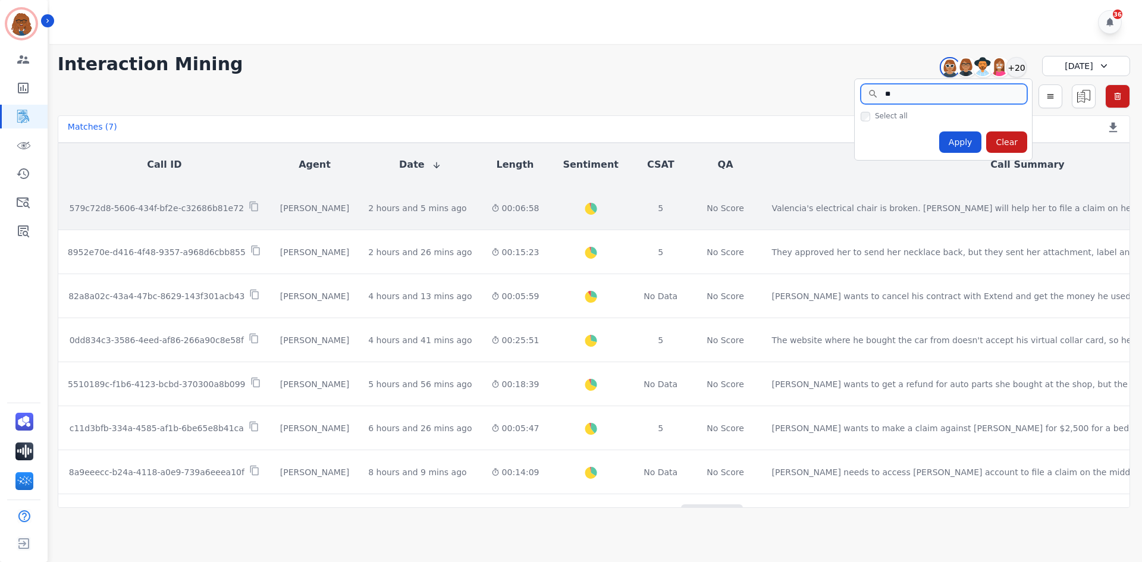
type input "*"
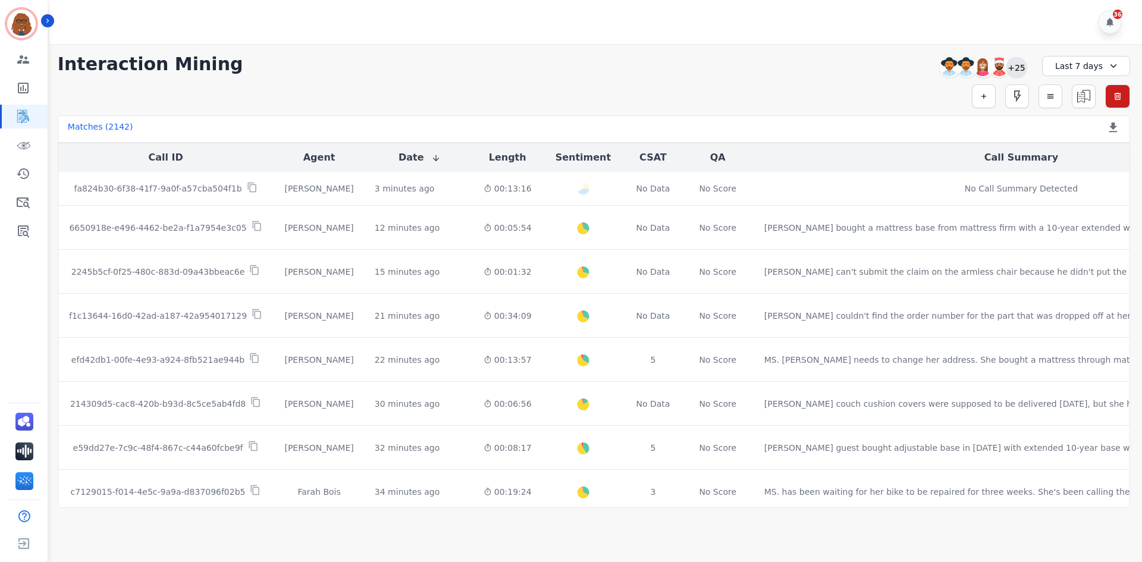
click at [1016, 69] on div "+25" at bounding box center [1016, 67] width 20 height 20
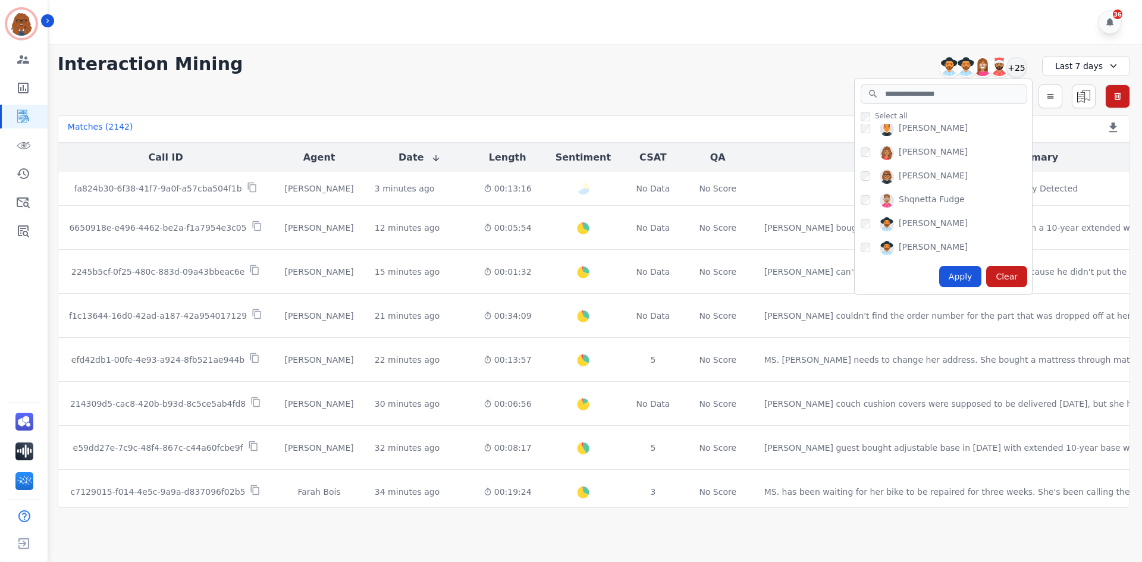
scroll to position [535, 0]
click at [969, 276] on div "Apply" at bounding box center [960, 276] width 43 height 21
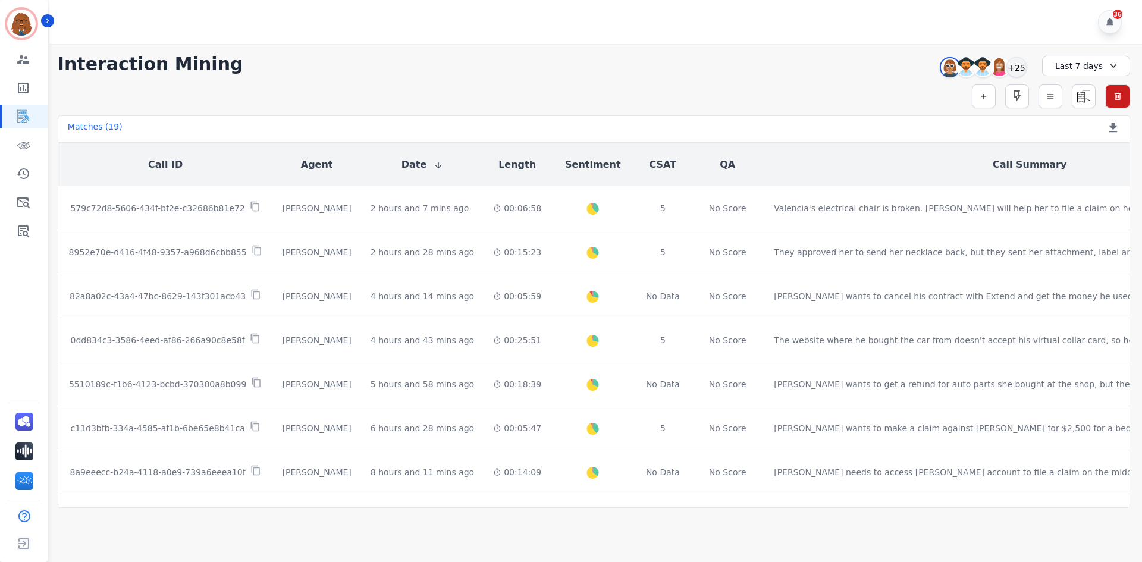
click at [1064, 66] on div "Last 7 days" at bounding box center [1086, 66] width 88 height 20
click at [1065, 108] on li "[DATE]" at bounding box center [1093, 108] width 59 height 12
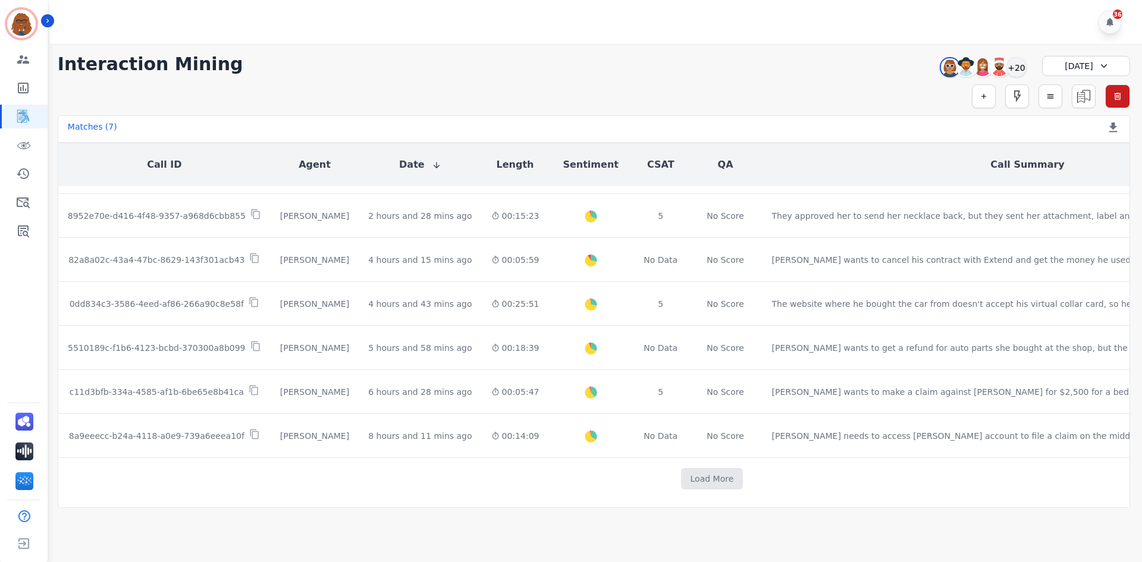
scroll to position [33, 0]
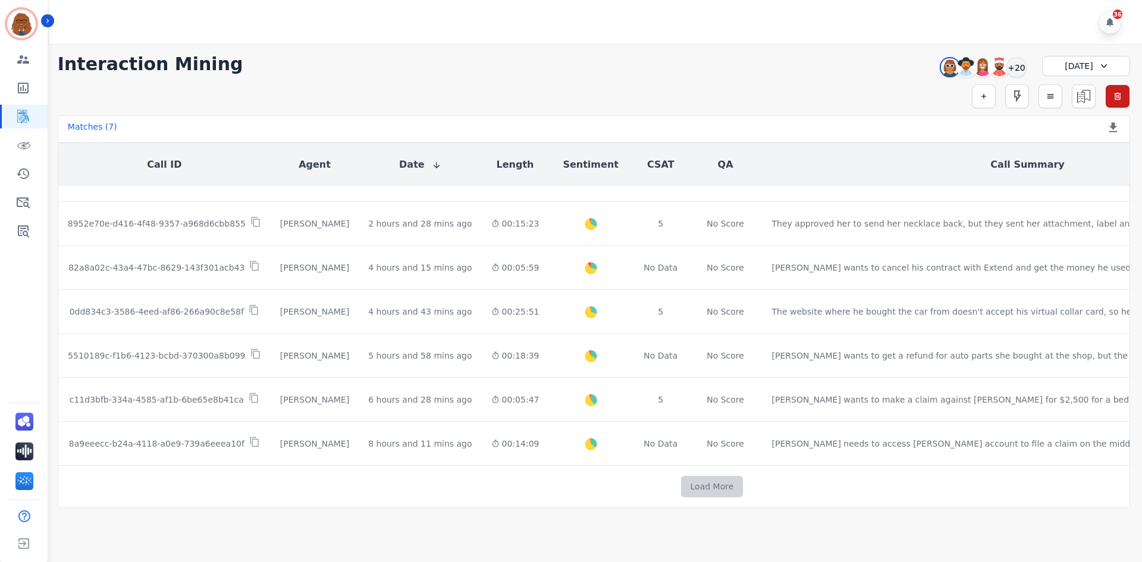
click at [681, 477] on button "Load More" at bounding box center [712, 486] width 62 height 21
click at [681, 483] on button "Load More" at bounding box center [712, 486] width 62 height 21
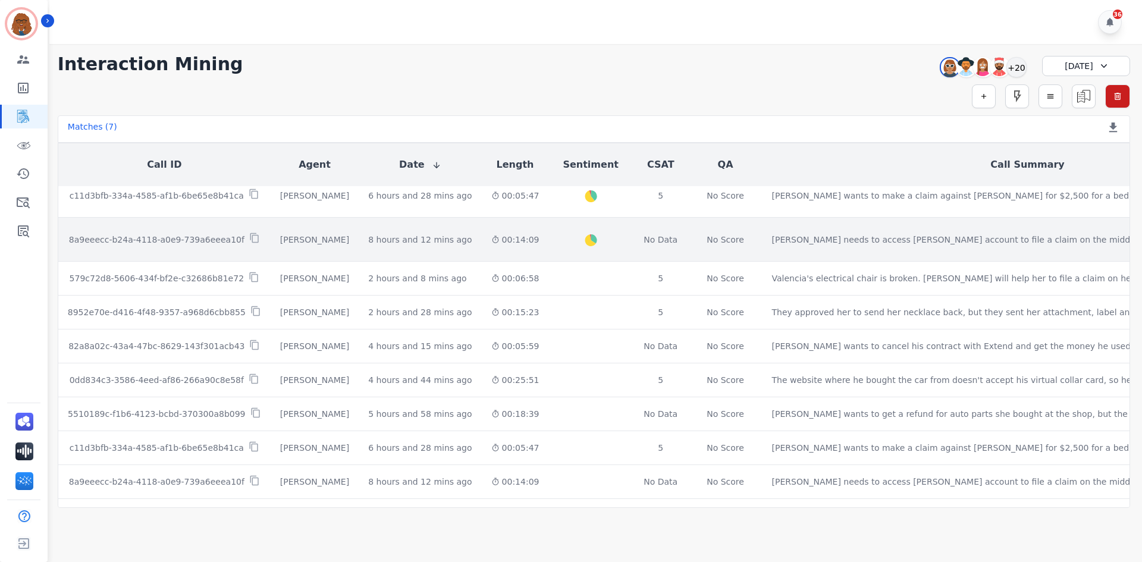
scroll to position [271, 0]
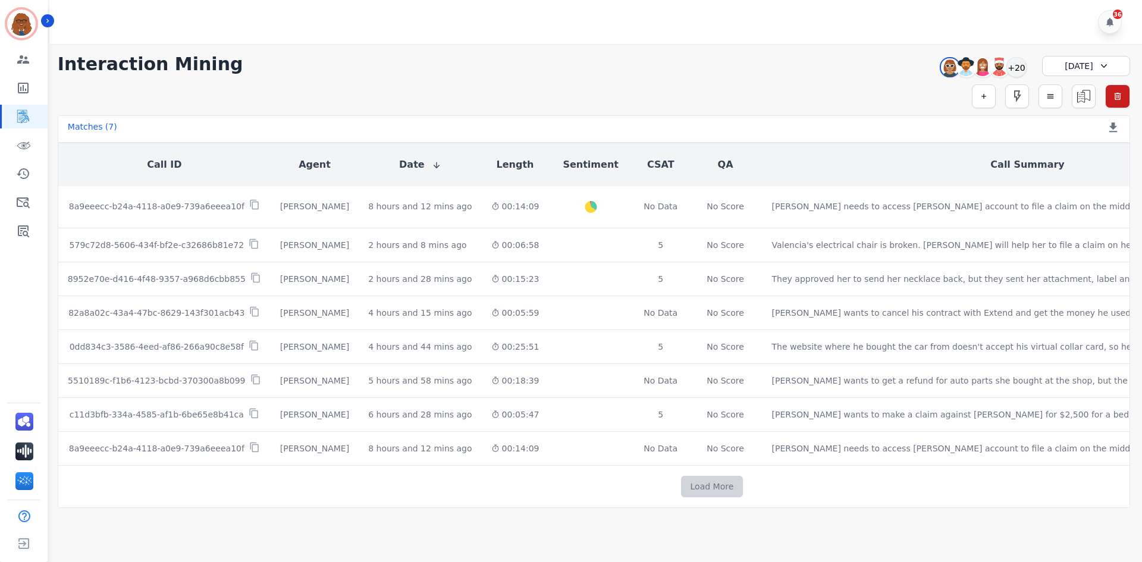
click at [681, 481] on button "Load More" at bounding box center [712, 486] width 62 height 21
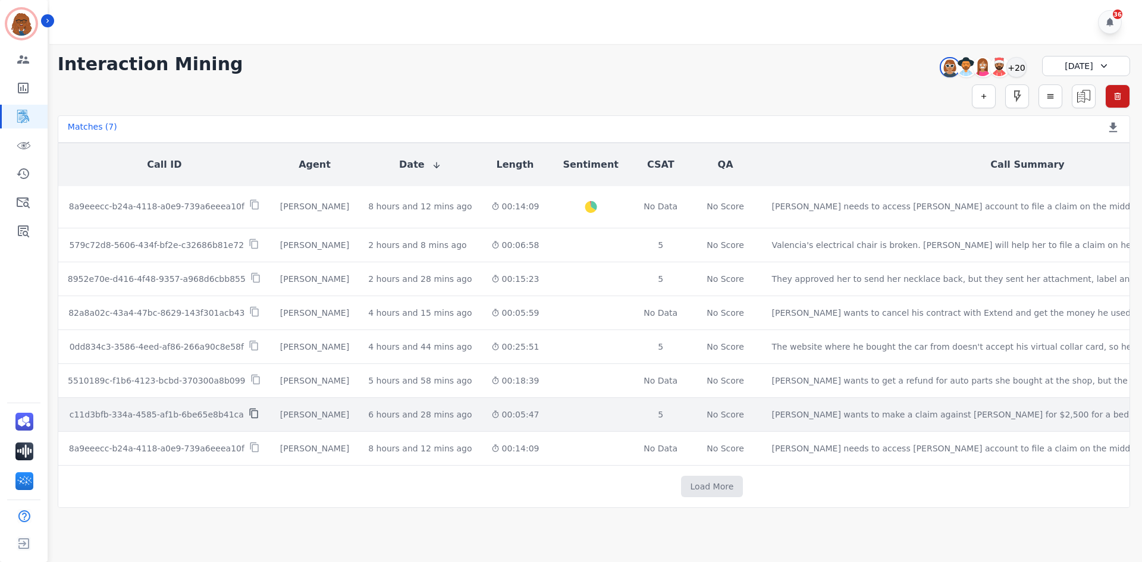
click at [249, 408] on icon at bounding box center [254, 413] width 11 height 11
click at [564, 413] on div "Overall Positive: 39 ( 39 )% Neutral: 56.7 ( 56.7 )% Negative: 4.3 ( 4.3 )%" at bounding box center [590, 414] width 65 height 33
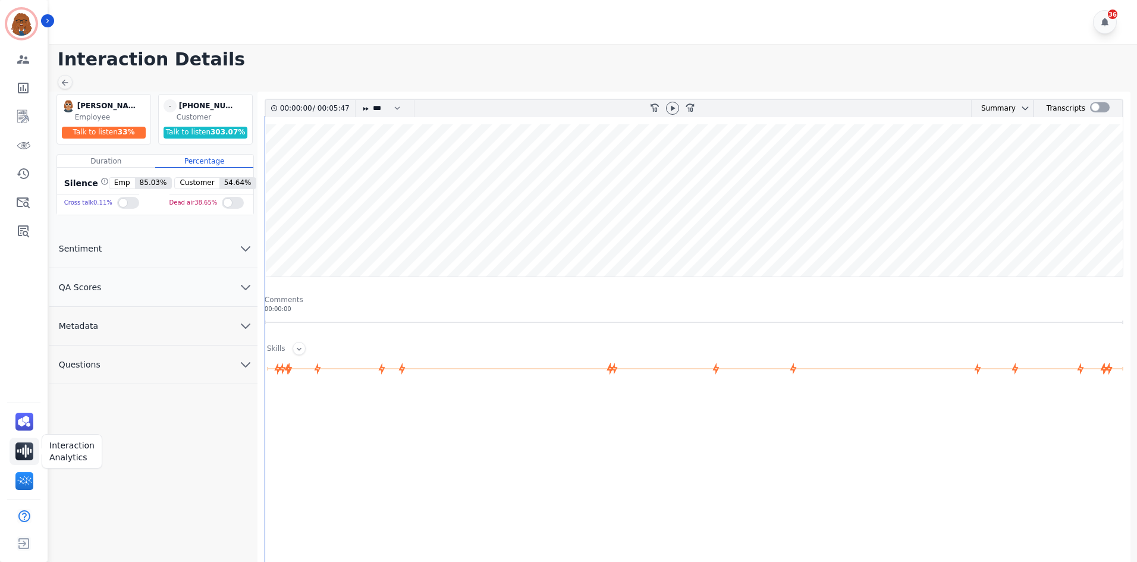
click at [27, 450] on img "Sidebar" at bounding box center [24, 451] width 18 height 18
click at [671, 109] on icon at bounding box center [673, 107] width 4 height 5
click at [671, 109] on icon at bounding box center [672, 107] width 5 height 5
